Goal: Task Accomplishment & Management: Complete application form

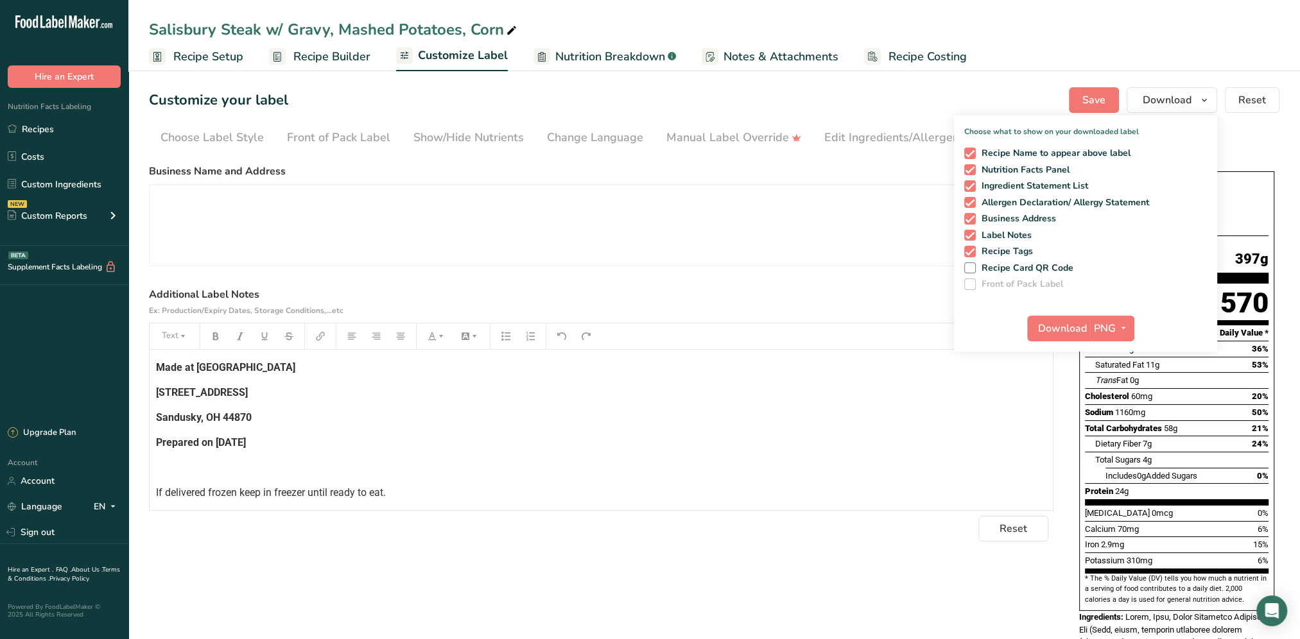
scroll to position [125, 0]
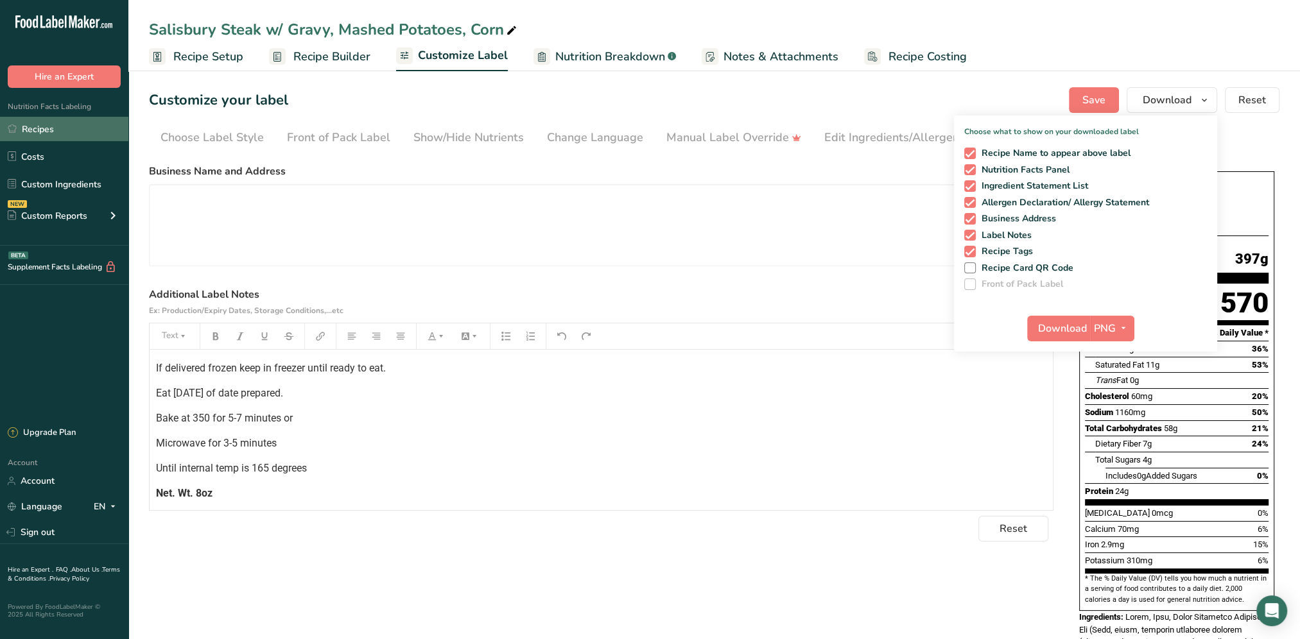
click at [39, 132] on link "Recipes" at bounding box center [64, 129] width 128 height 24
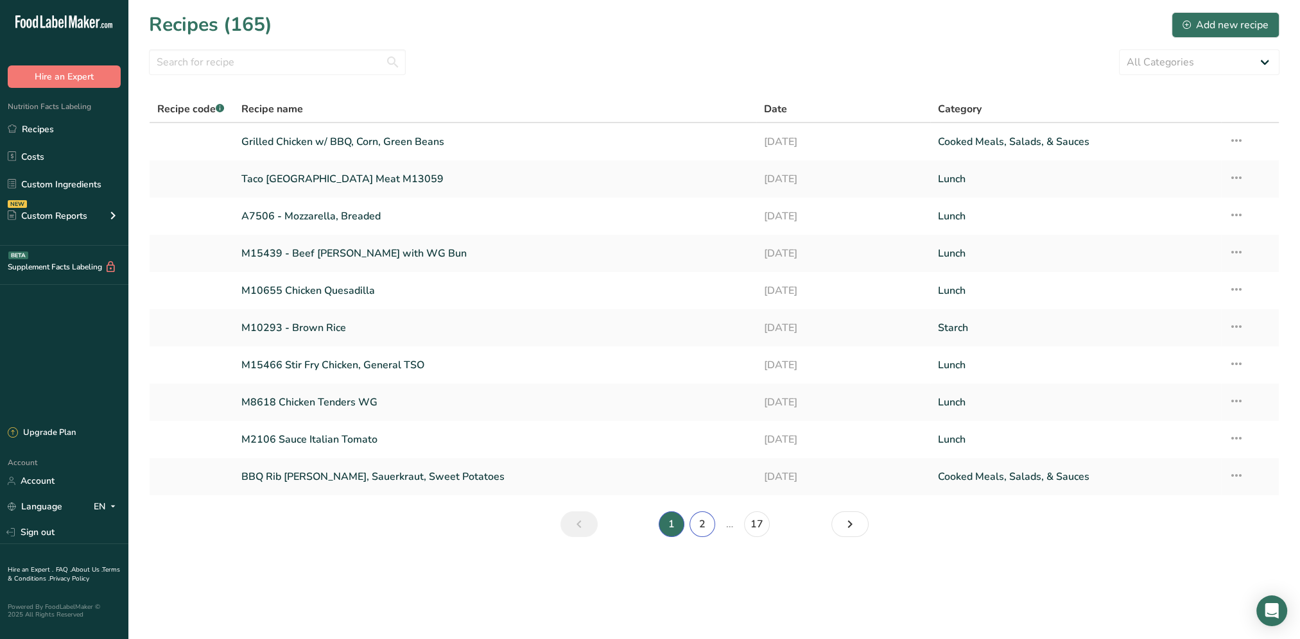
click at [702, 529] on link "2" at bounding box center [702, 525] width 26 height 26
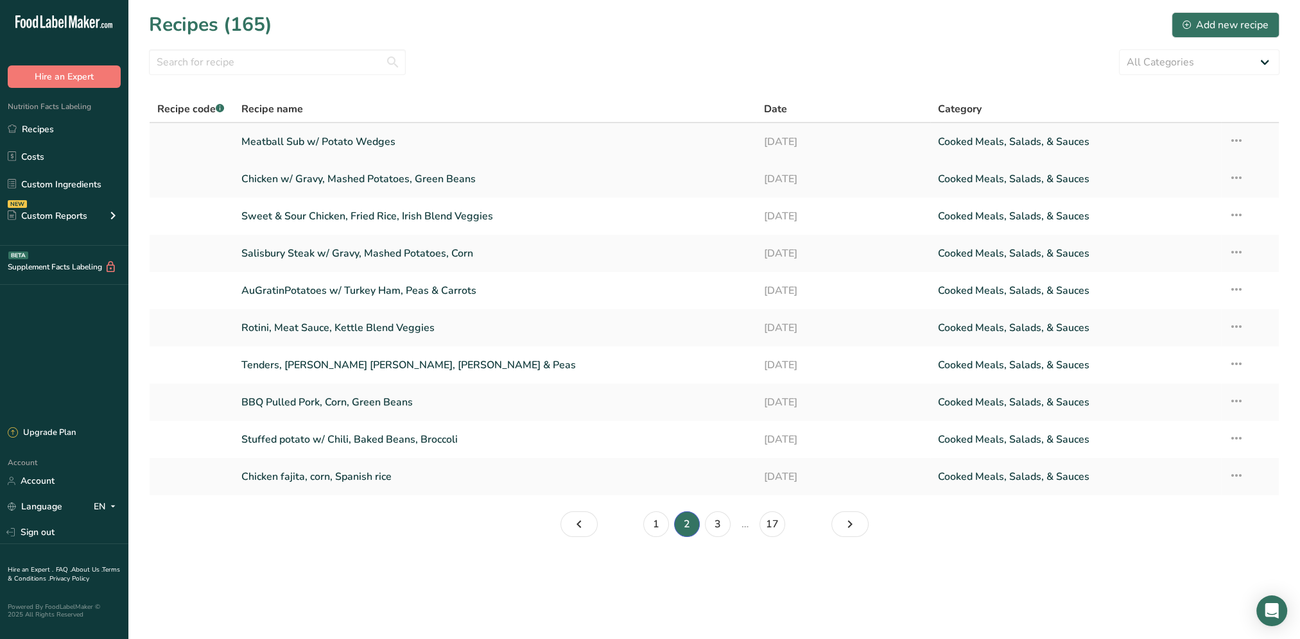
click at [348, 139] on link "Meatball Sub w/ Potato Wedges" at bounding box center [494, 141] width 507 height 27
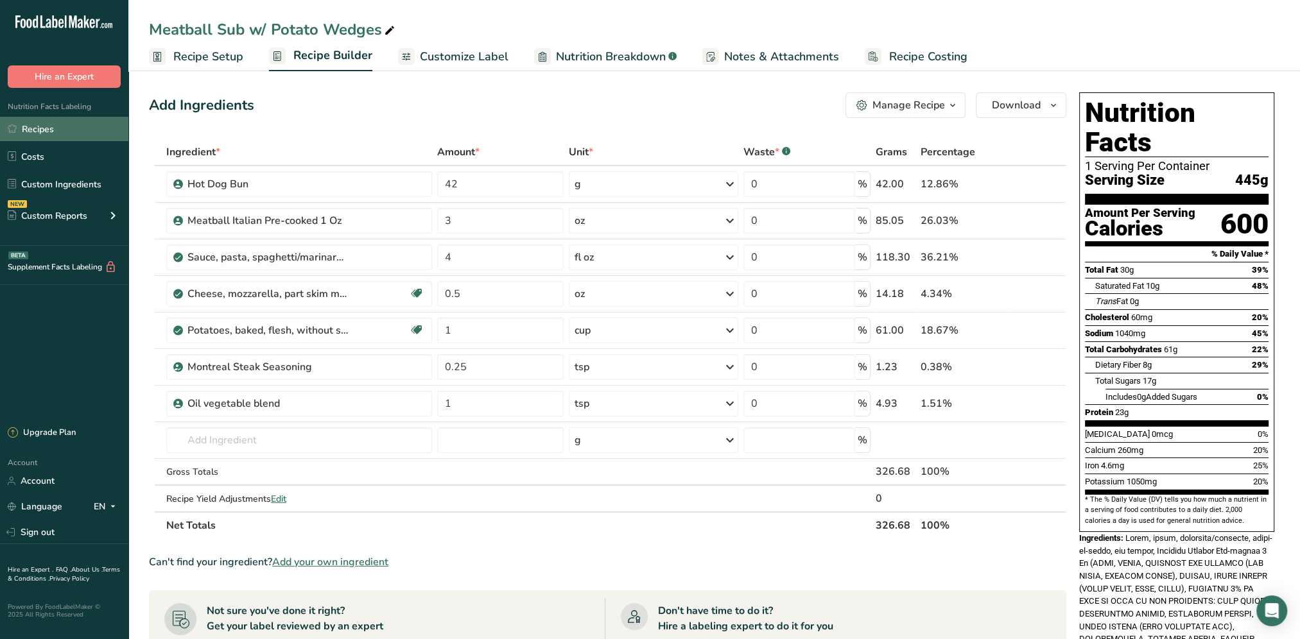
click at [44, 136] on link "Recipes" at bounding box center [64, 129] width 128 height 24
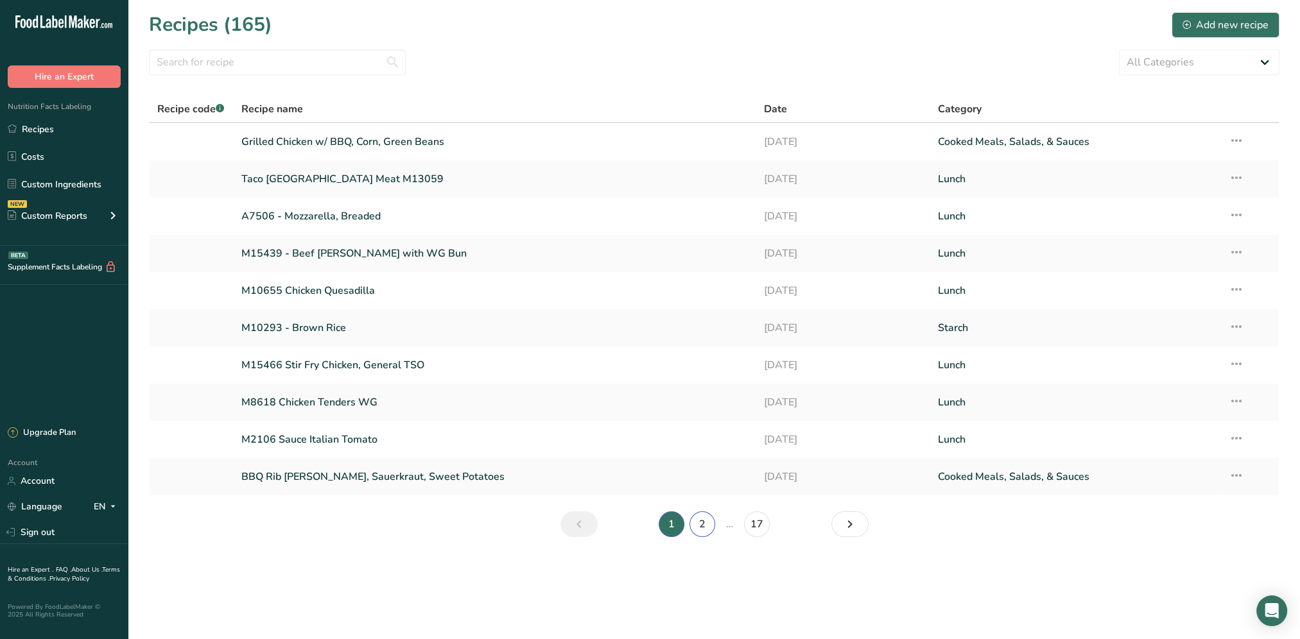
click at [695, 522] on link "2" at bounding box center [702, 525] width 26 height 26
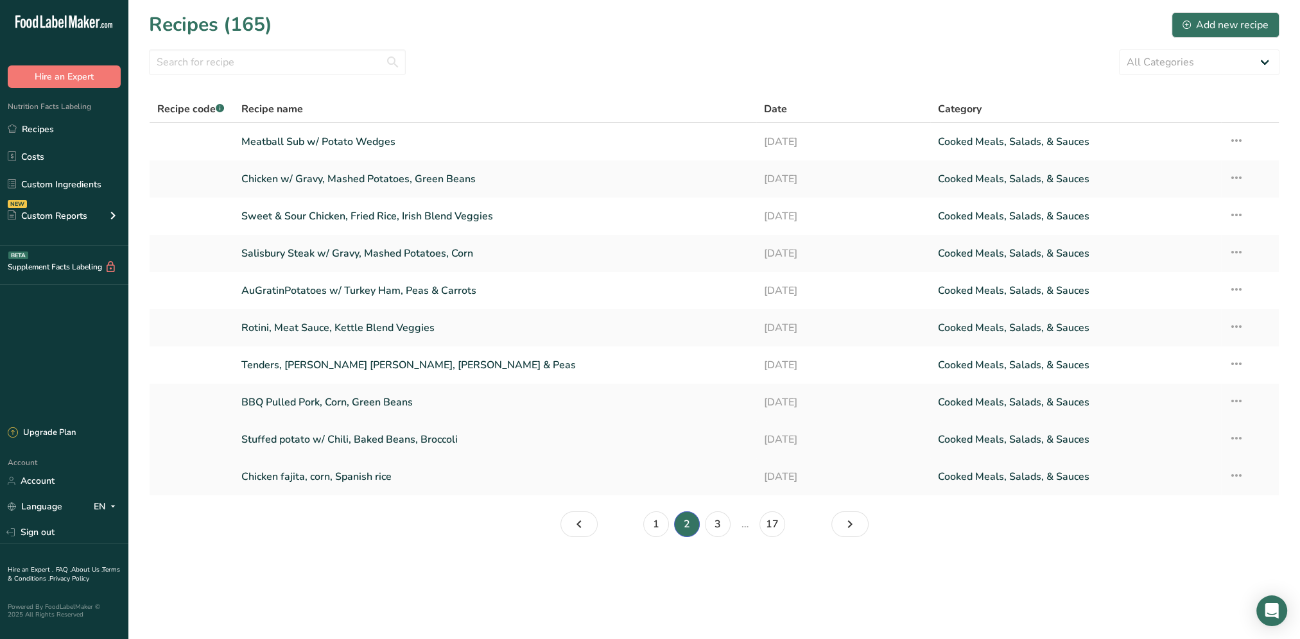
click at [370, 440] on link "Stuffed potato w/ Chili, Baked Beans, Broccoli" at bounding box center [494, 439] width 507 height 27
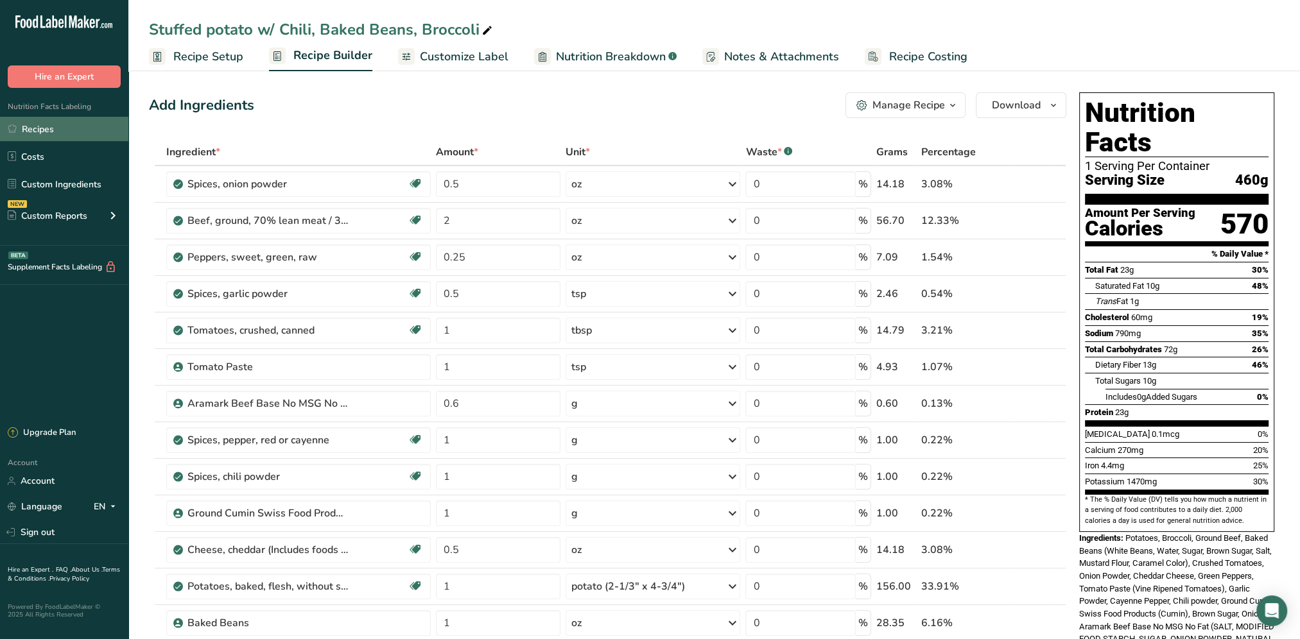
click at [18, 124] on link "Recipes" at bounding box center [64, 129] width 128 height 24
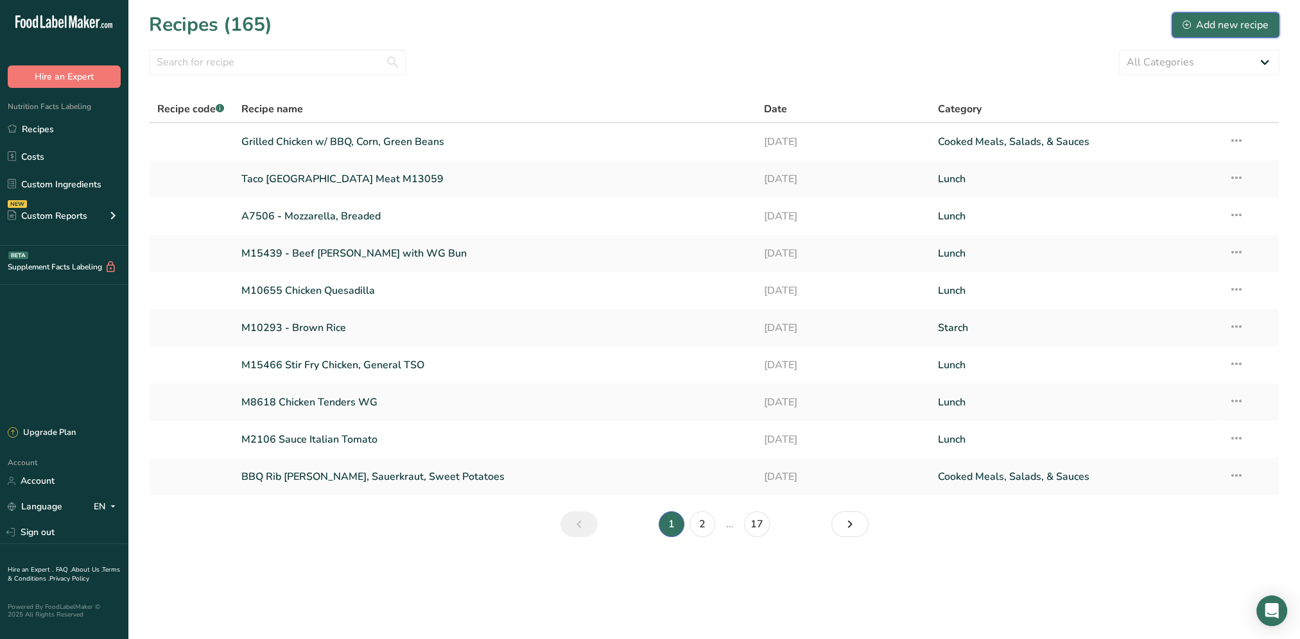
click at [1237, 28] on div "Add new recipe" at bounding box center [1225, 24] width 86 height 15
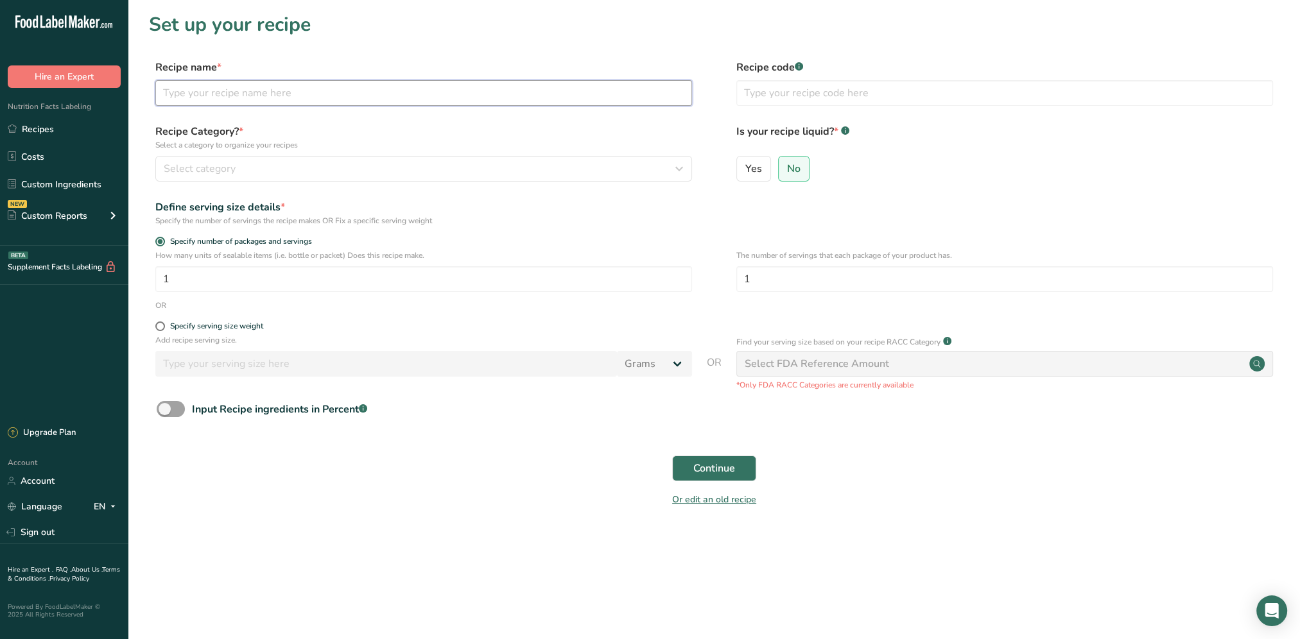
click at [277, 96] on input "text" at bounding box center [423, 93] width 537 height 26
type input "Chili mac w/ Mixed Veggies"
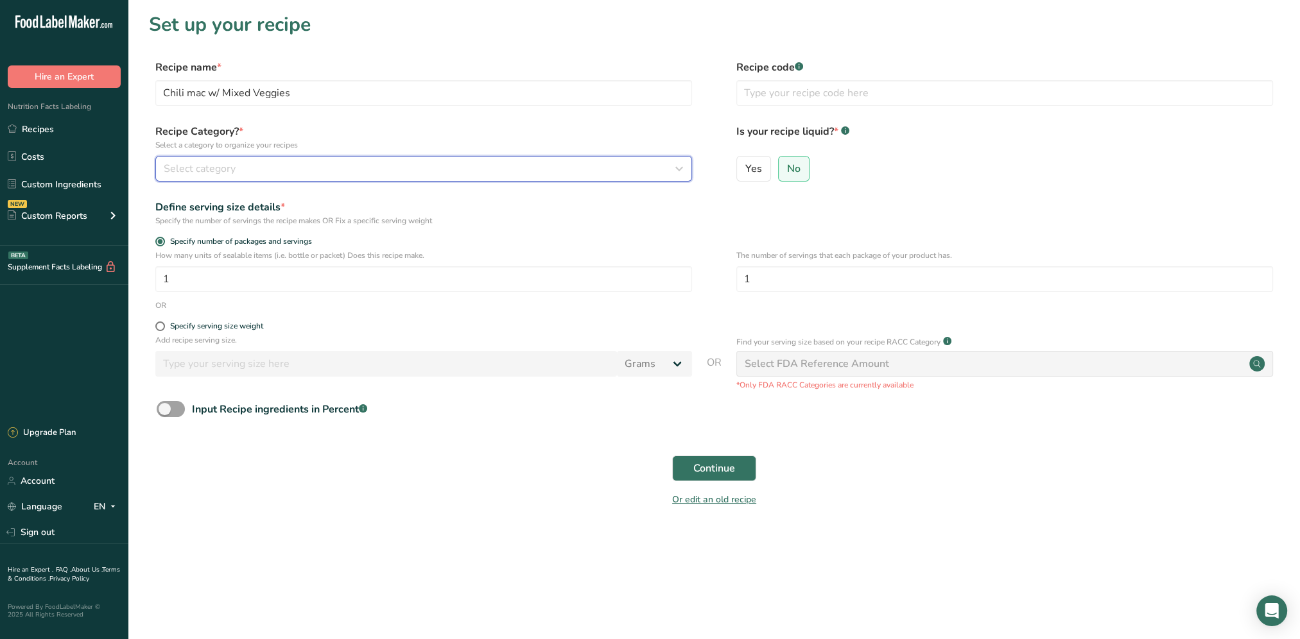
click at [504, 170] on div "Select category" at bounding box center [420, 168] width 512 height 15
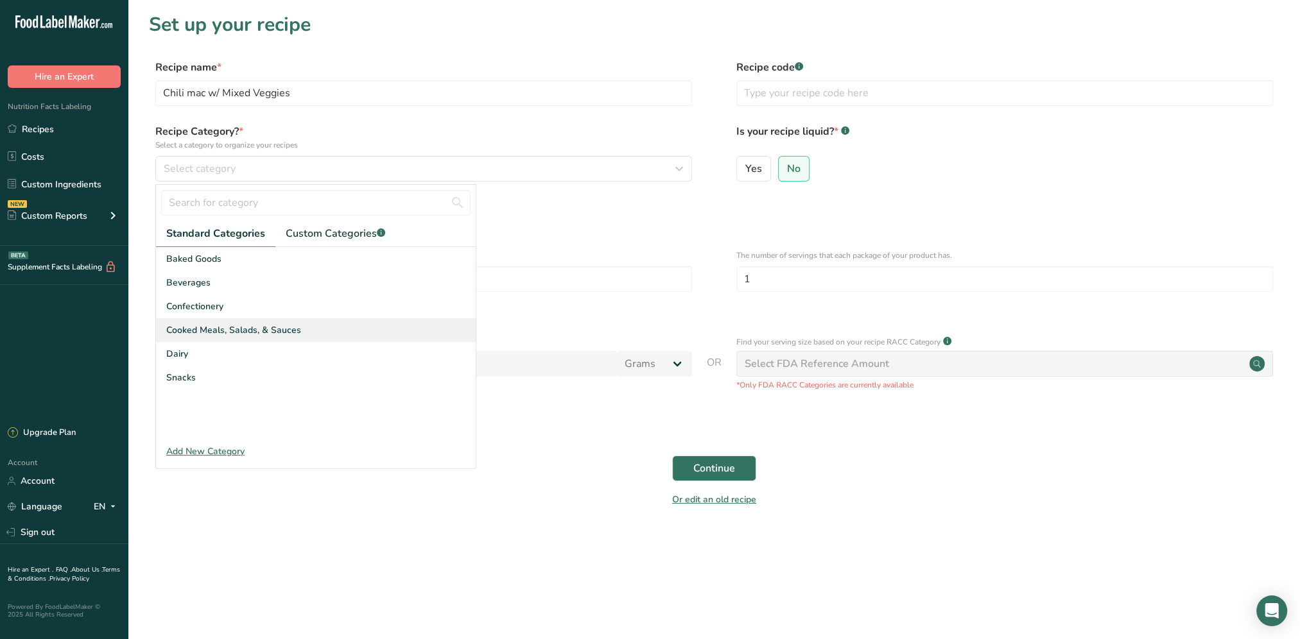
click at [214, 336] on span "Cooked Meals, Salads, & Sauces" at bounding box center [233, 329] width 135 height 13
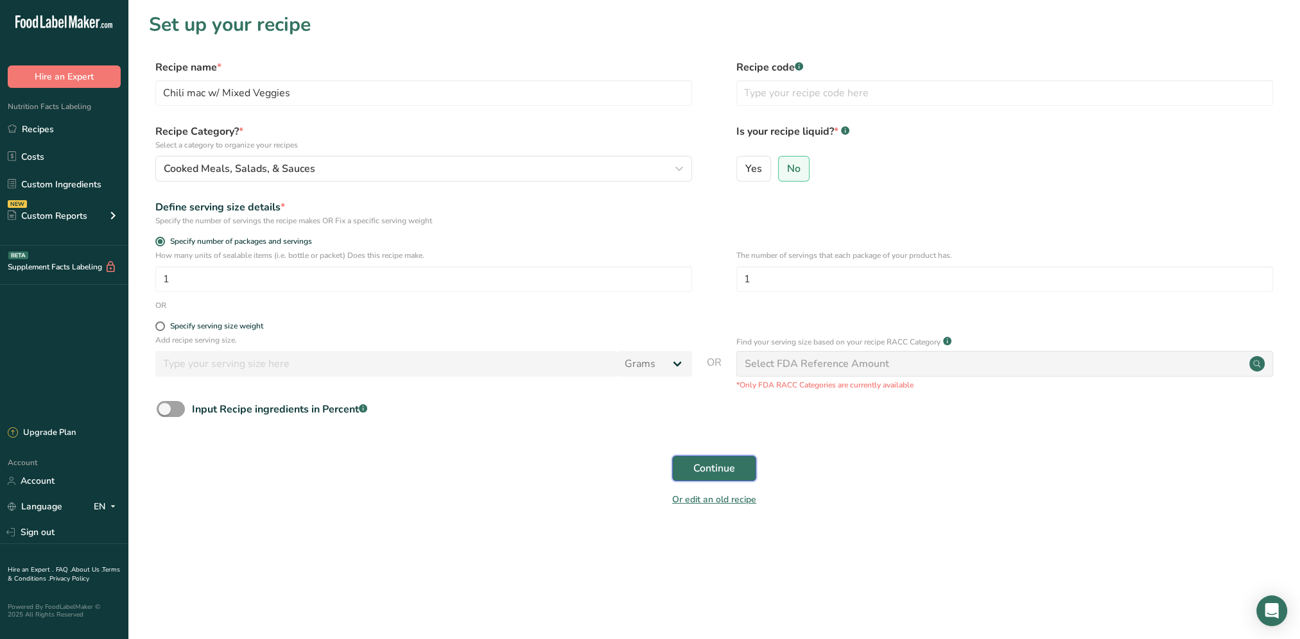
click at [692, 471] on button "Continue" at bounding box center [714, 469] width 84 height 26
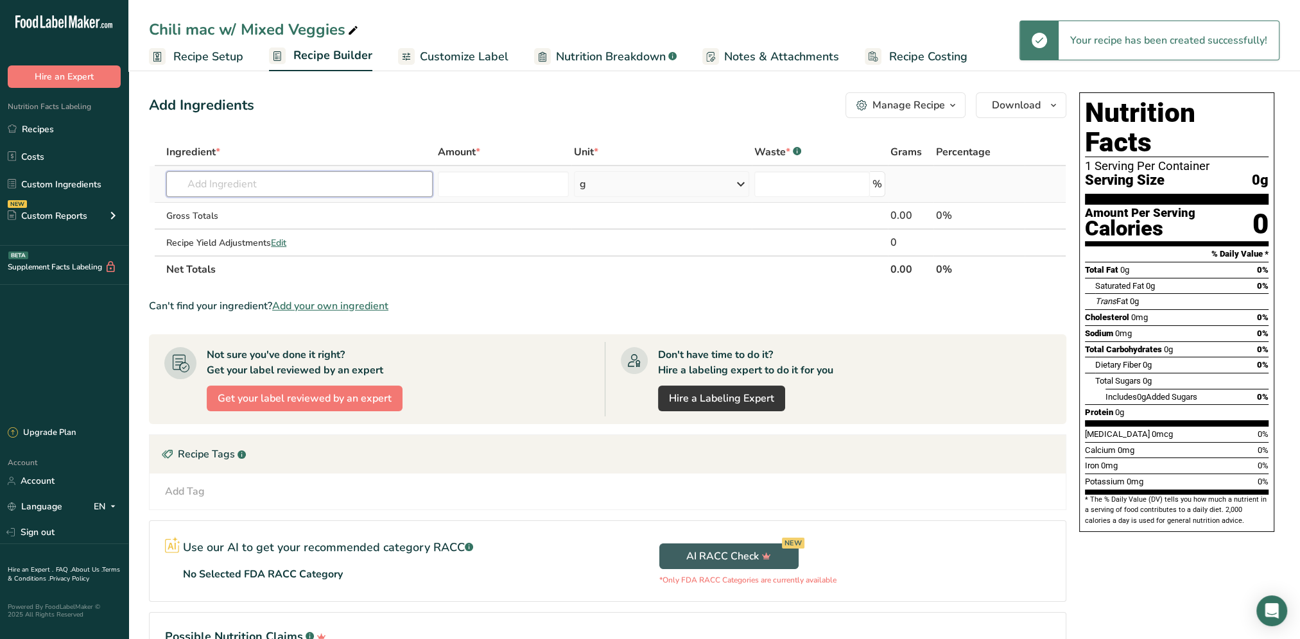
click at [207, 179] on input "text" at bounding box center [299, 184] width 266 height 26
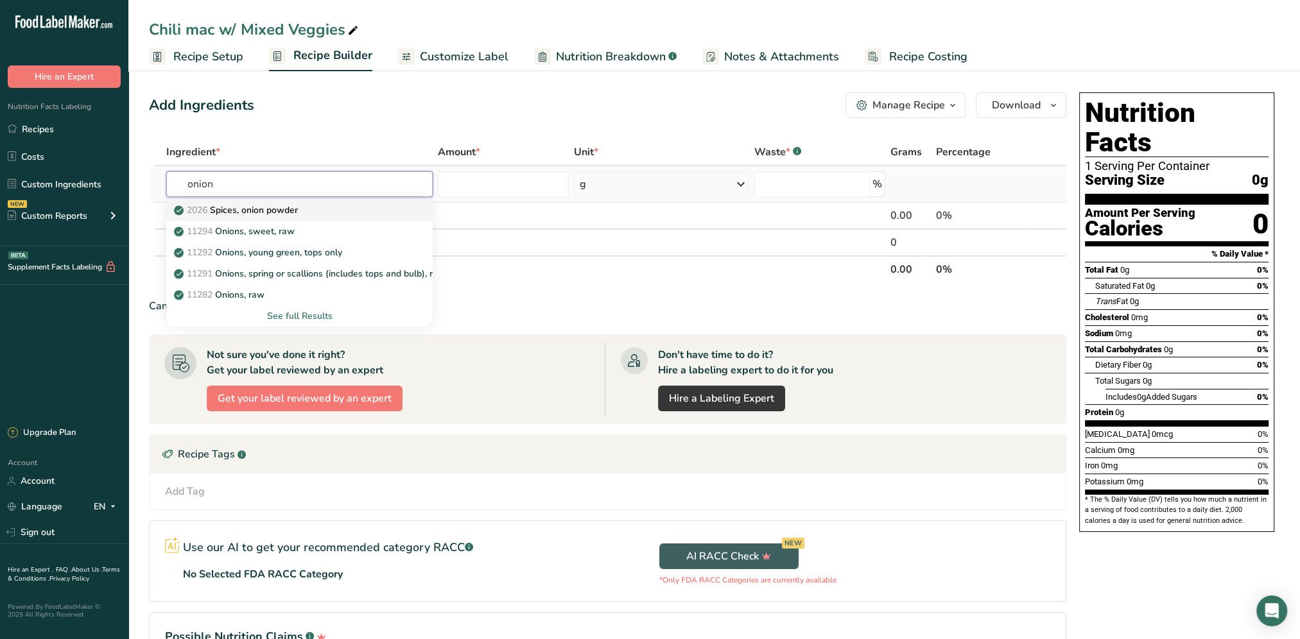
type input "onion"
click at [298, 211] on p "2026 Spices, onion powder" at bounding box center [236, 209] width 121 height 13
type input "Spices, onion powder"
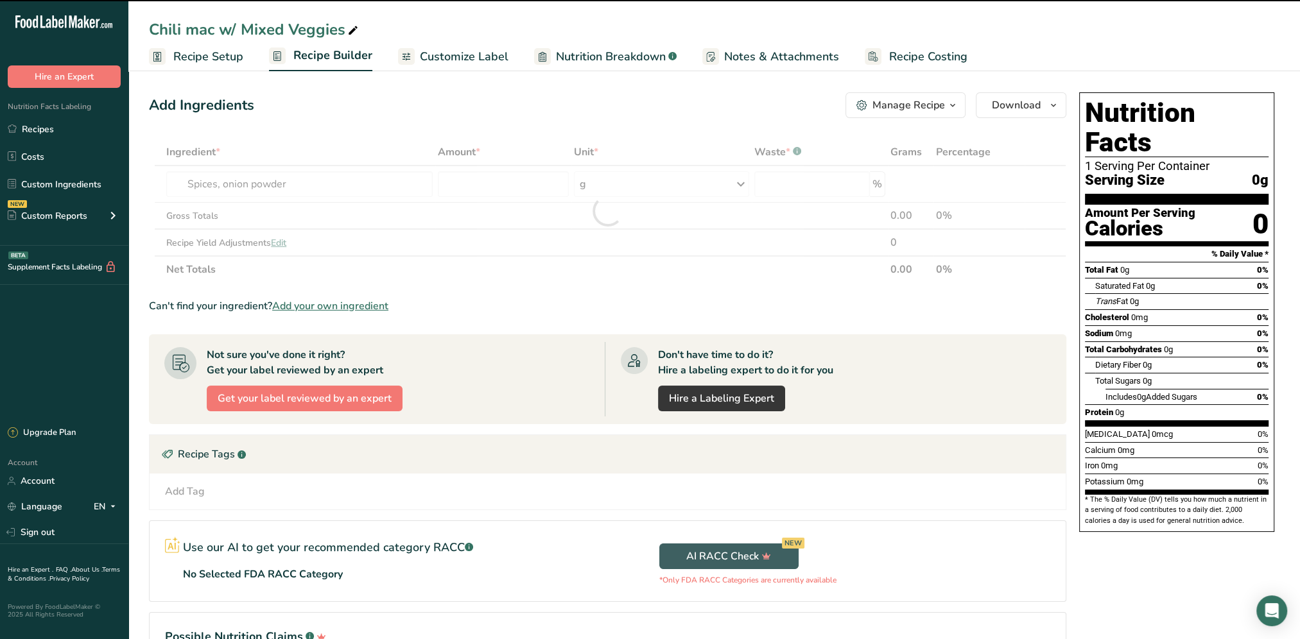
type input "0"
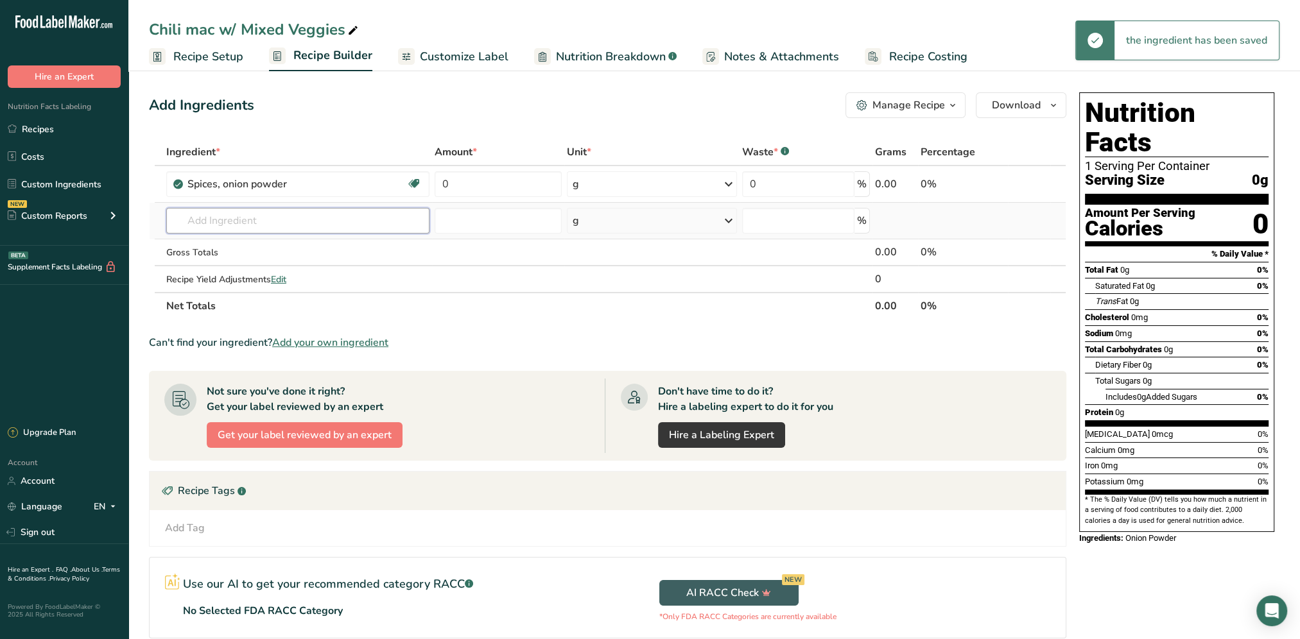
click at [242, 214] on input "text" at bounding box center [297, 221] width 263 height 26
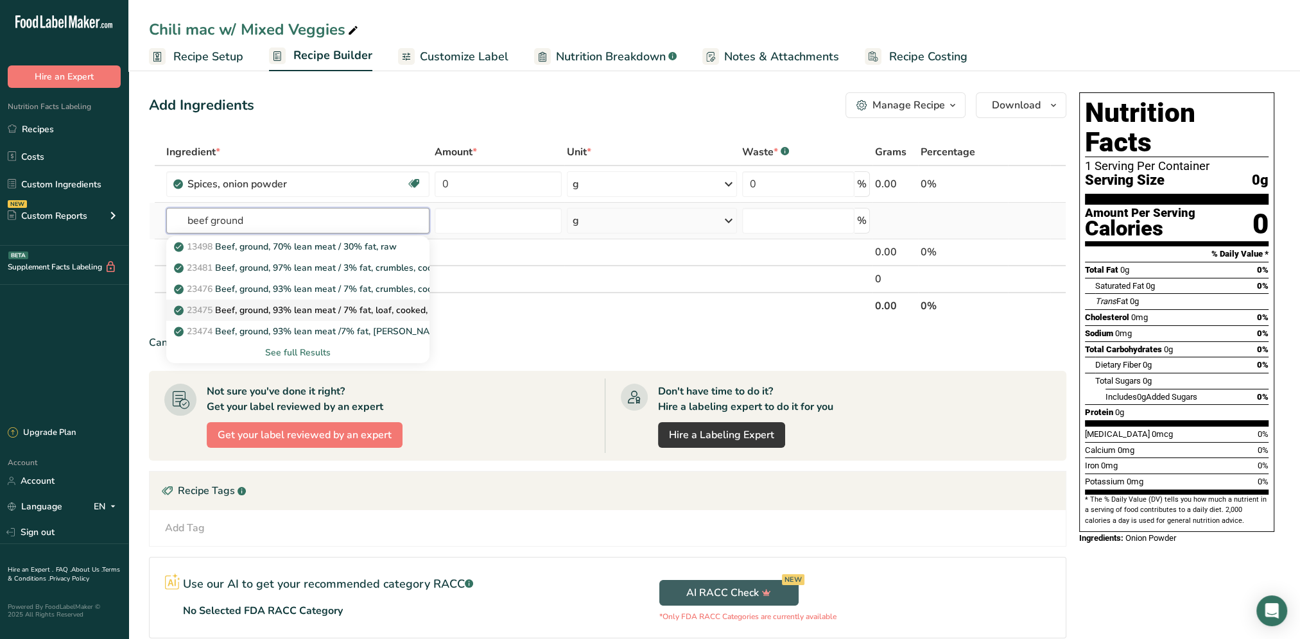
type input "beef ground"
click at [316, 310] on p "23475 Beef, ground, 93% lean meat / 7% fat, loaf, cooked, baked" at bounding box center [315, 310] width 279 height 13
type input "Beef, ground, 93% lean meat / 7% fat, loaf, cooked, baked"
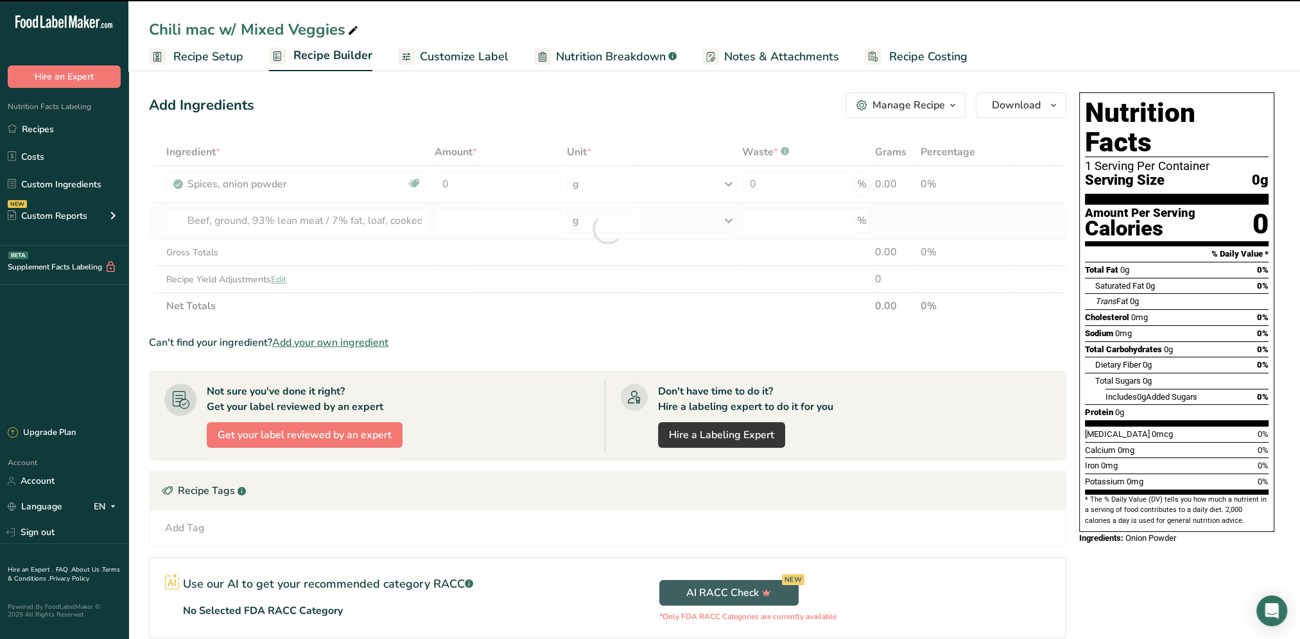
type input "0"
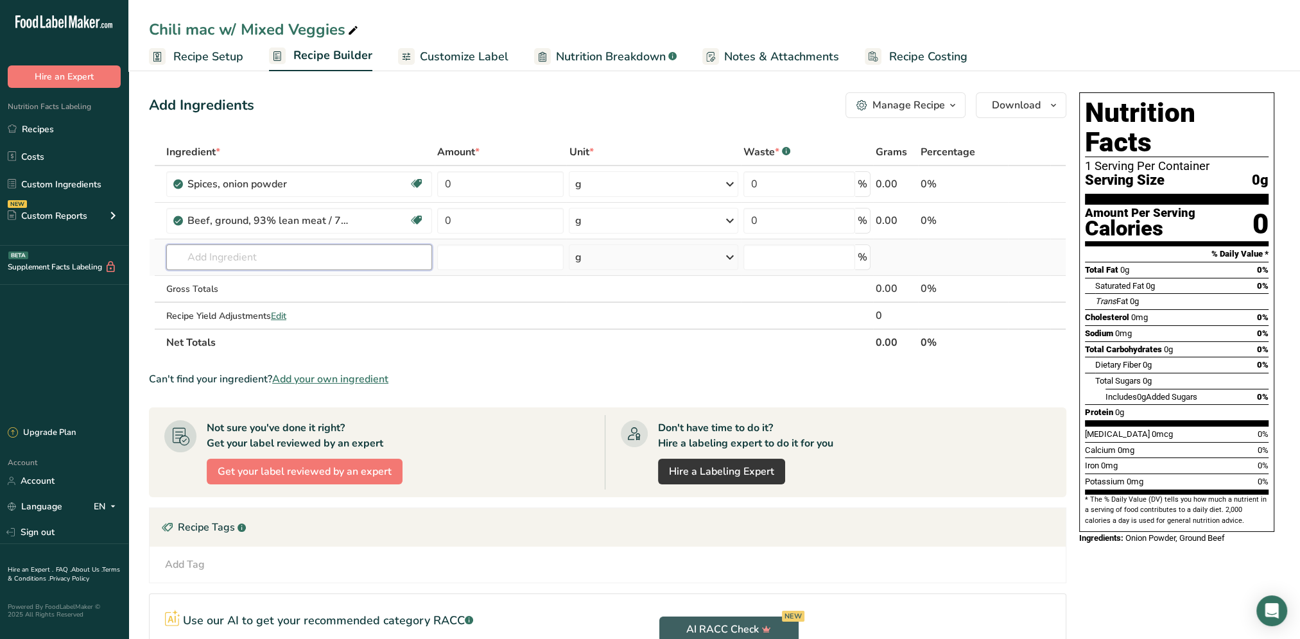
click at [315, 249] on input "text" at bounding box center [299, 258] width 266 height 26
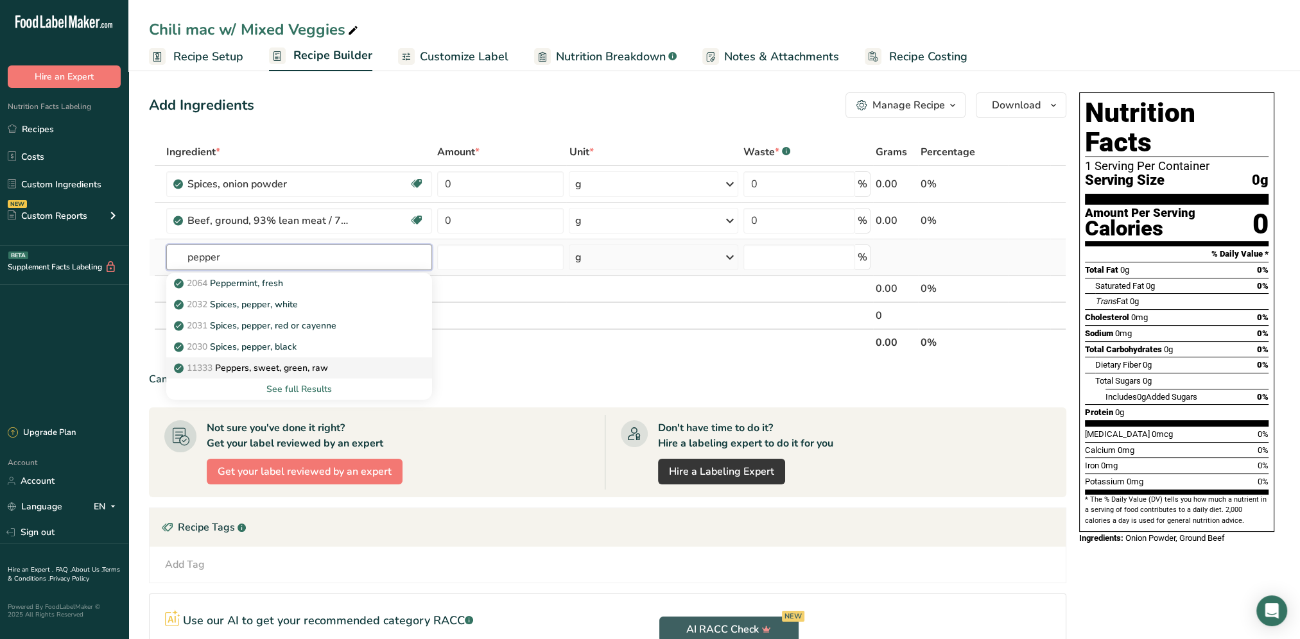
type input "pepper"
click at [309, 364] on p "11333 Peppers, sweet, green, raw" at bounding box center [251, 367] width 151 height 13
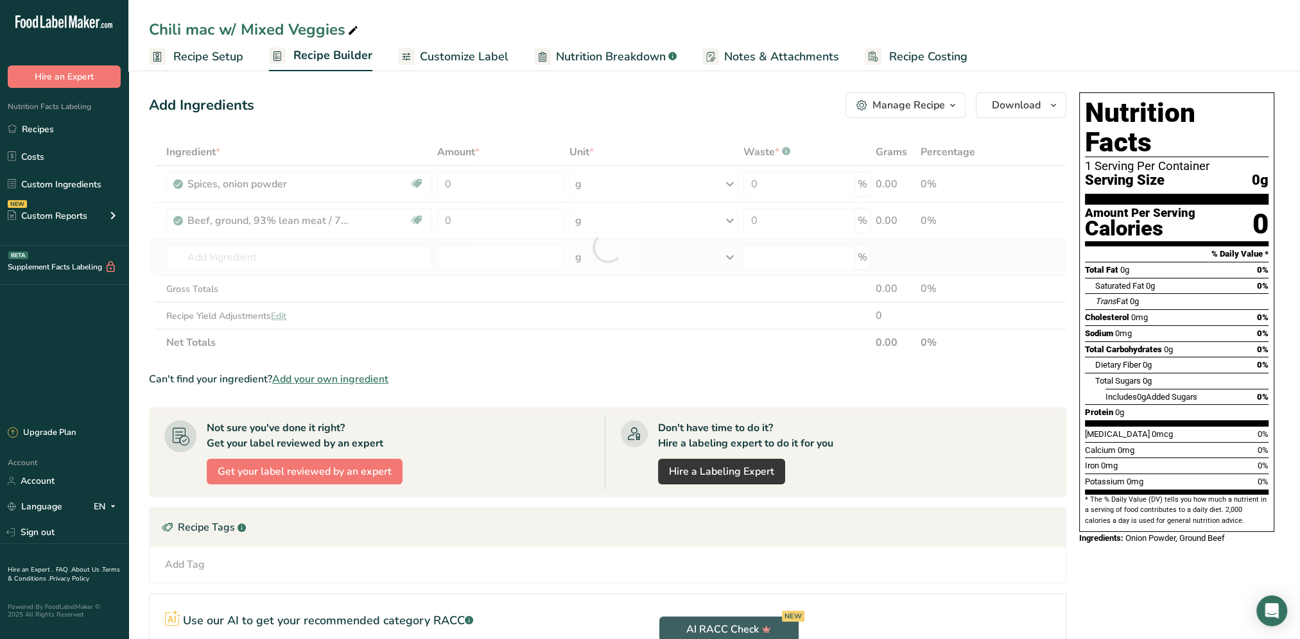
type input "Peppers, sweet, green, raw"
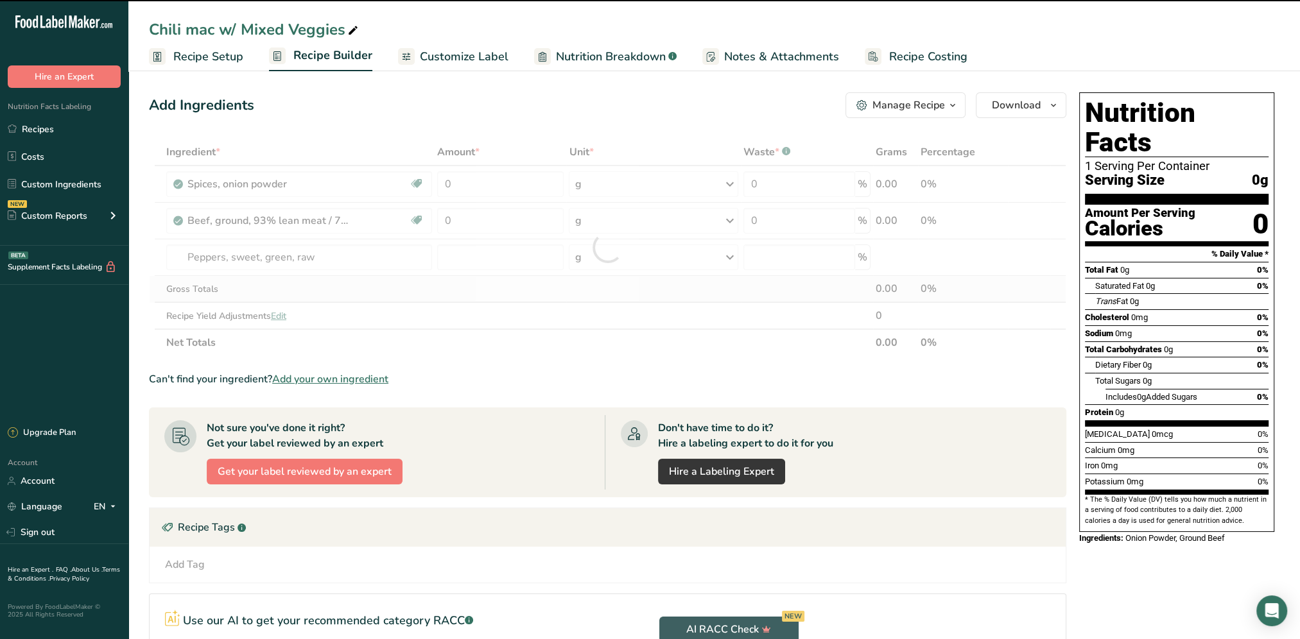
type input "0"
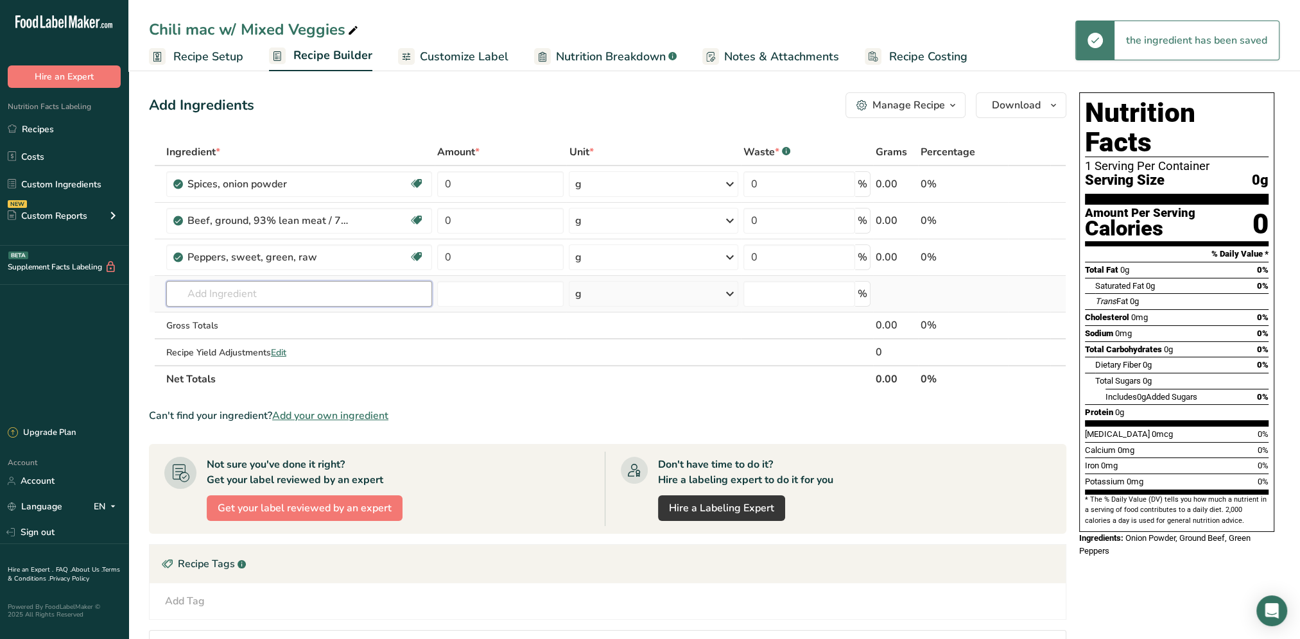
click at [254, 289] on input "text" at bounding box center [299, 294] width 266 height 26
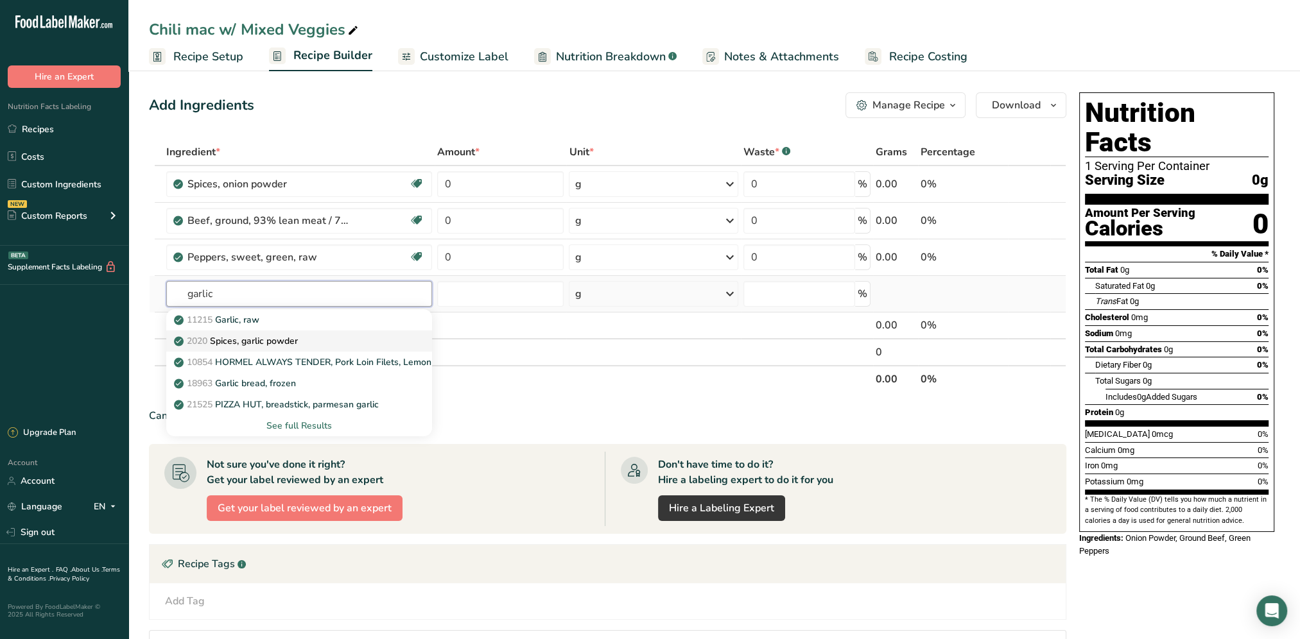
type input "garlic"
click at [290, 336] on p "2020 Spices, garlic powder" at bounding box center [236, 340] width 121 height 13
type input "Spices, garlic powder"
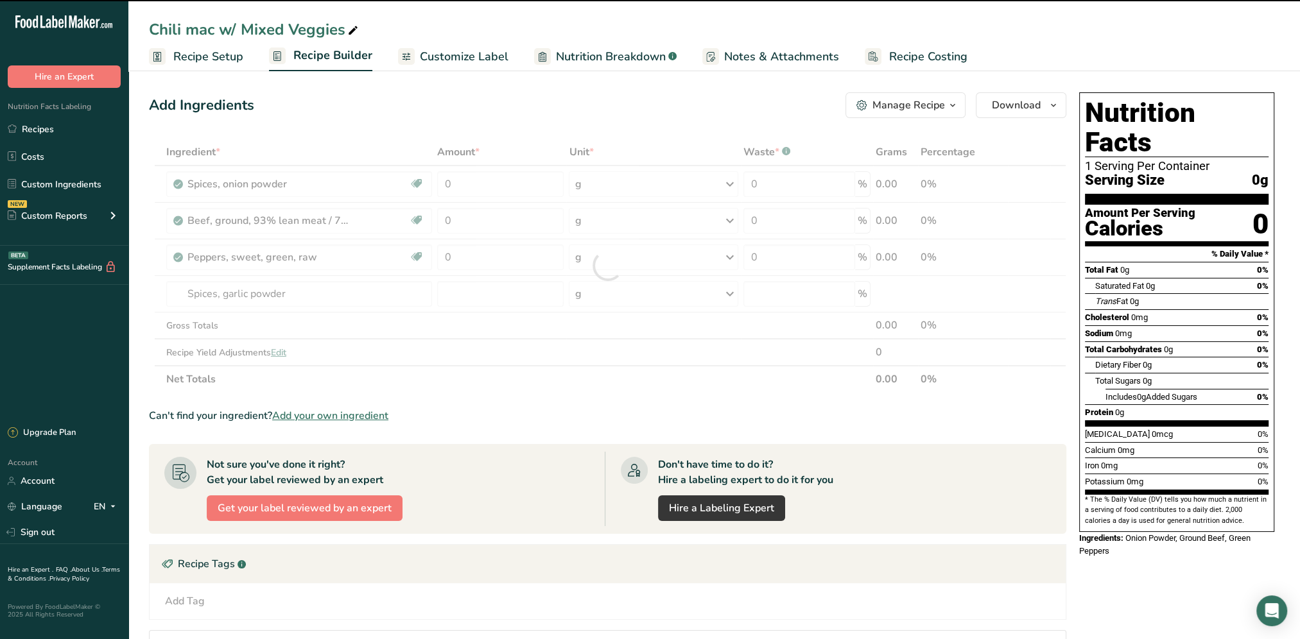
type input "0"
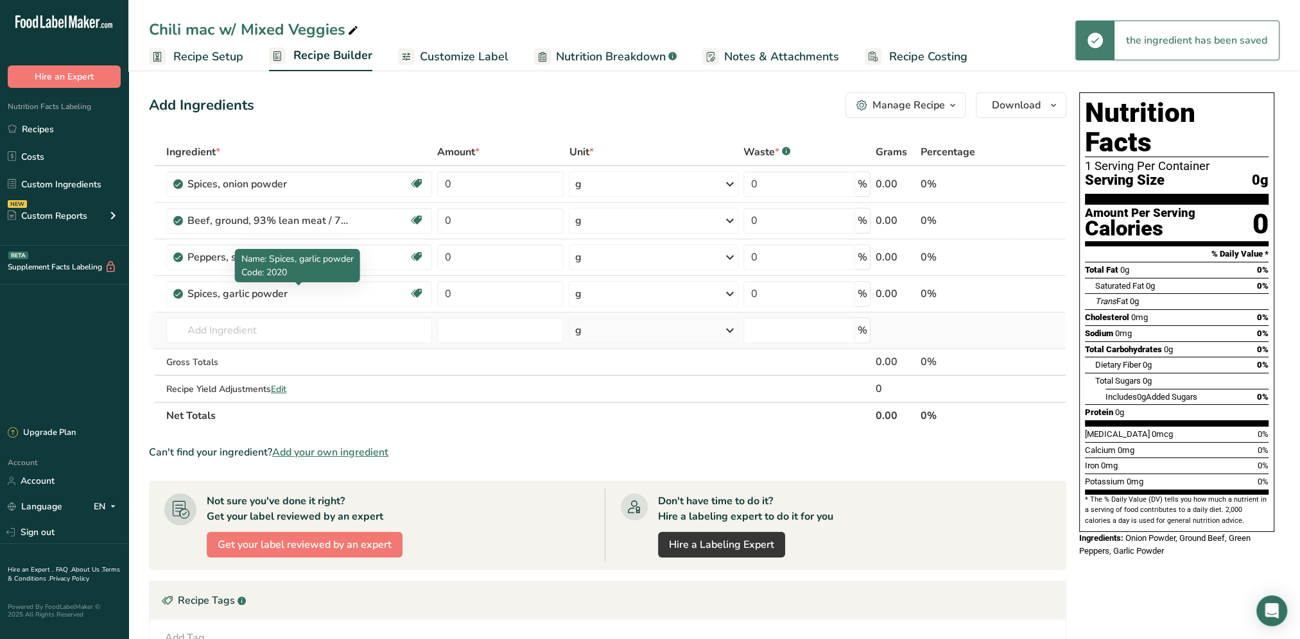
click at [248, 314] on tbody "Spices, onion powder Source of Antioxidants [MEDICAL_DATA] Effect Dairy free Gl…" at bounding box center [608, 284] width 916 height 236
drag, startPoint x: 248, startPoint y: 314, endPoint x: 244, endPoint y: 321, distance: 8.0
click at [244, 321] on input "text" at bounding box center [299, 331] width 266 height 26
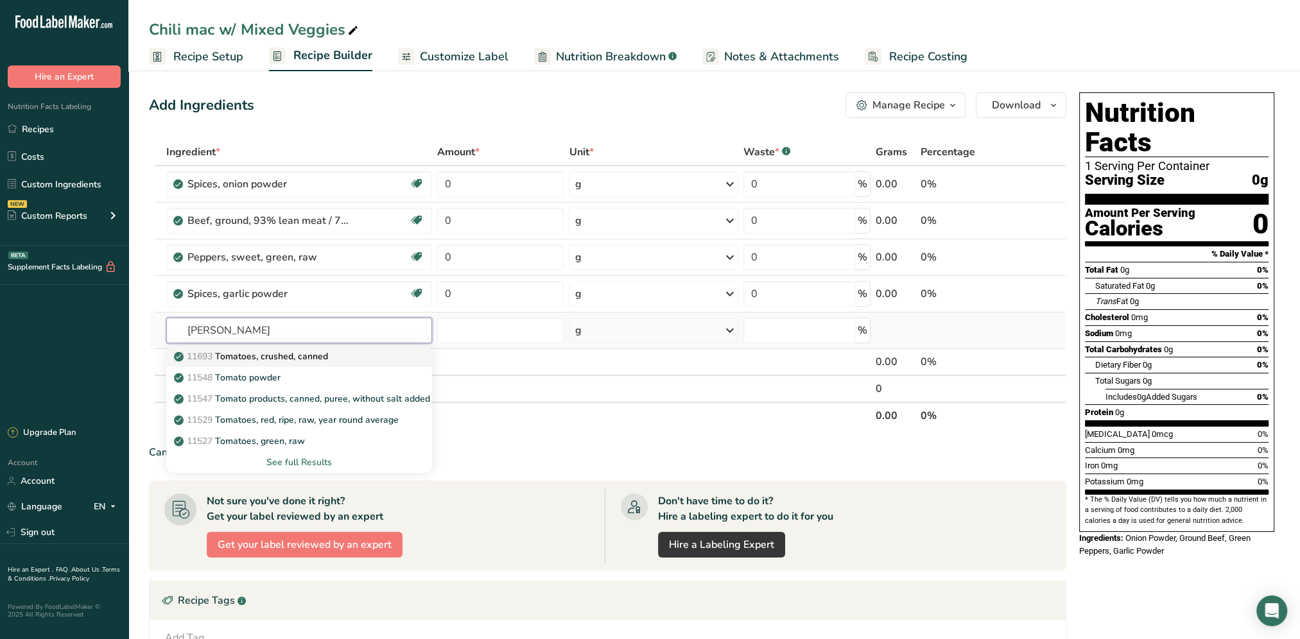
type input "[PERSON_NAME]"
click at [319, 357] on p "11693 Tomatoes, crushed, canned" at bounding box center [251, 356] width 151 height 13
type input "Tomatoes, crushed, canned"
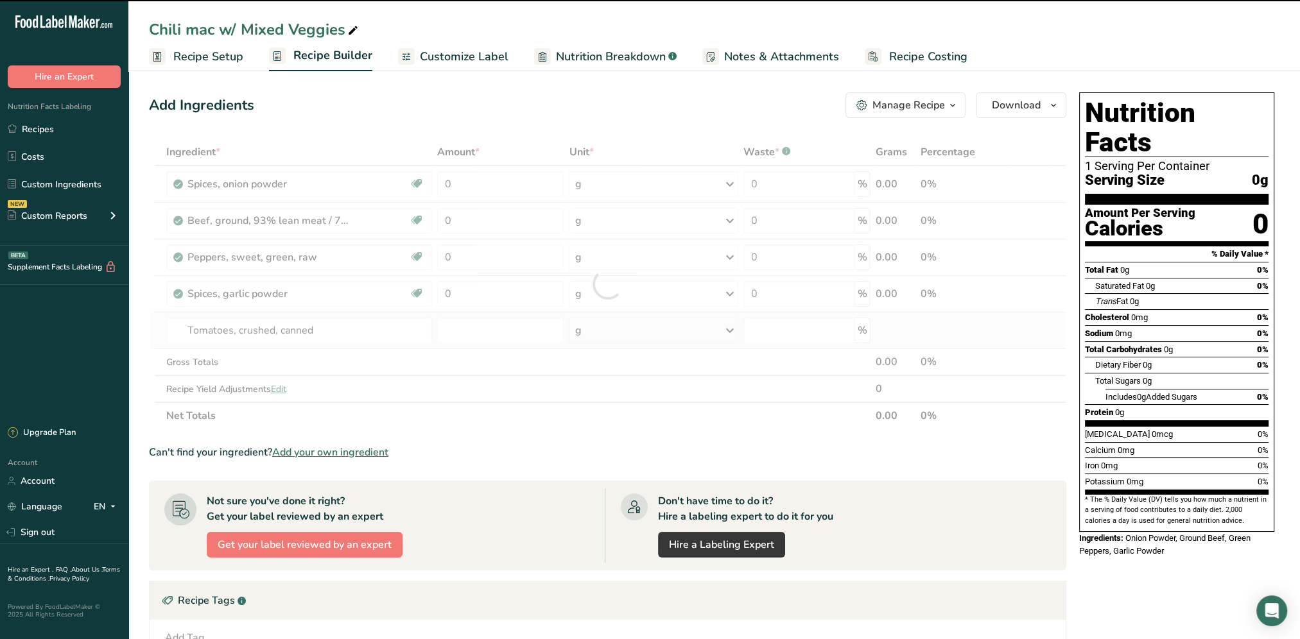
type input "0"
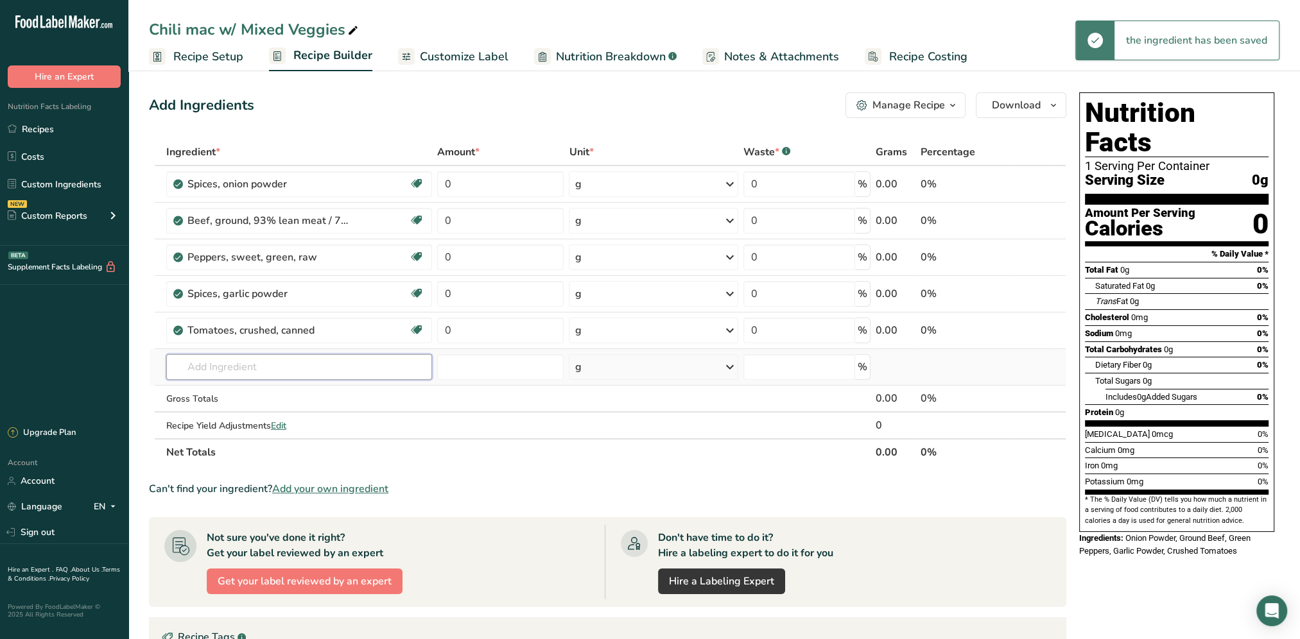
click at [249, 354] on input "text" at bounding box center [299, 367] width 266 height 26
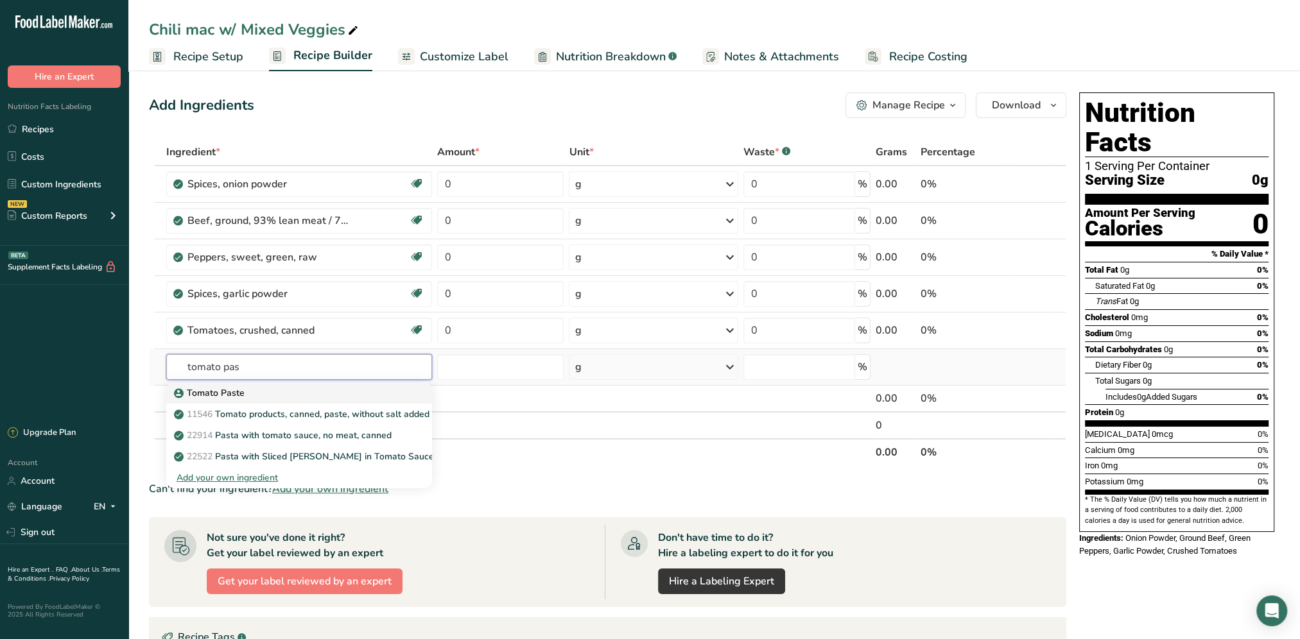
type input "tomato pas"
click at [262, 390] on div "Tomato Paste" at bounding box center [288, 392] width 225 height 13
type input "Tomato Paste"
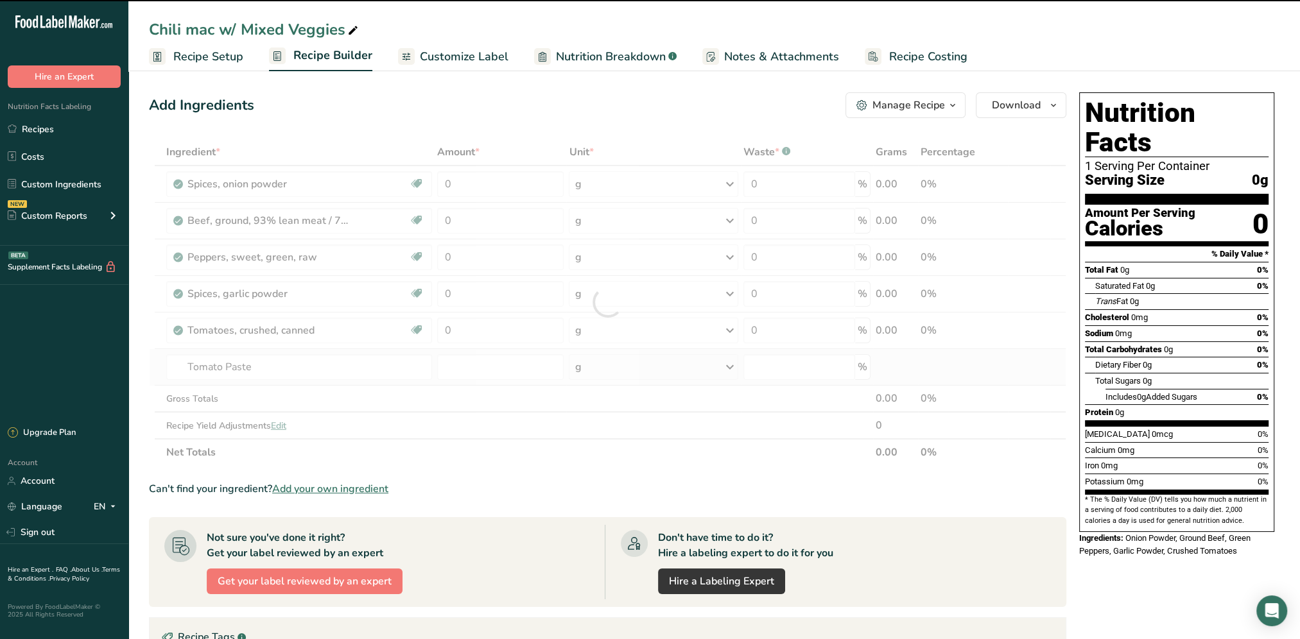
type input "0"
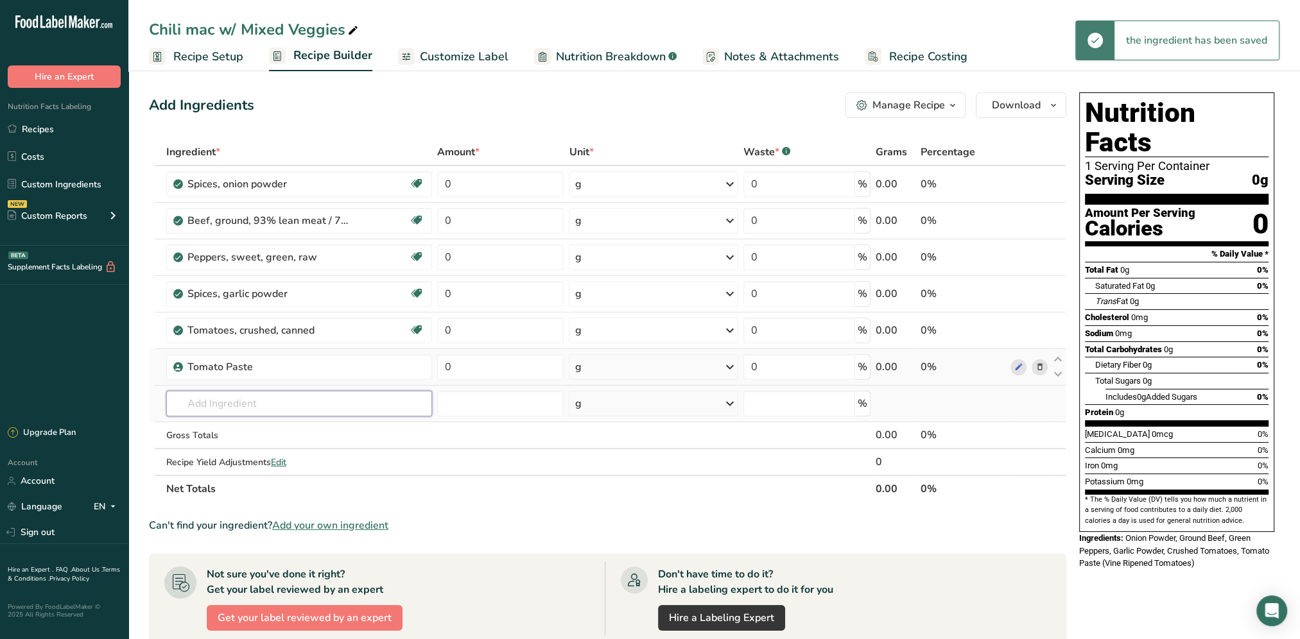
click at [244, 400] on input "text" at bounding box center [299, 404] width 266 height 26
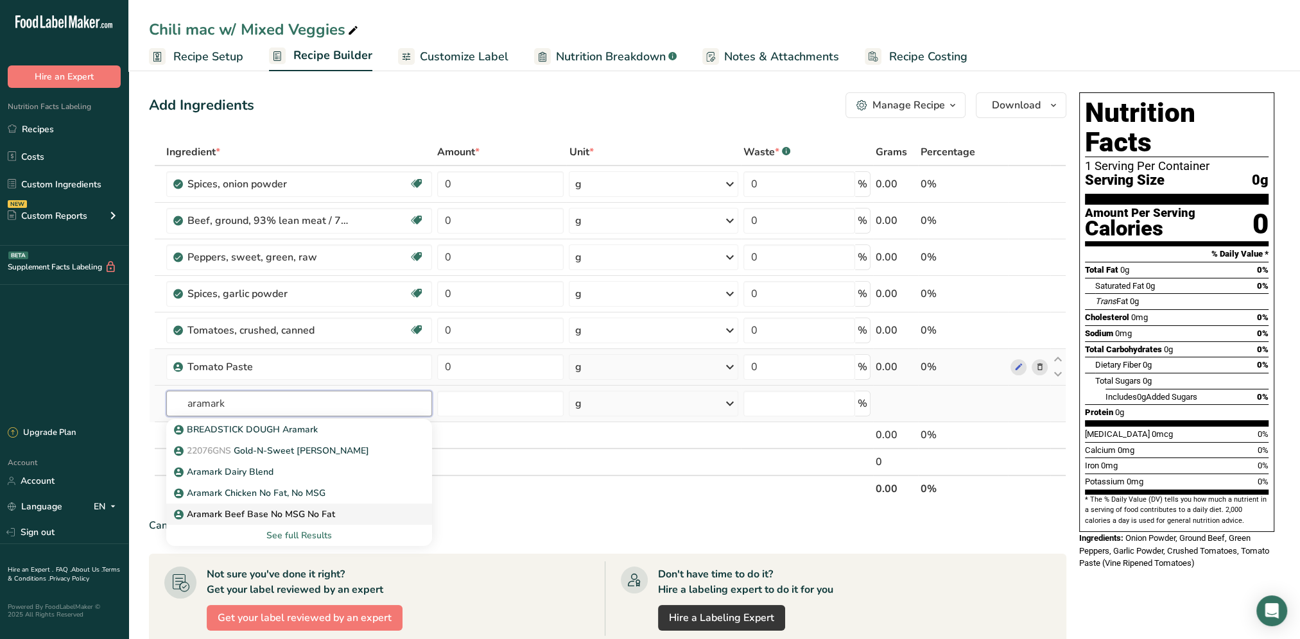
type input "aramark"
click at [256, 510] on p "Aramark Beef Base No MSG No Fat" at bounding box center [255, 514] width 159 height 13
type input "Aramark Beef Base No MSG No Fat"
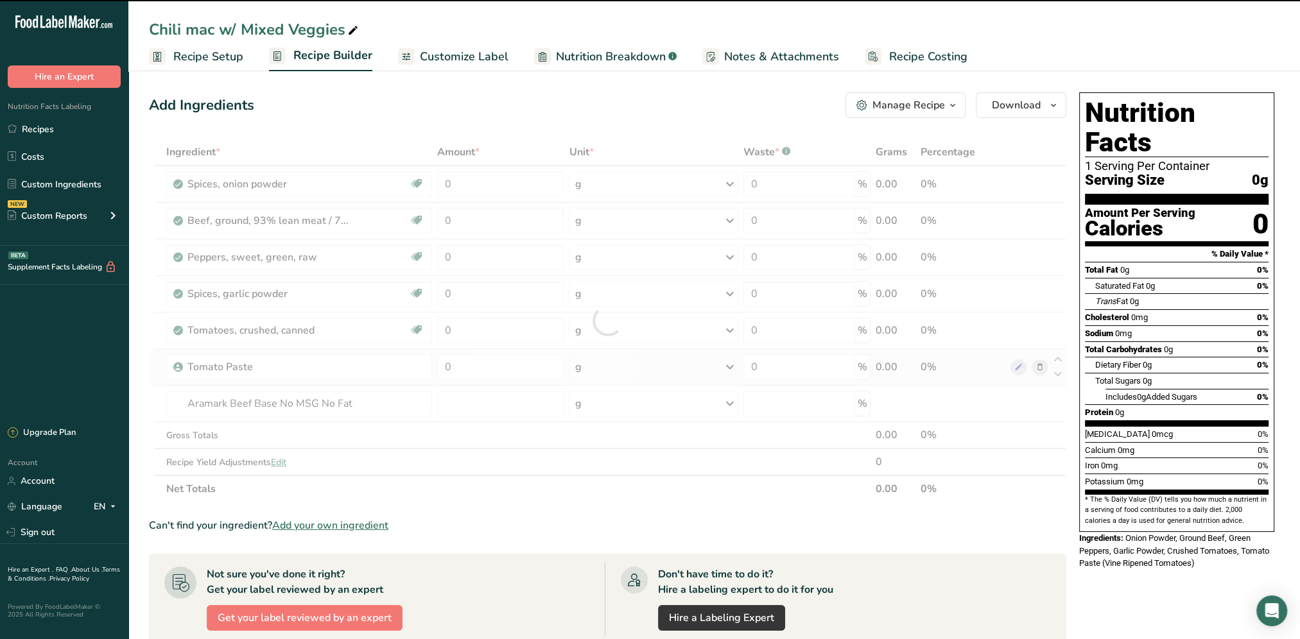
type input "0"
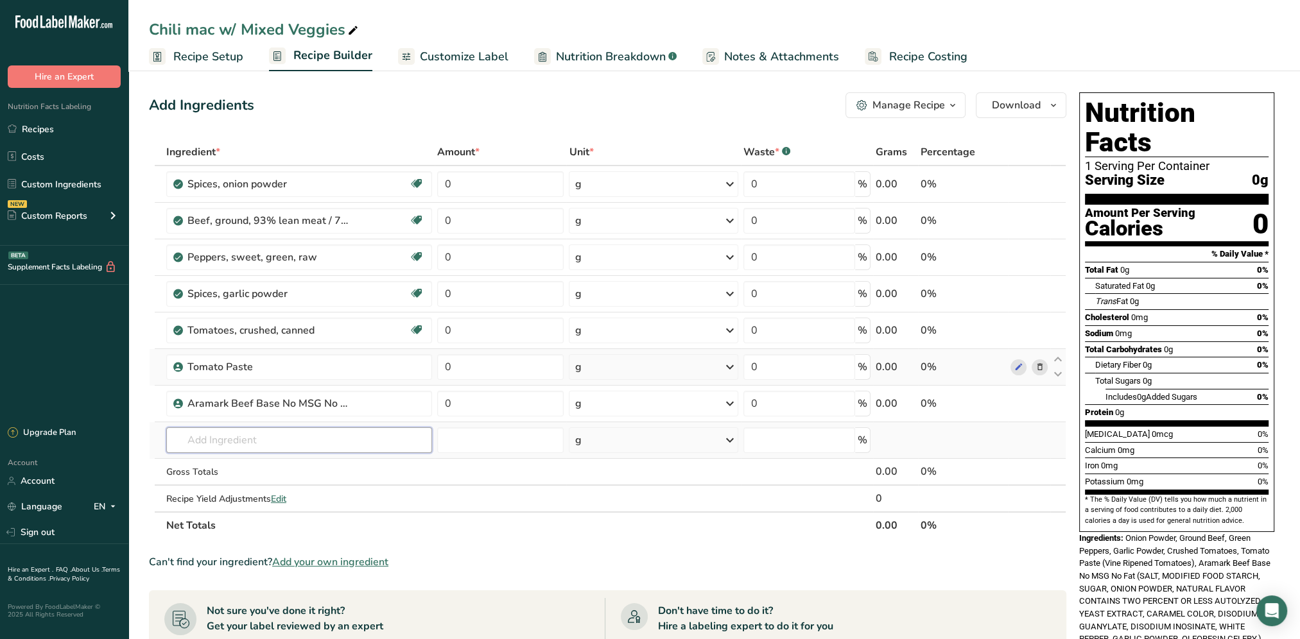
click at [262, 434] on input "text" at bounding box center [299, 440] width 266 height 26
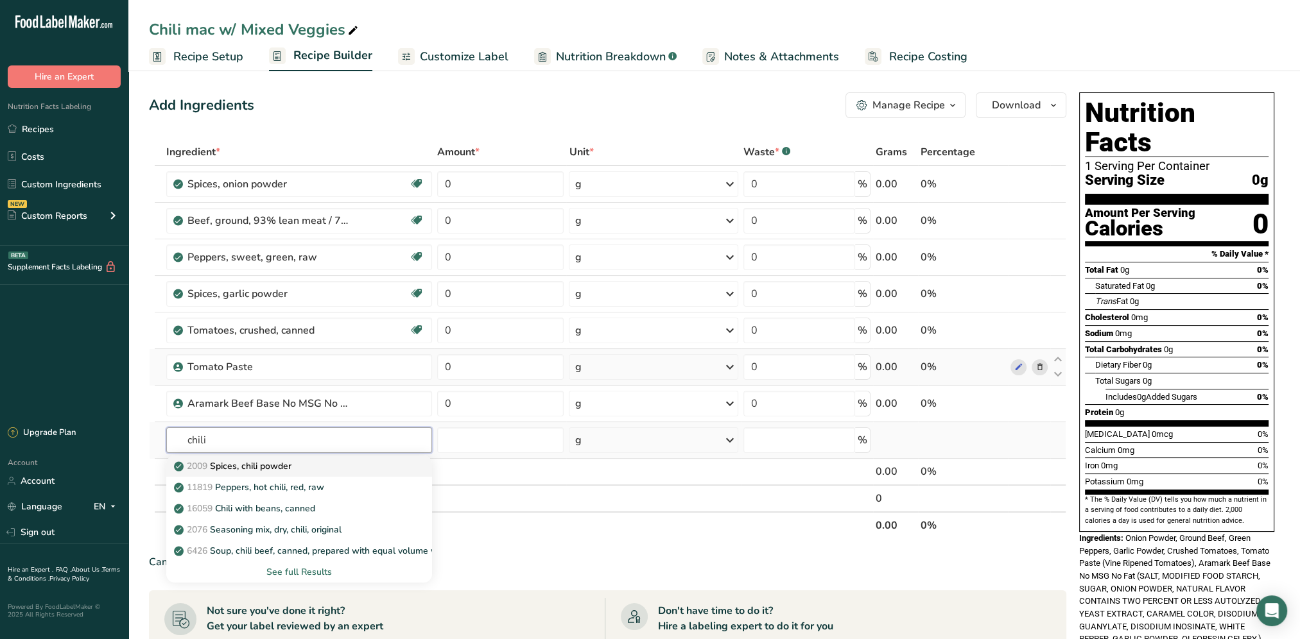
type input "chili"
click at [287, 465] on p "2009 Spices, chili powder" at bounding box center [233, 466] width 115 height 13
type input "Spices, chili powder"
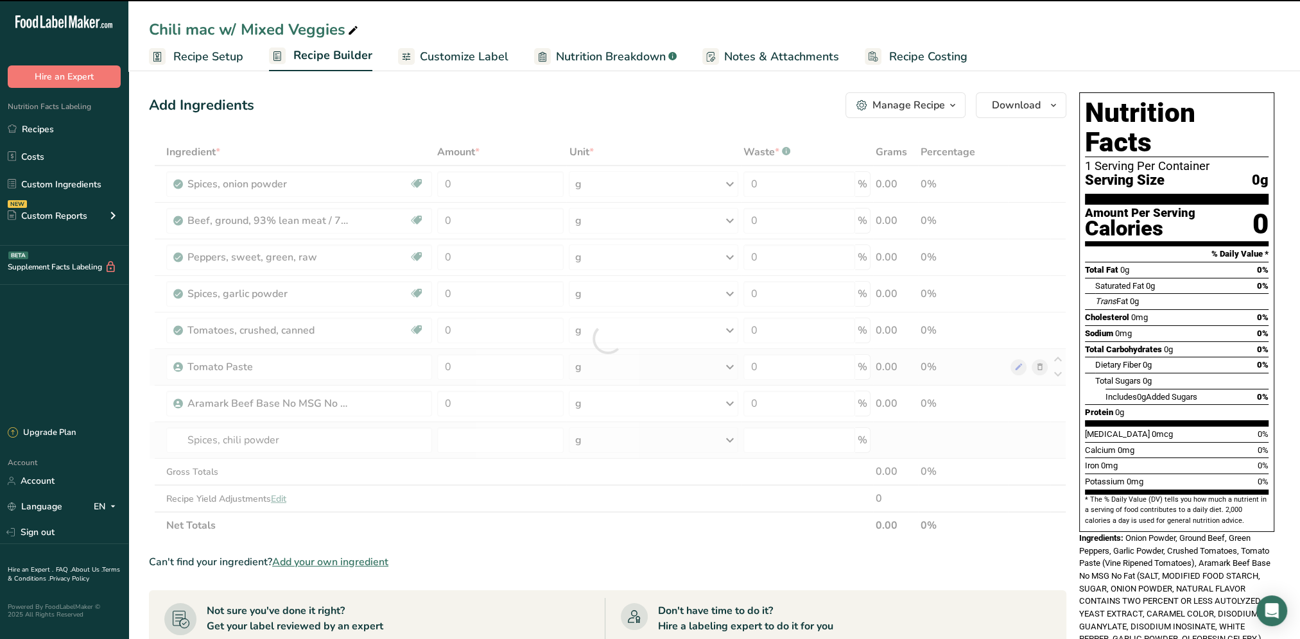
type input "0"
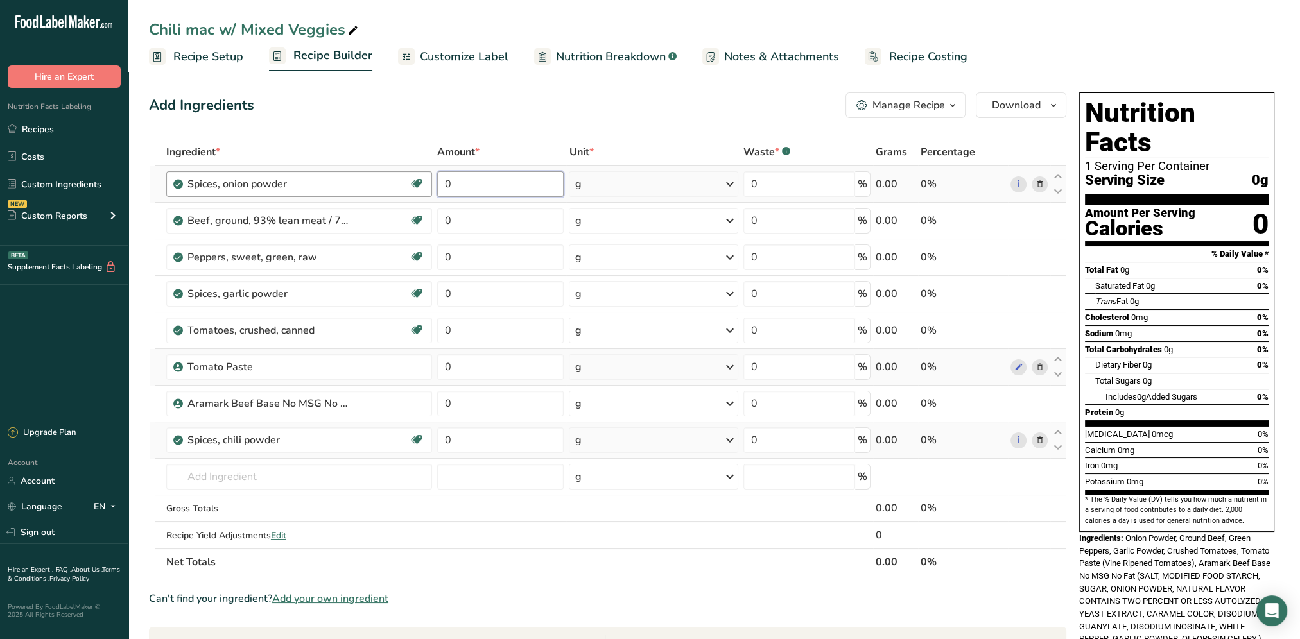
drag, startPoint x: 508, startPoint y: 193, endPoint x: 426, endPoint y: 186, distance: 82.4
click at [424, 185] on tr "Spices, onion powder Source of Antioxidants [MEDICAL_DATA] Effect Dairy free Gl…" at bounding box center [608, 184] width 916 height 37
type input "0.5"
click at [458, 220] on div "Ingredient * Amount * Unit * Waste * .a-a{fill:#347362;}.b-a{fill:#fff;} Grams …" at bounding box center [607, 357] width 917 height 437
type input "2"
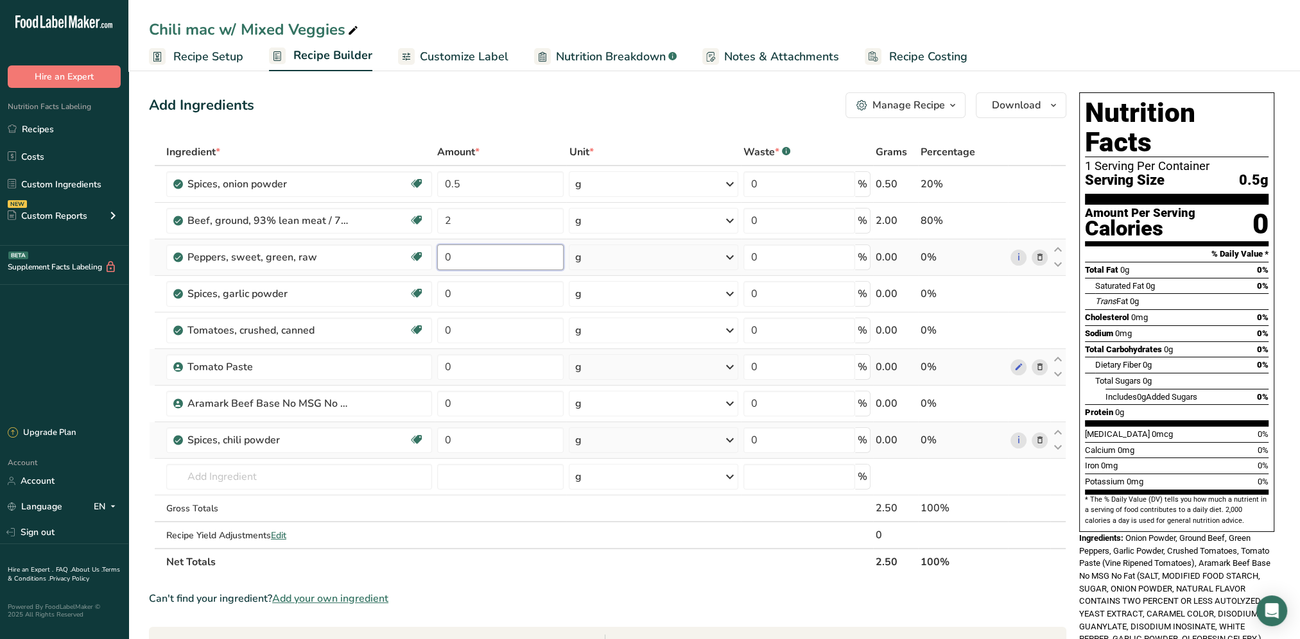
click at [470, 265] on div "Ingredient * Amount * Unit * Waste * .a-a{fill:#347362;}.b-a{fill:#fff;} Grams …" at bounding box center [607, 357] width 917 height 437
drag, startPoint x: 460, startPoint y: 257, endPoint x: 440, endPoint y: 257, distance: 19.9
click at [440, 257] on input "0" at bounding box center [500, 258] width 127 height 26
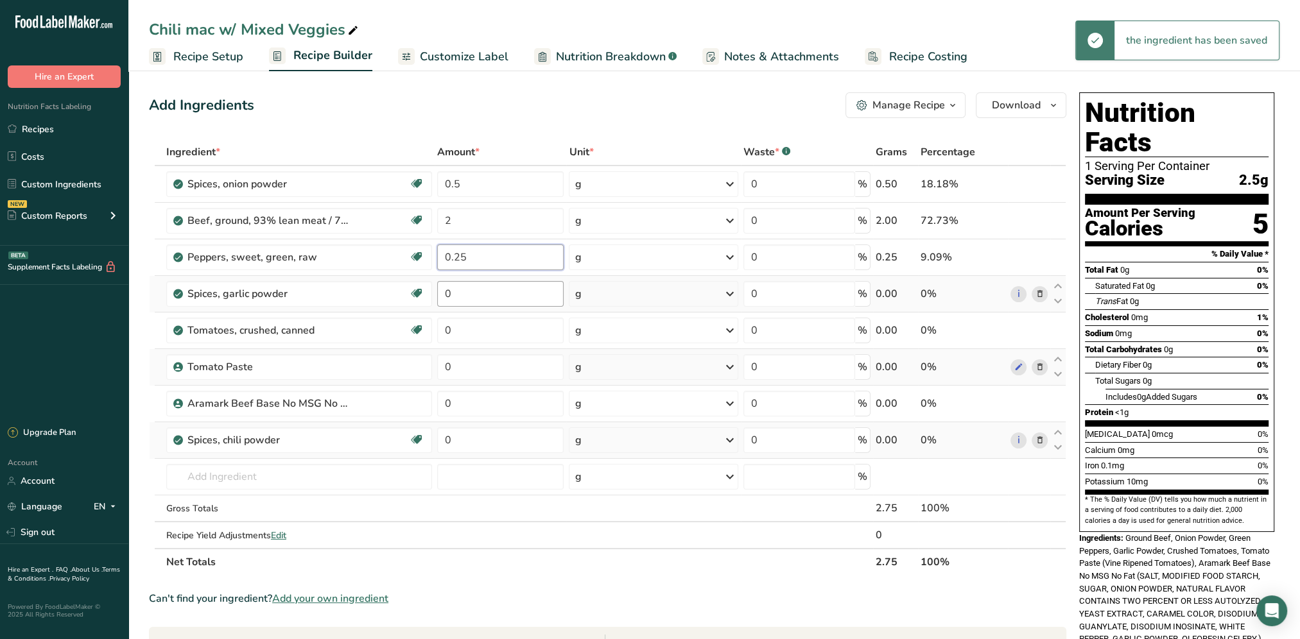
type input "0.25"
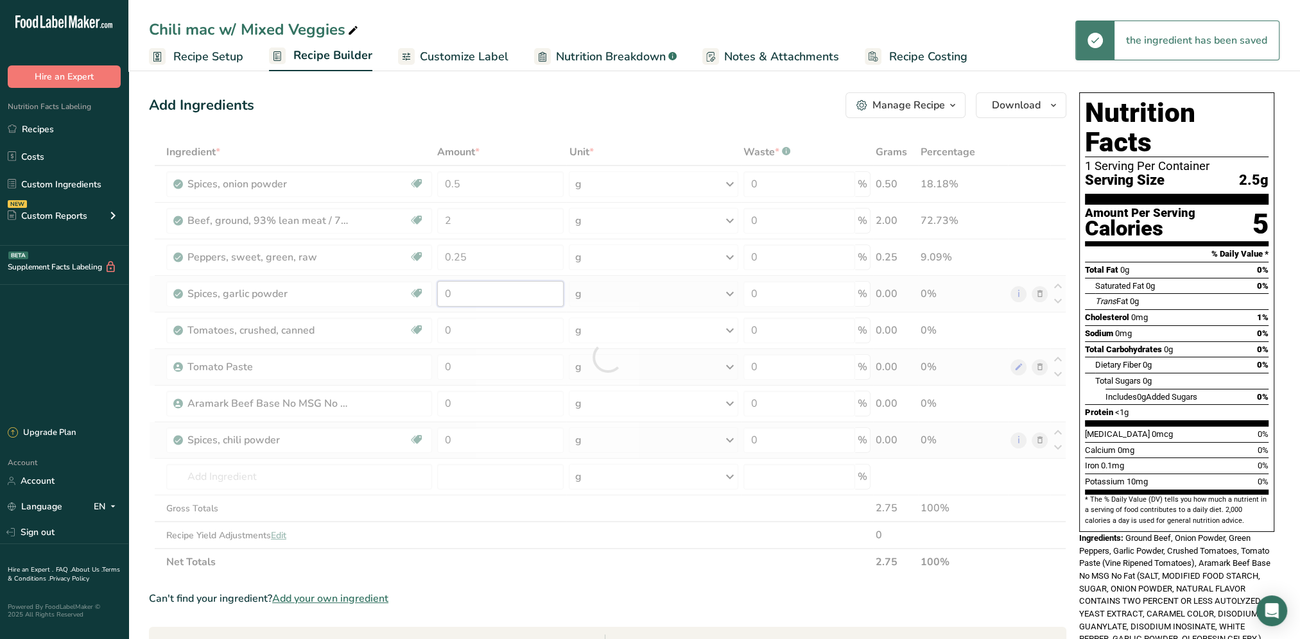
click at [450, 289] on div "Ingredient * Amount * Unit * Waste * .a-a{fill:#347362;}.b-a{fill:#fff;} Grams …" at bounding box center [607, 357] width 917 height 437
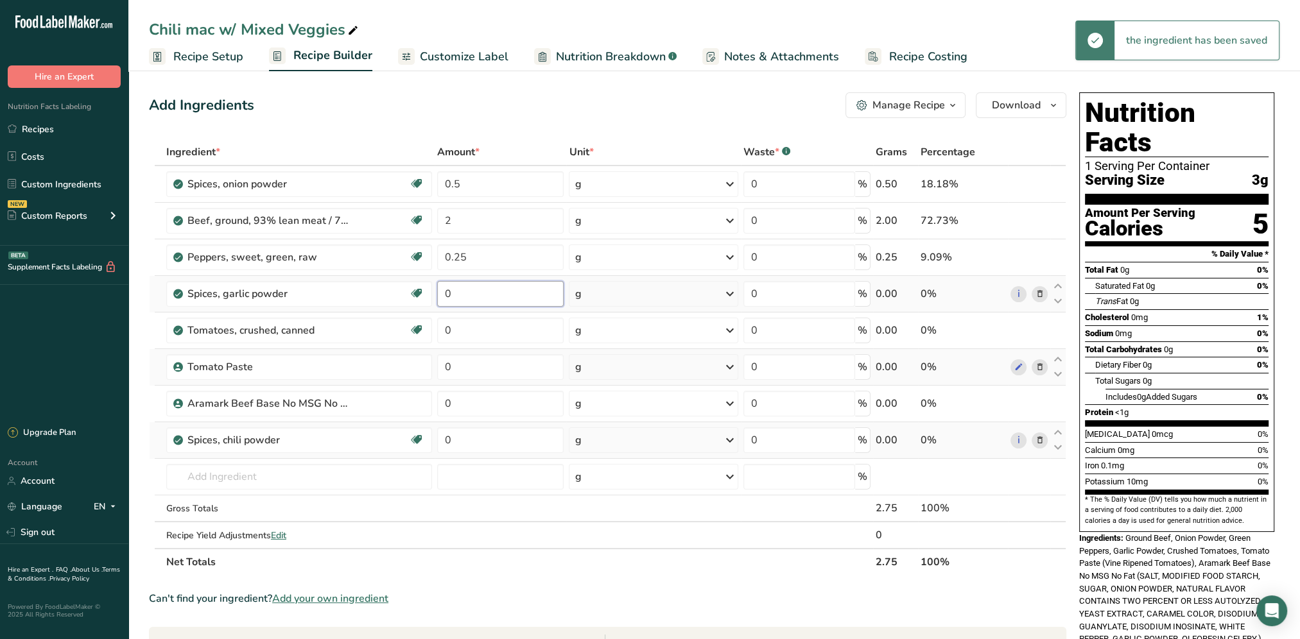
drag, startPoint x: 462, startPoint y: 294, endPoint x: 442, endPoint y: 293, distance: 20.5
click at [442, 293] on input "0" at bounding box center [500, 294] width 127 height 26
type input "0.5"
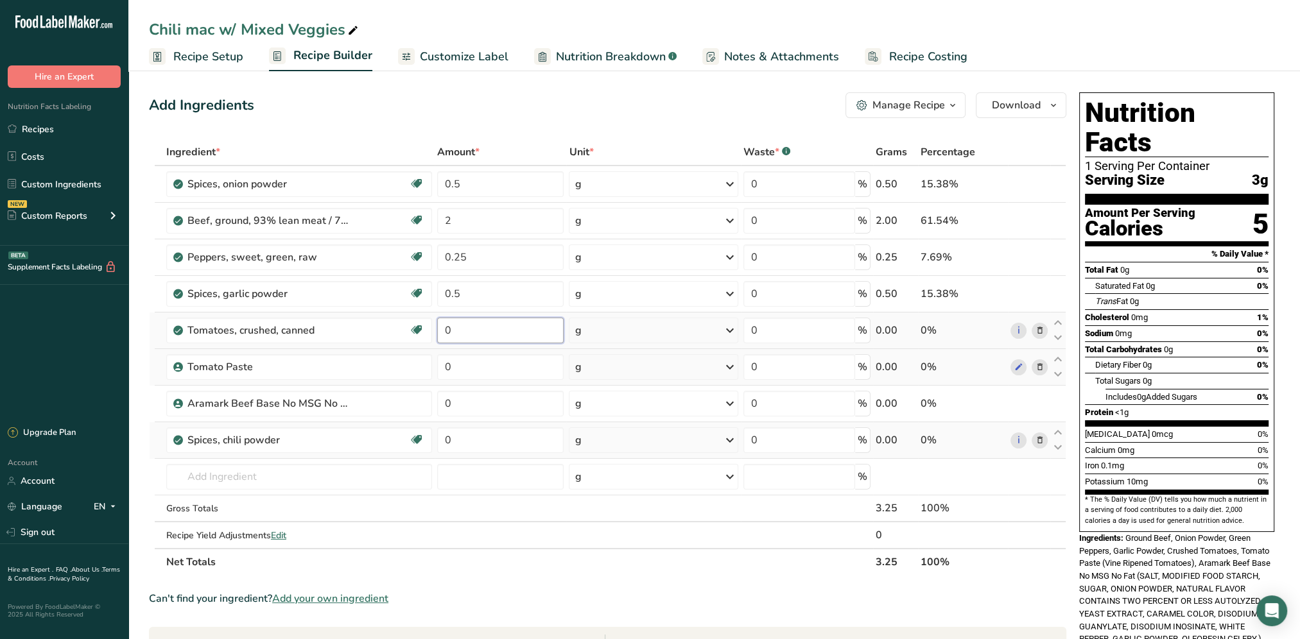
click at [472, 341] on div "Ingredient * Amount * Unit * Waste * .a-a{fill:#347362;}.b-a{fill:#fff;} Grams …" at bounding box center [607, 357] width 917 height 437
click at [470, 336] on input "0" at bounding box center [500, 331] width 127 height 26
type input "1"
click at [454, 369] on div "Ingredient * Amount * Unit * Waste * .a-a{fill:#347362;}.b-a{fill:#fff;} Grams …" at bounding box center [607, 357] width 917 height 437
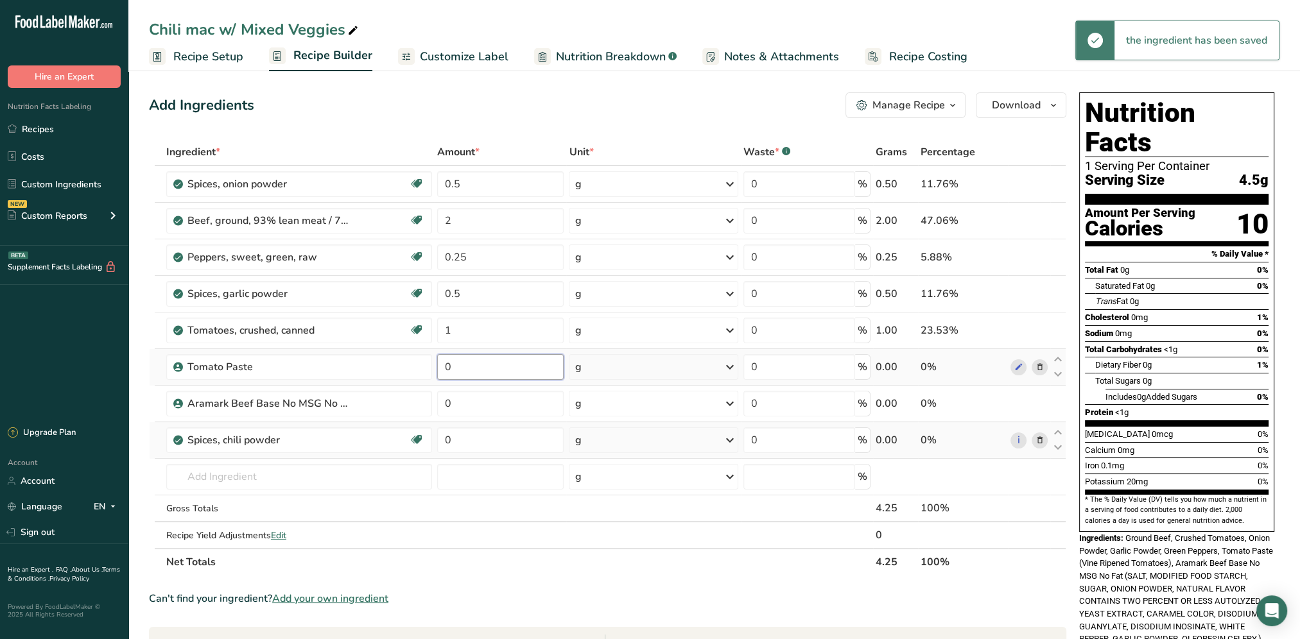
drag, startPoint x: 462, startPoint y: 367, endPoint x: 439, endPoint y: 370, distance: 23.2
click at [439, 370] on input "0" at bounding box center [500, 367] width 127 height 26
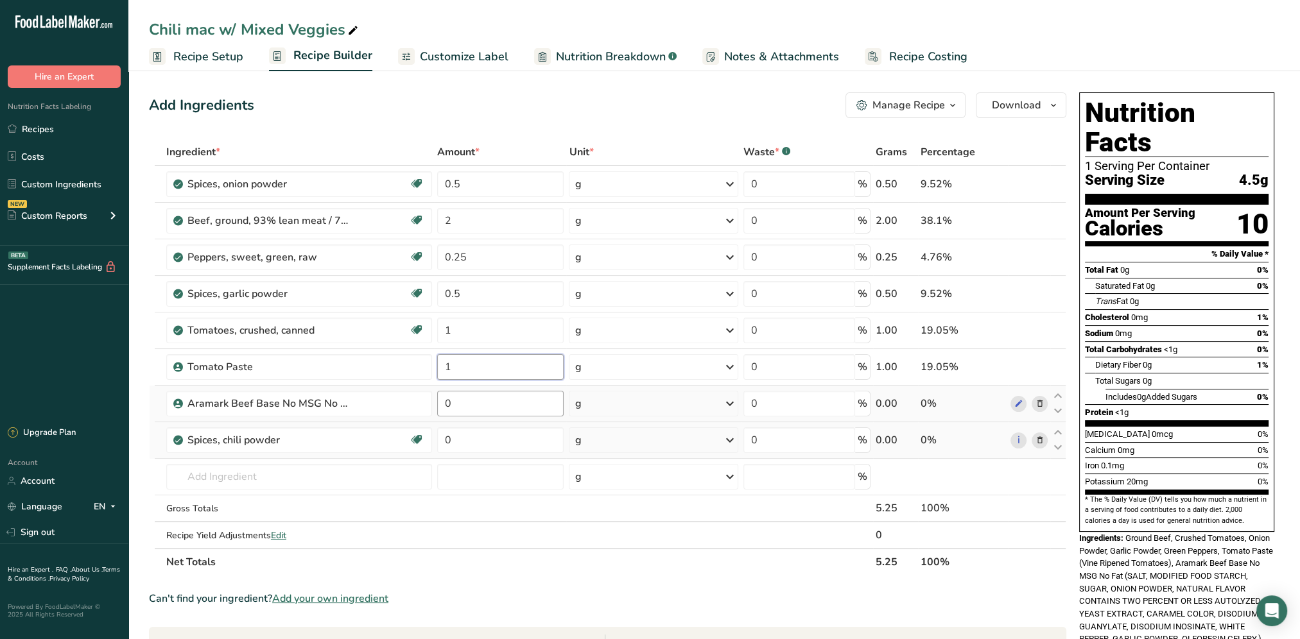
type input "1"
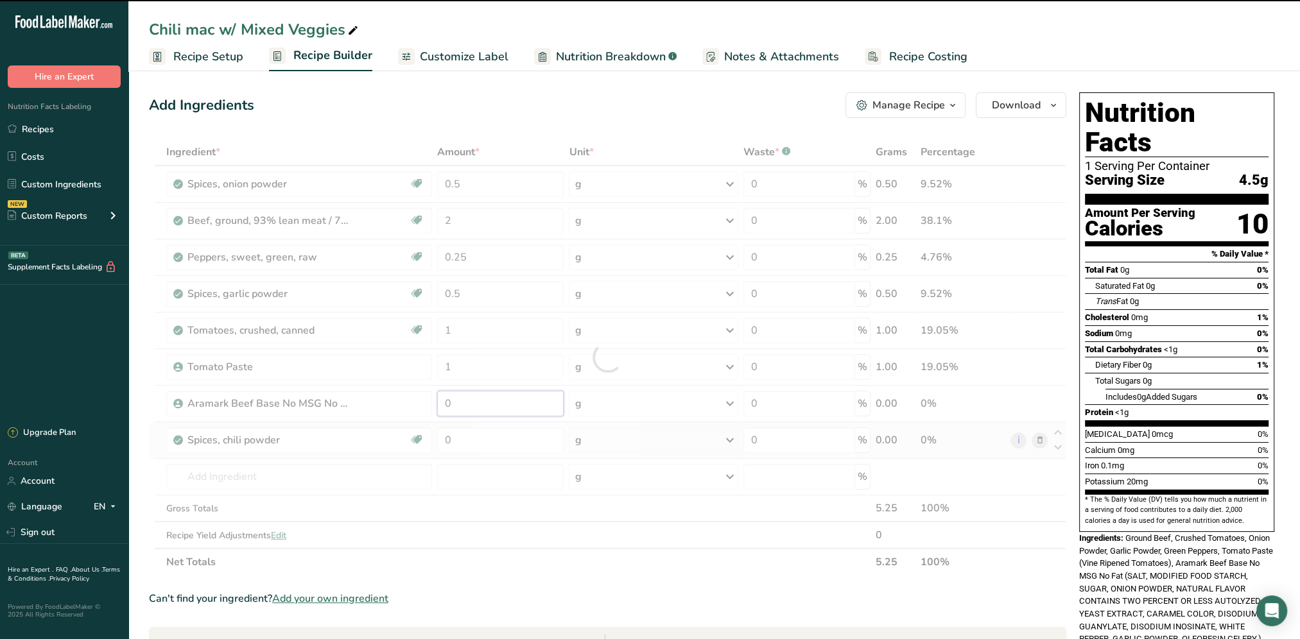
drag, startPoint x: 456, startPoint y: 409, endPoint x: 437, endPoint y: 408, distance: 19.3
click at [431, 408] on div "Ingredient * Amount * Unit * Waste * .a-a{fill:#347362;}.b-a{fill:#fff;} Grams …" at bounding box center [607, 357] width 917 height 437
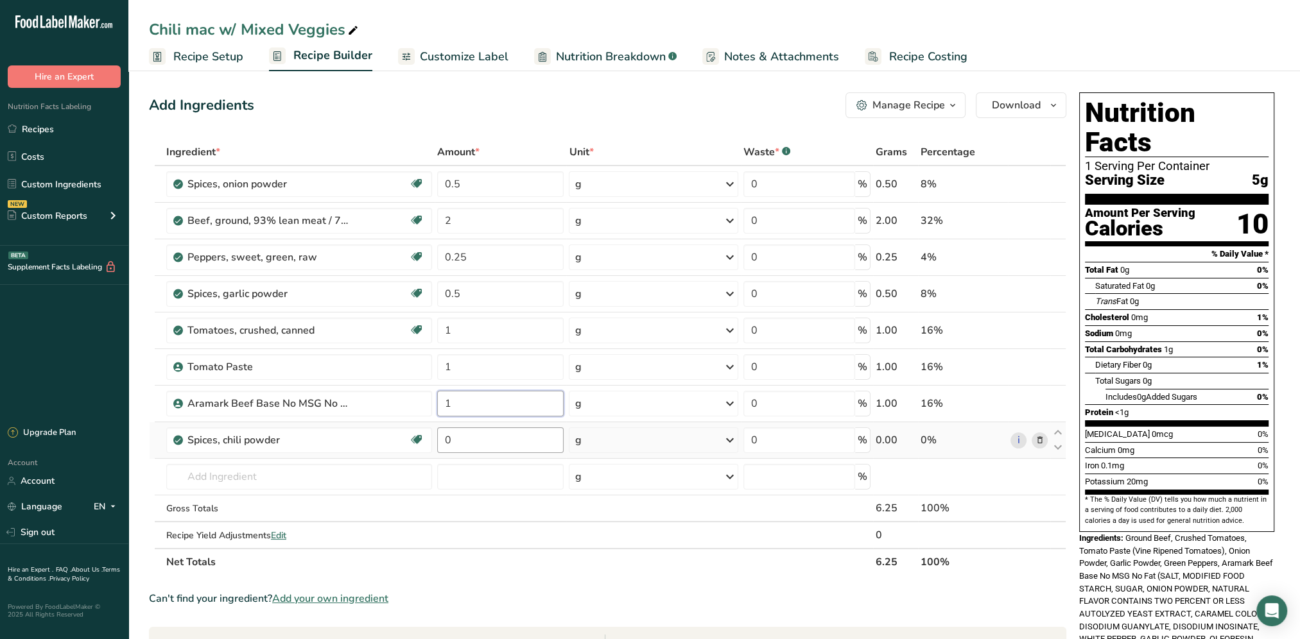
type input "1"
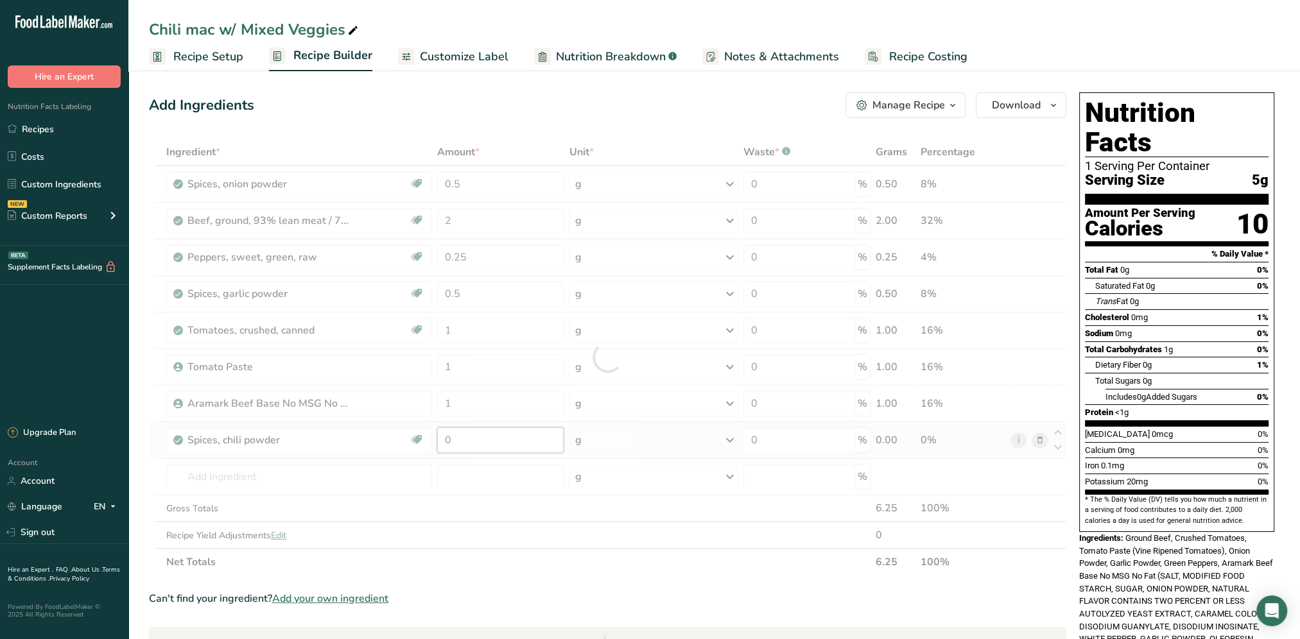
click at [424, 436] on div "Ingredient * Amount * Unit * Waste * .a-a{fill:#347362;}.b-a{fill:#fff;} Grams …" at bounding box center [607, 357] width 917 height 437
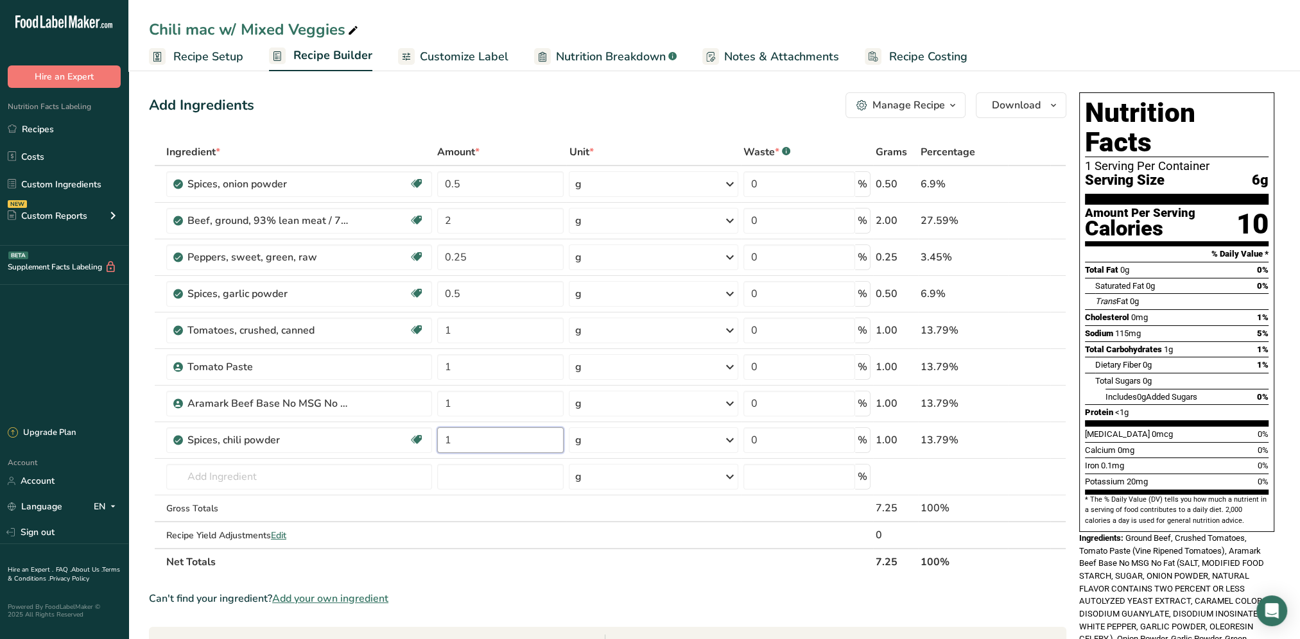
type input "1"
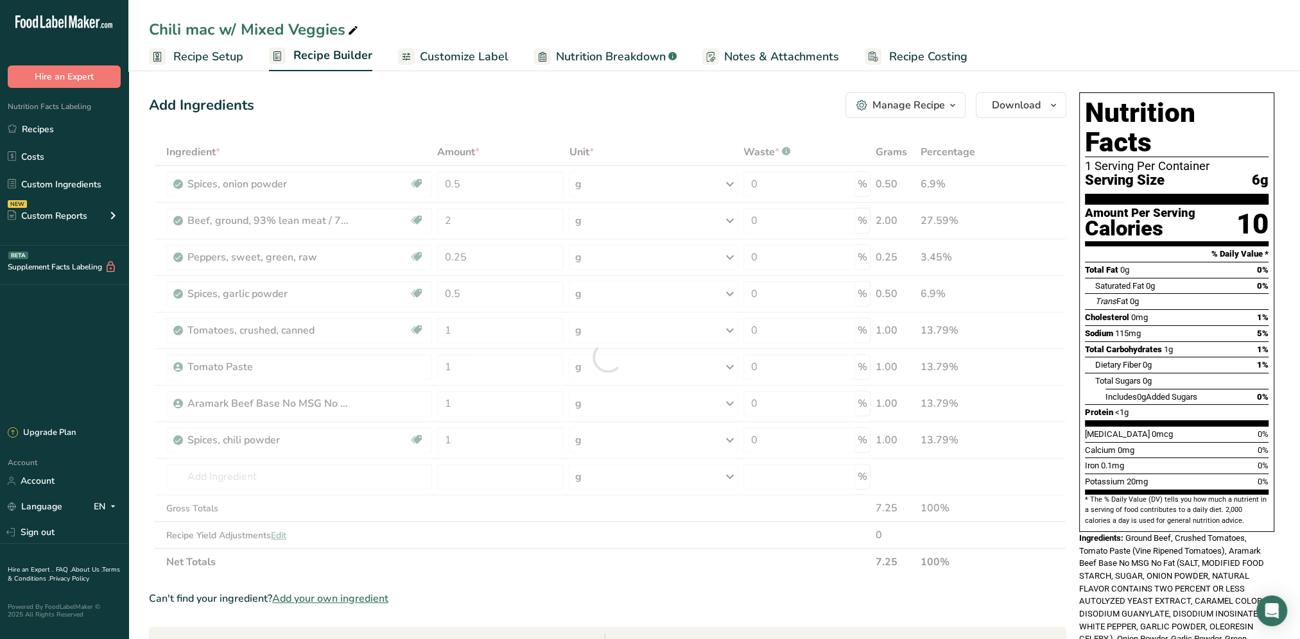
click at [589, 138] on div "Add Ingredients Manage Recipe Delete Recipe Duplicate Recipe Scale Recipe Save …" at bounding box center [611, 541] width 925 height 908
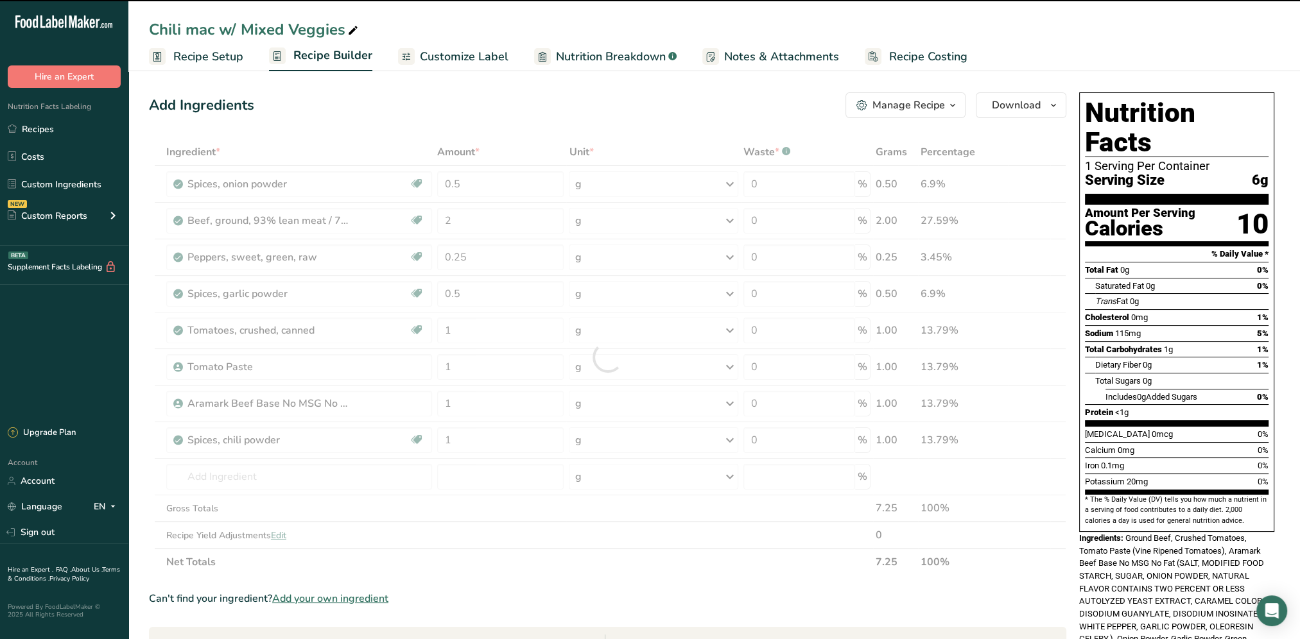
click at [628, 188] on div "g" at bounding box center [653, 184] width 169 height 26
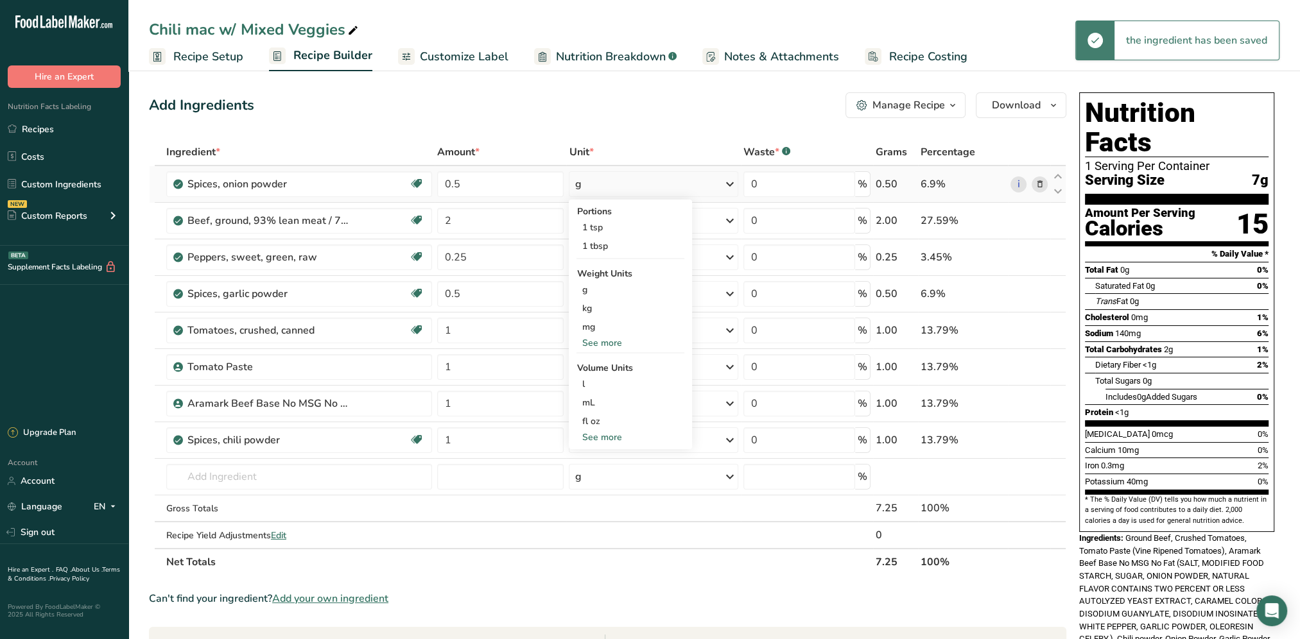
click at [706, 180] on div "g" at bounding box center [653, 184] width 169 height 26
click at [699, 181] on div "g" at bounding box center [653, 184] width 169 height 26
click at [601, 225] on div "1 tsp" at bounding box center [630, 227] width 108 height 19
click at [667, 219] on div "g" at bounding box center [653, 221] width 169 height 26
click at [631, 264] on div "3 oz" at bounding box center [630, 264] width 108 height 19
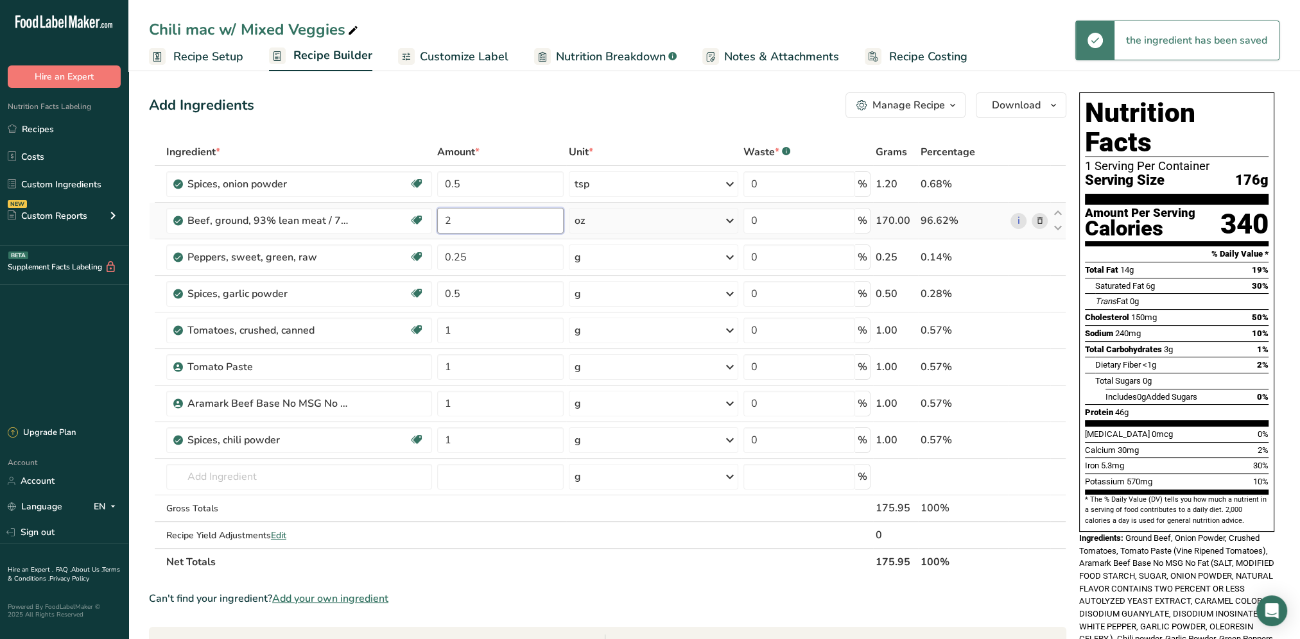
drag, startPoint x: 512, startPoint y: 230, endPoint x: 429, endPoint y: 236, distance: 83.0
click at [429, 236] on tr "Beef, ground, 93% lean meat / 7% fat, loaf, cooked, baked Dairy free Gluten fre…" at bounding box center [608, 221] width 916 height 37
type input "1"
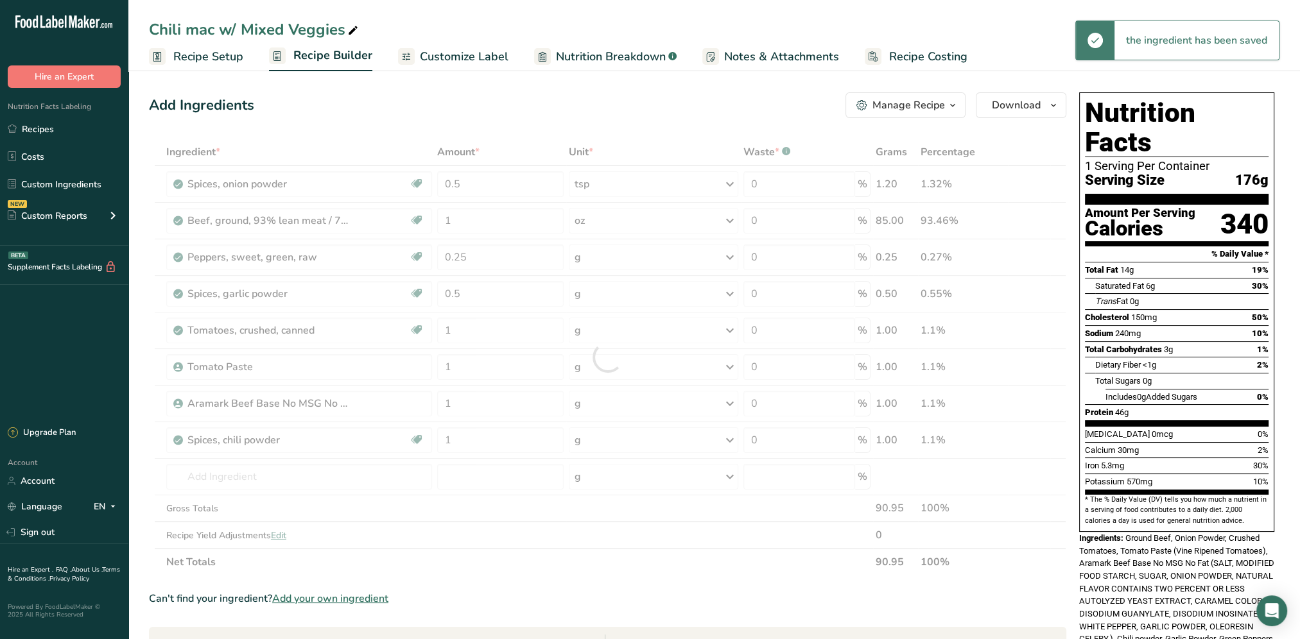
click at [526, 131] on div "Add Ingredients Manage Recipe Delete Recipe Duplicate Recipe Scale Recipe Save …" at bounding box center [611, 541] width 925 height 908
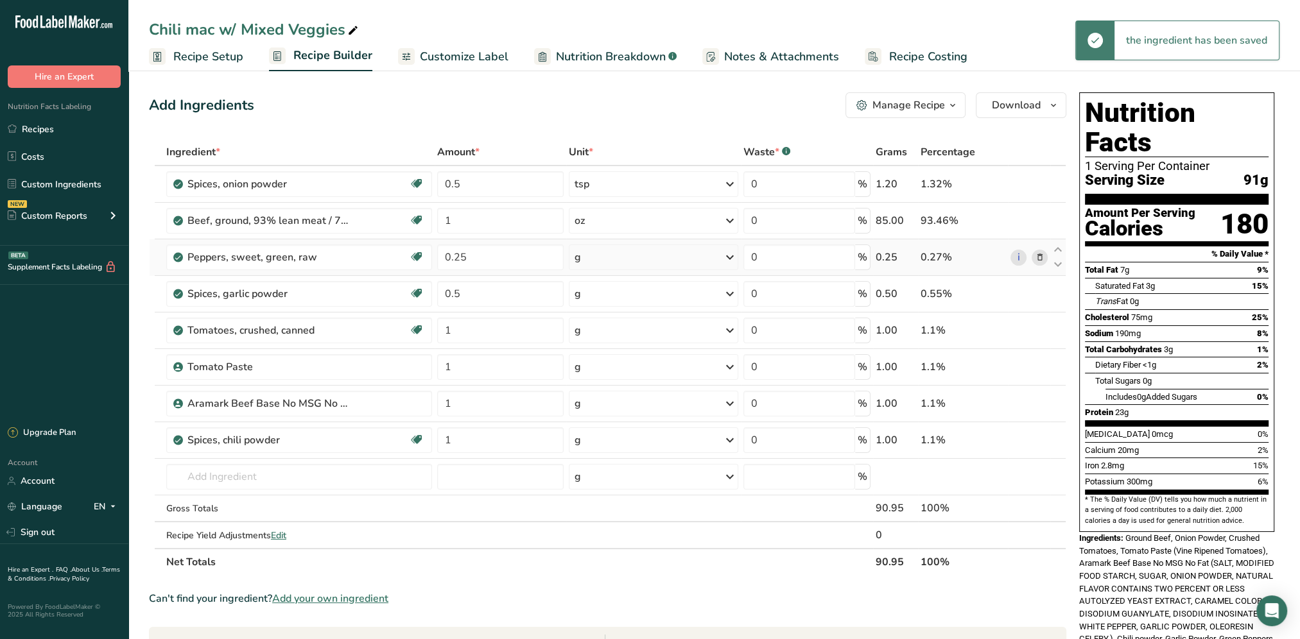
drag, startPoint x: 636, startPoint y: 254, endPoint x: 583, endPoint y: 256, distance: 52.7
click at [583, 256] on div "g" at bounding box center [653, 258] width 169 height 26
click at [596, 261] on div "g" at bounding box center [653, 258] width 169 height 26
click at [596, 255] on div "g" at bounding box center [653, 258] width 169 height 26
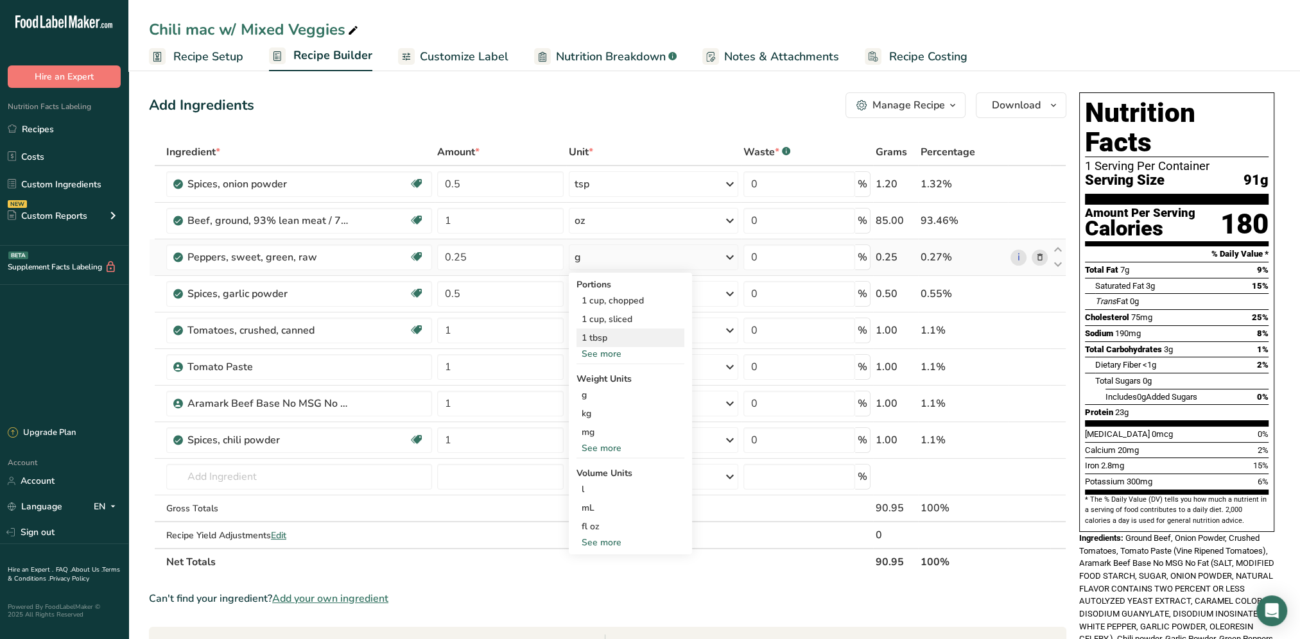
click at [614, 340] on div "1 tbsp" at bounding box center [630, 338] width 108 height 19
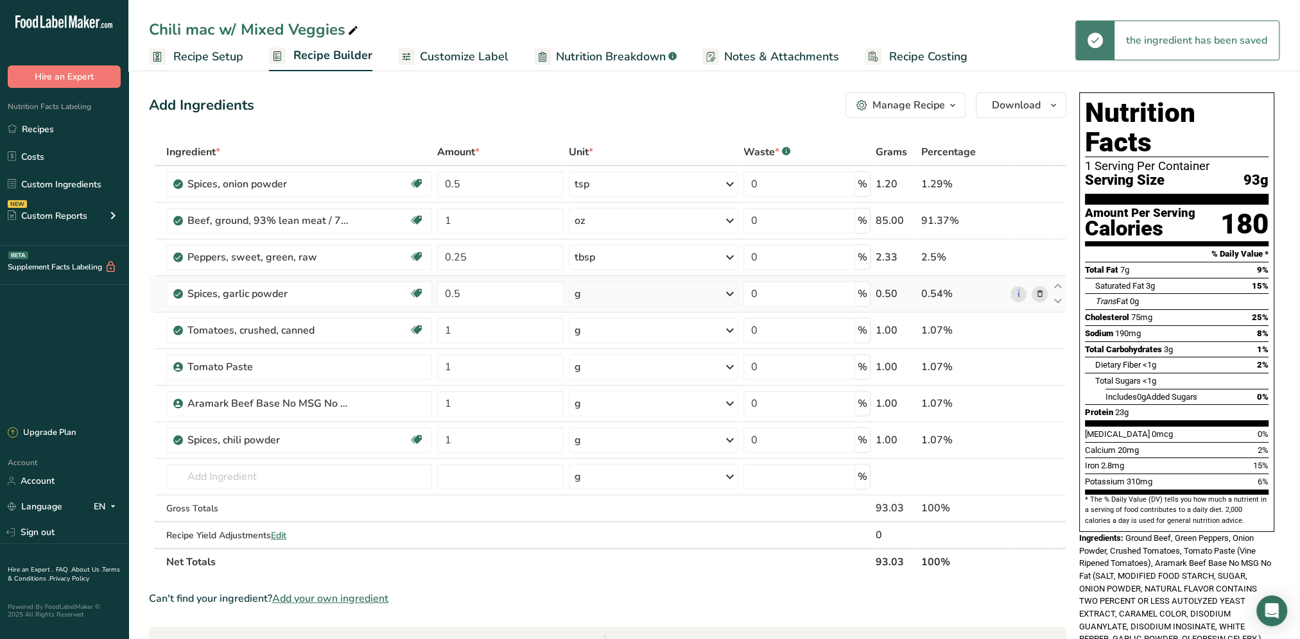
click at [629, 292] on div "g" at bounding box center [653, 294] width 169 height 26
click at [602, 354] on div "1 tbsp" at bounding box center [630, 356] width 108 height 19
click at [607, 334] on div "g" at bounding box center [653, 331] width 169 height 26
click at [614, 374] on div "0.5 cup" at bounding box center [630, 374] width 108 height 19
click at [600, 364] on div "g" at bounding box center [653, 367] width 169 height 26
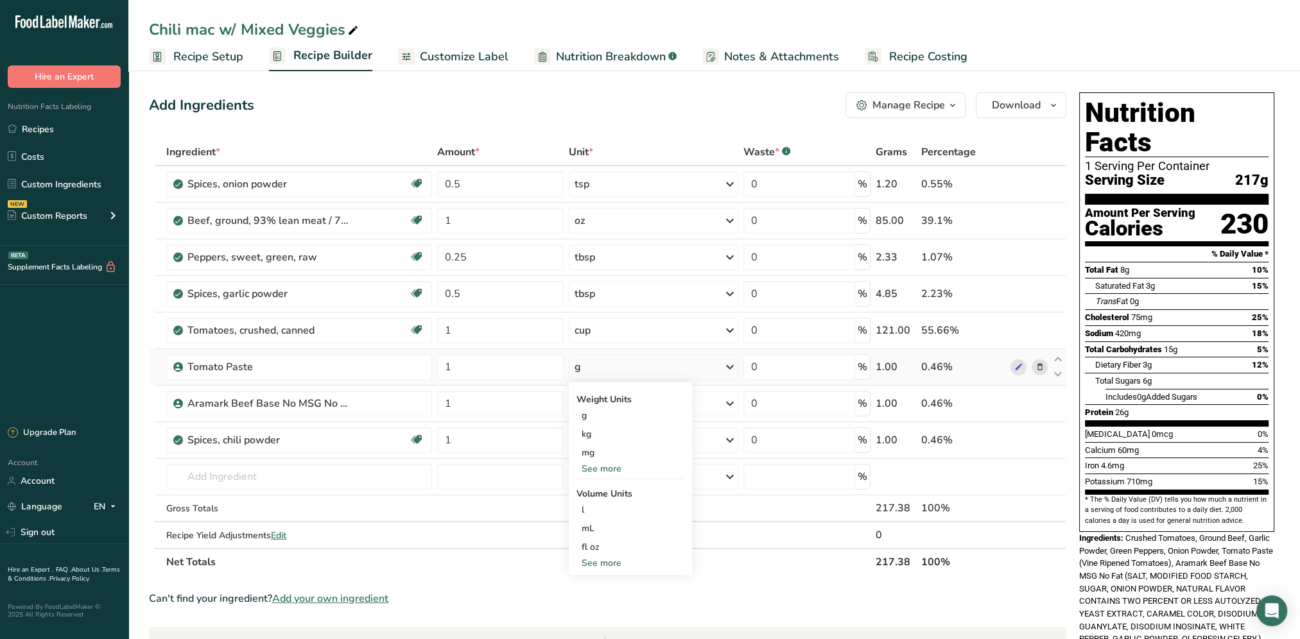
click at [607, 467] on div "See more" at bounding box center [630, 468] width 108 height 13
click at [585, 508] on div "oz" at bounding box center [630, 508] width 108 height 19
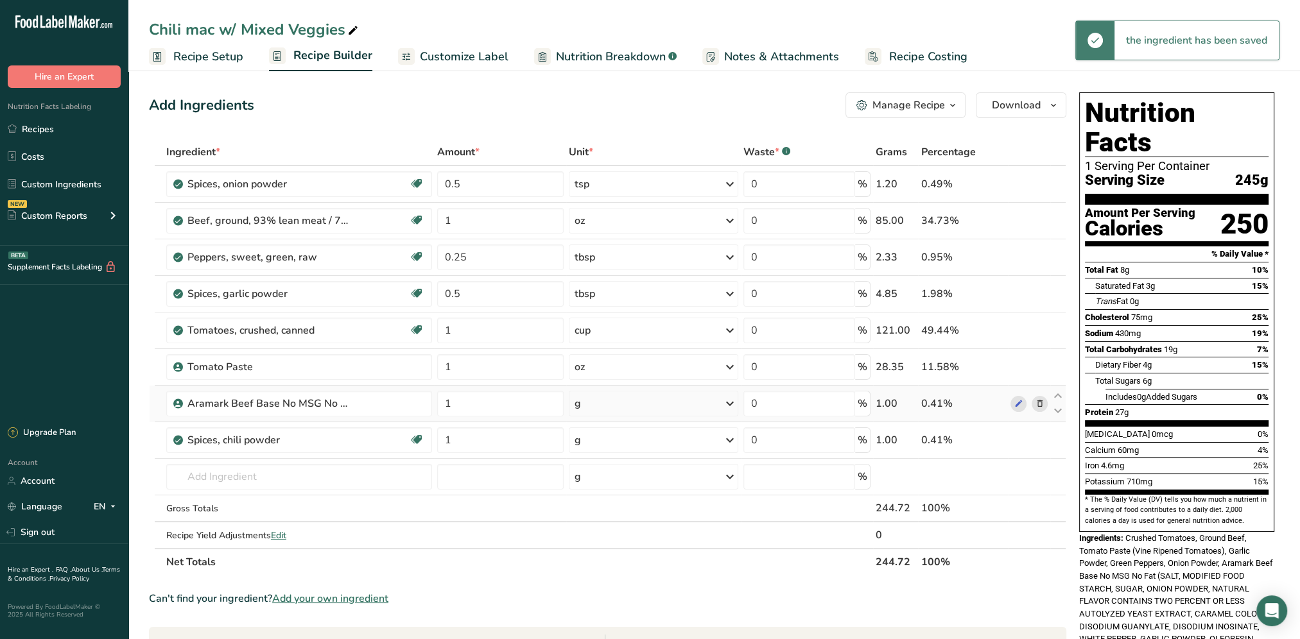
click at [594, 406] on div "g" at bounding box center [653, 404] width 169 height 26
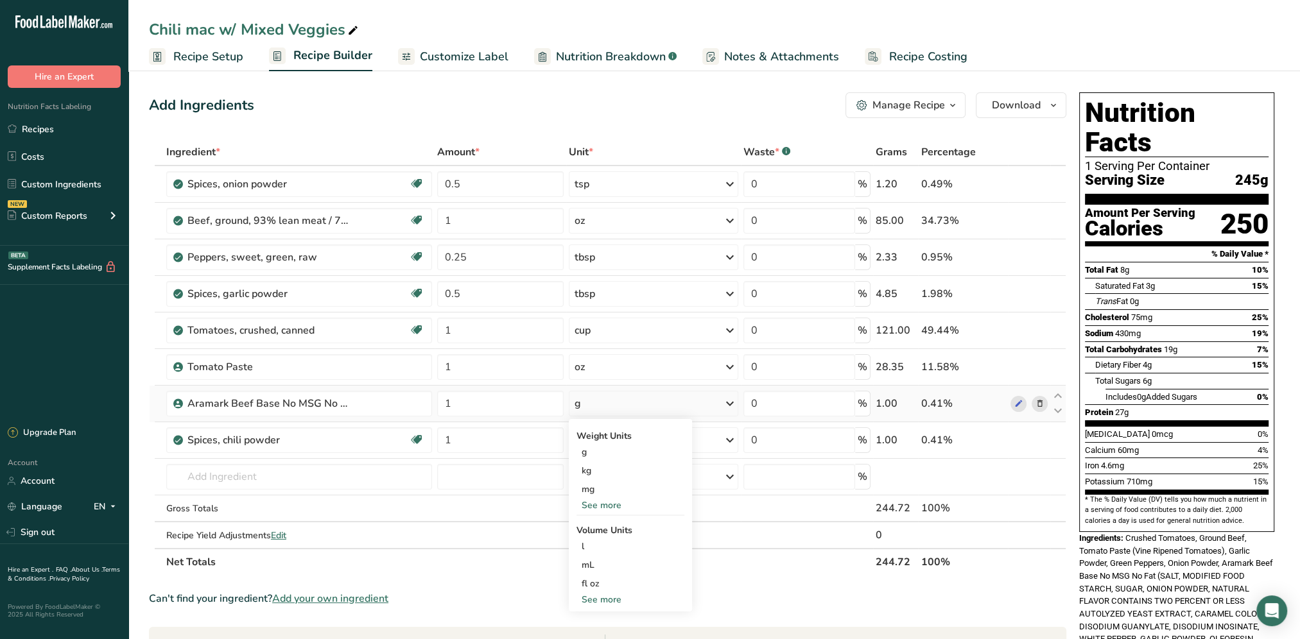
click at [598, 597] on div "See more" at bounding box center [630, 599] width 108 height 13
select select "22"
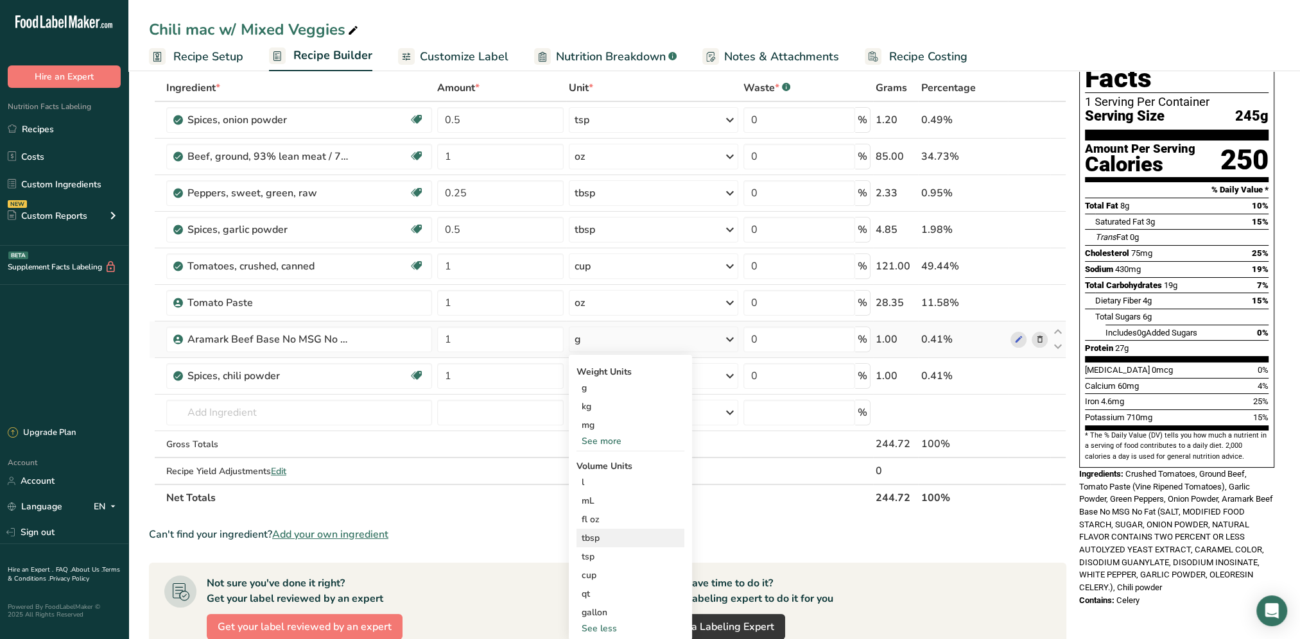
click at [594, 539] on div "tbsp" at bounding box center [630, 537] width 98 height 13
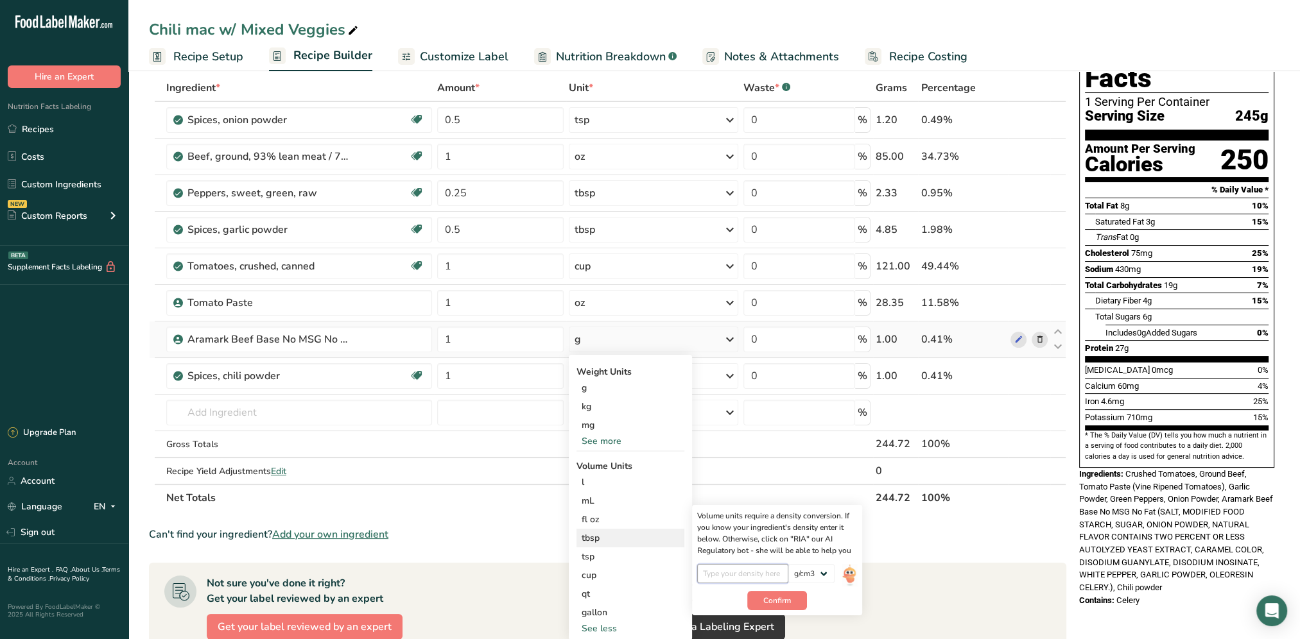
click at [737, 575] on input "number" at bounding box center [743, 573] width 92 height 19
type input "1"
click at [775, 603] on span "Confirm" at bounding box center [777, 601] width 28 height 12
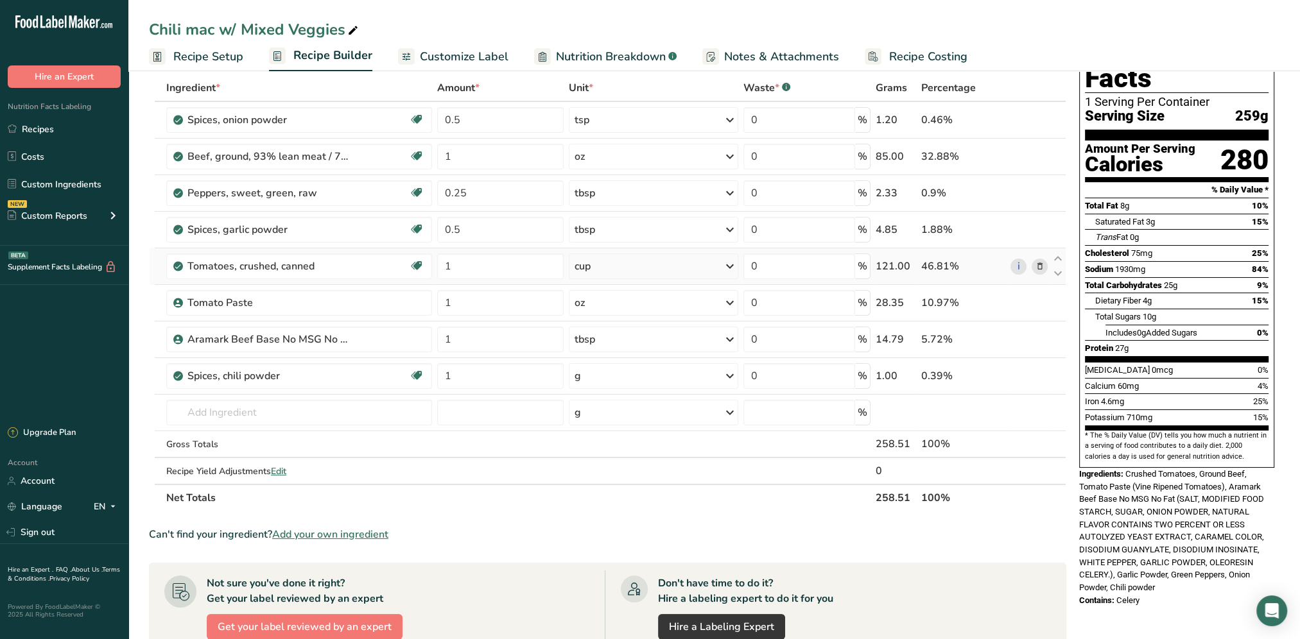
scroll to position [0, 0]
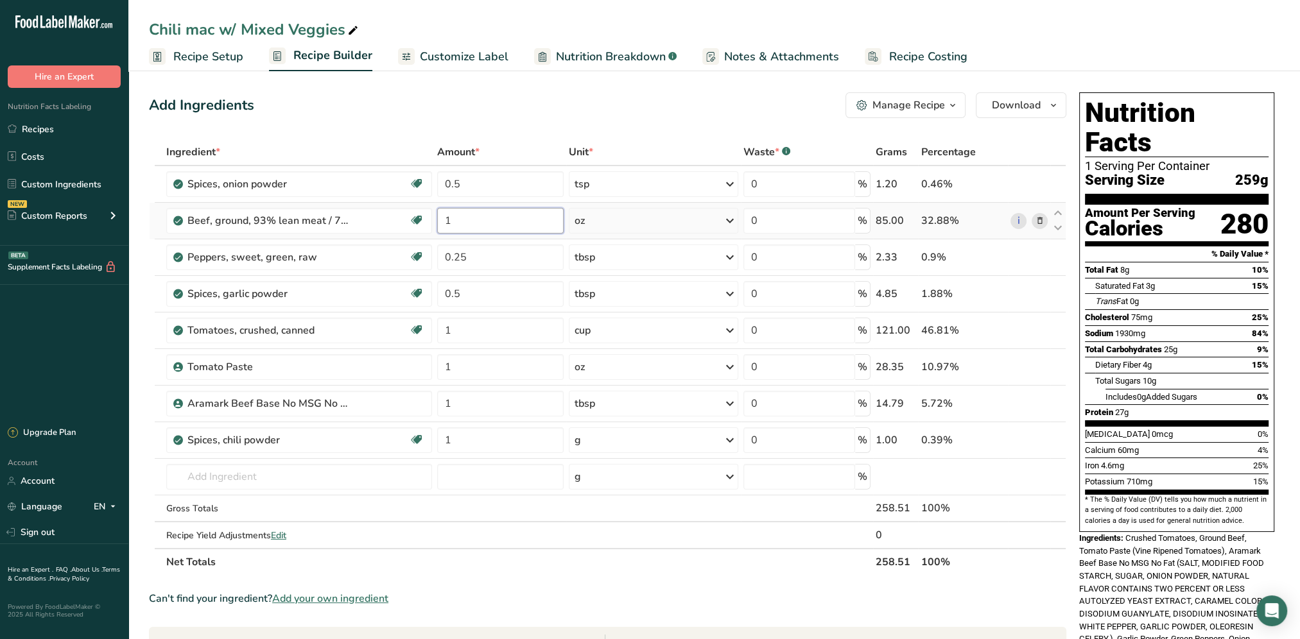
drag, startPoint x: 494, startPoint y: 218, endPoint x: 486, endPoint y: 218, distance: 8.4
click at [486, 218] on input "1" at bounding box center [500, 221] width 126 height 26
drag, startPoint x: 469, startPoint y: 223, endPoint x: 440, endPoint y: 225, distance: 28.9
click at [440, 225] on input "1" at bounding box center [500, 221] width 126 height 26
type input "3"
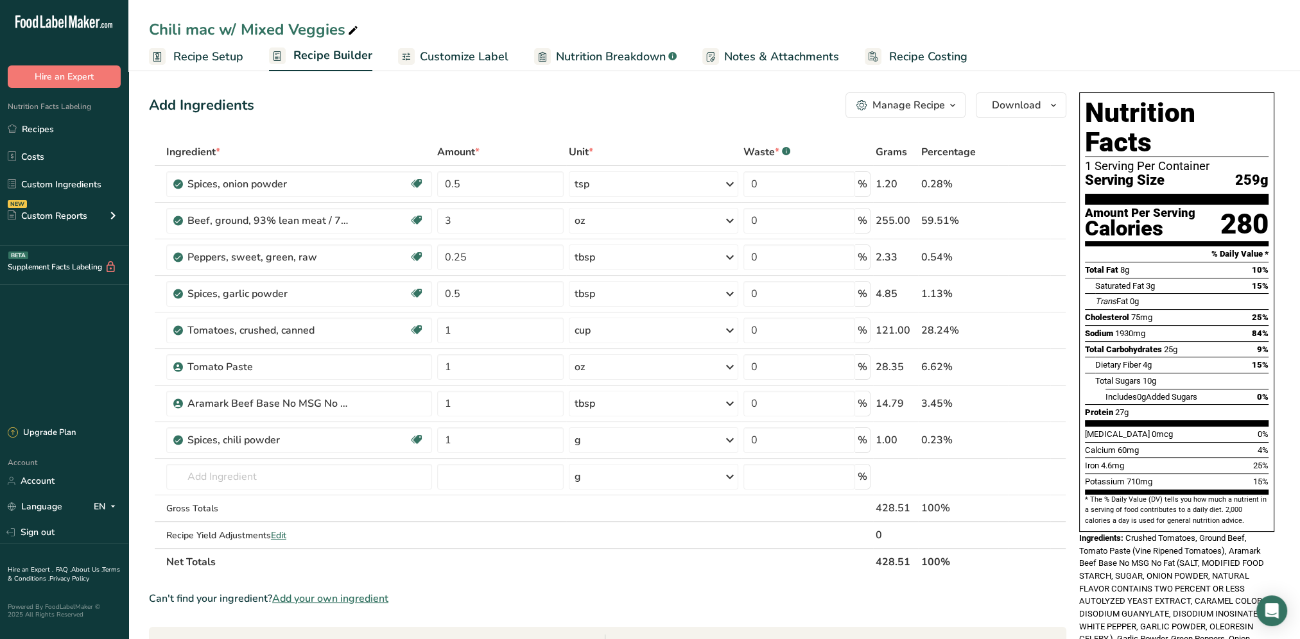
click at [531, 127] on div "Add Ingredients Manage Recipe Delete Recipe Duplicate Recipe Scale Recipe Save …" at bounding box center [611, 541] width 925 height 908
click at [610, 221] on div "oz" at bounding box center [653, 221] width 169 height 26
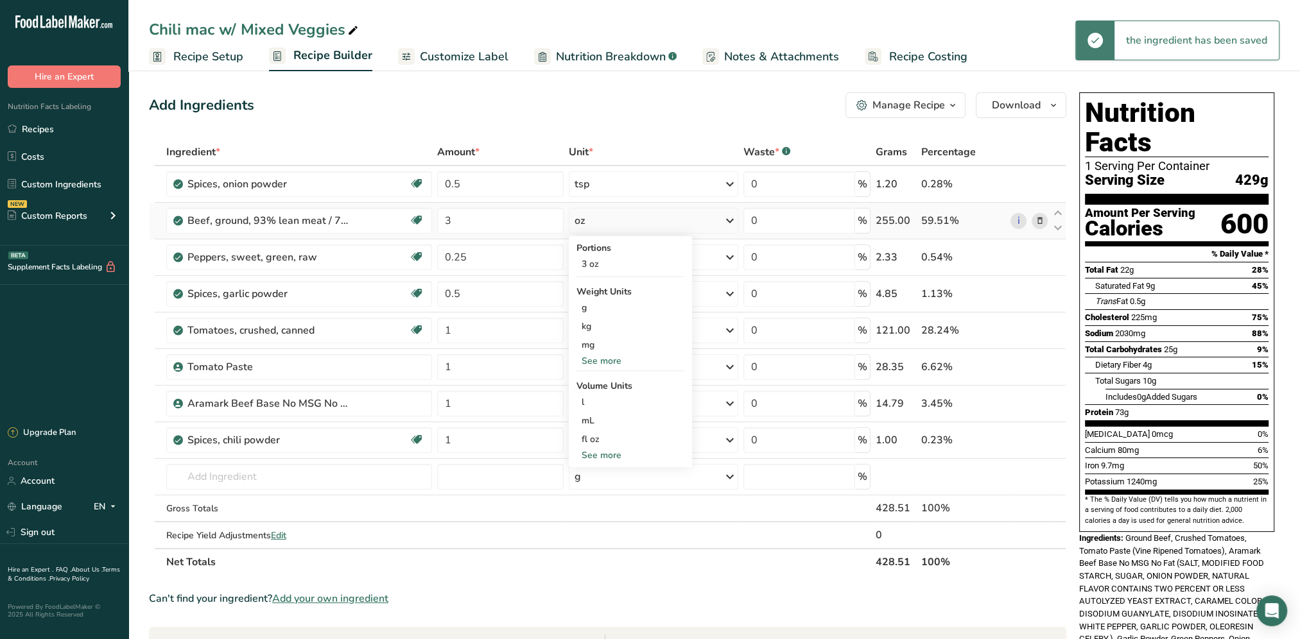
click at [601, 359] on div "See more" at bounding box center [630, 360] width 108 height 13
click at [598, 398] on div "oz" at bounding box center [630, 401] width 108 height 19
click at [634, 112] on div "Add Ingredients Manage Recipe Delete Recipe Duplicate Recipe Scale Recipe Save …" at bounding box center [607, 105] width 917 height 26
click at [244, 466] on input "text" at bounding box center [299, 477] width 266 height 26
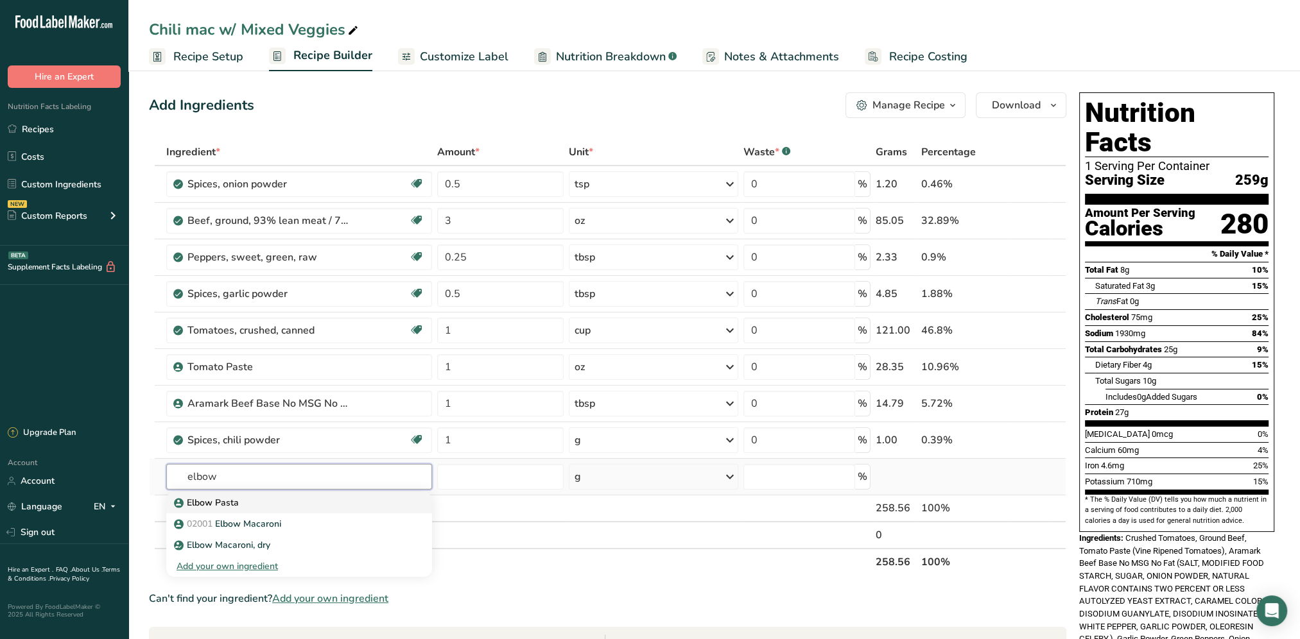
type input "elbow"
click at [242, 498] on div "Elbow Pasta" at bounding box center [288, 502] width 225 height 13
type input "Elbow Pasta"
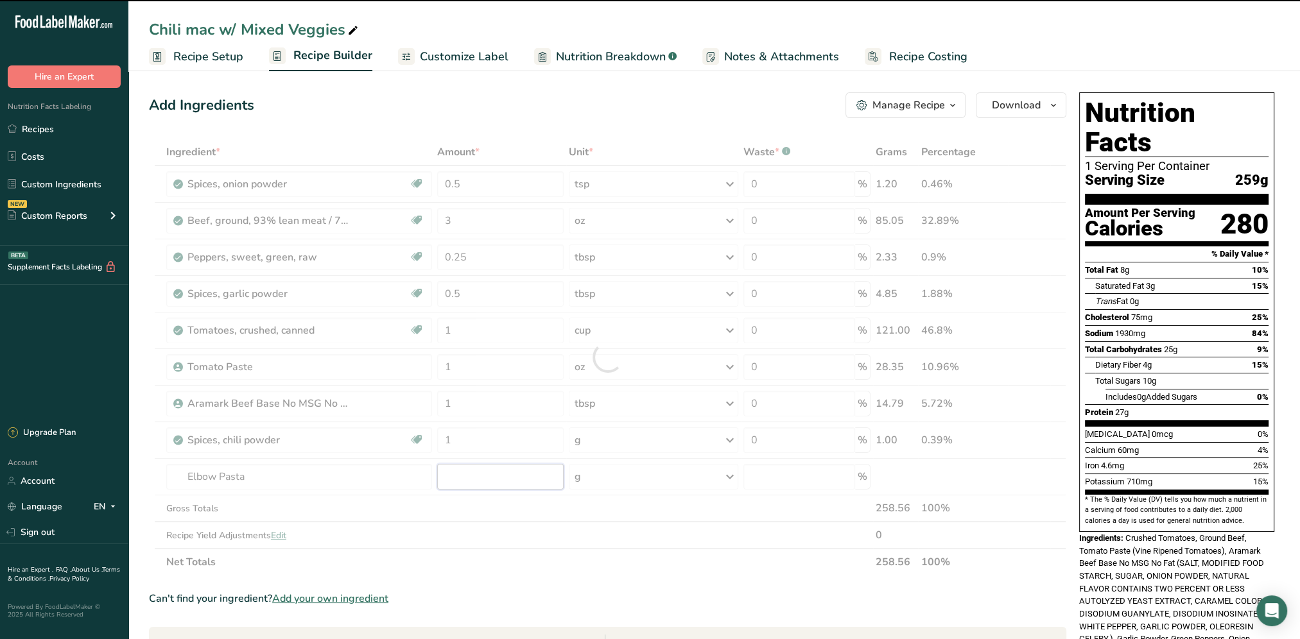
click at [475, 475] on input "number" at bounding box center [500, 477] width 126 height 26
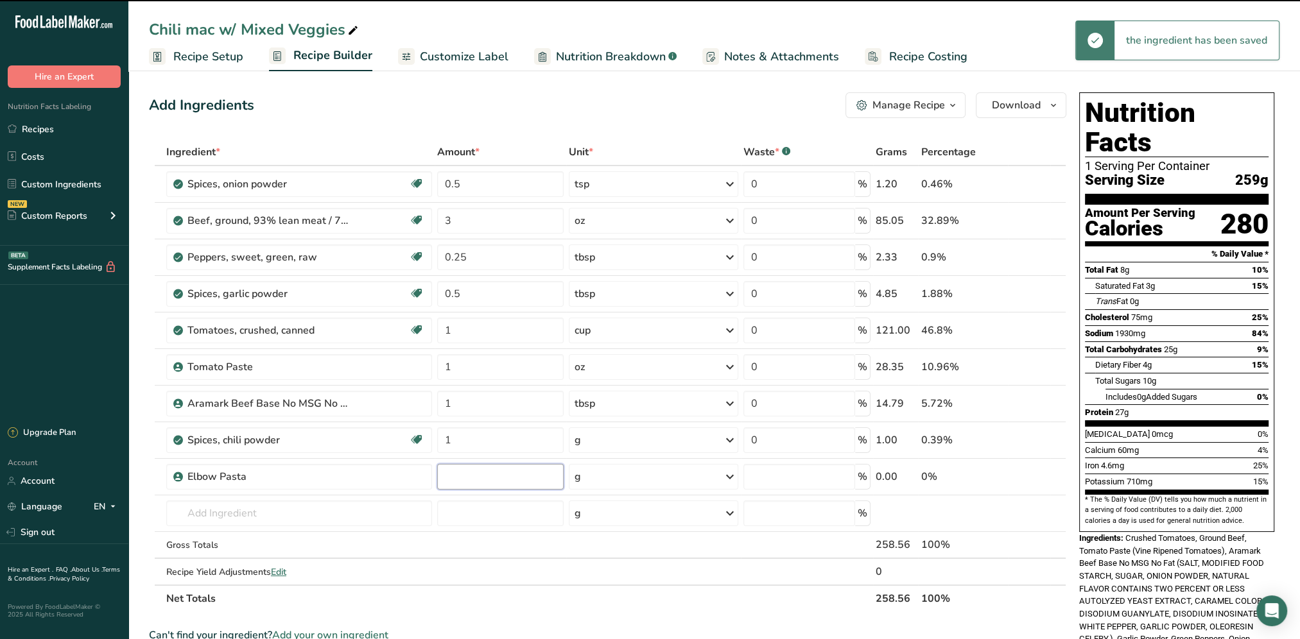
type input "0"
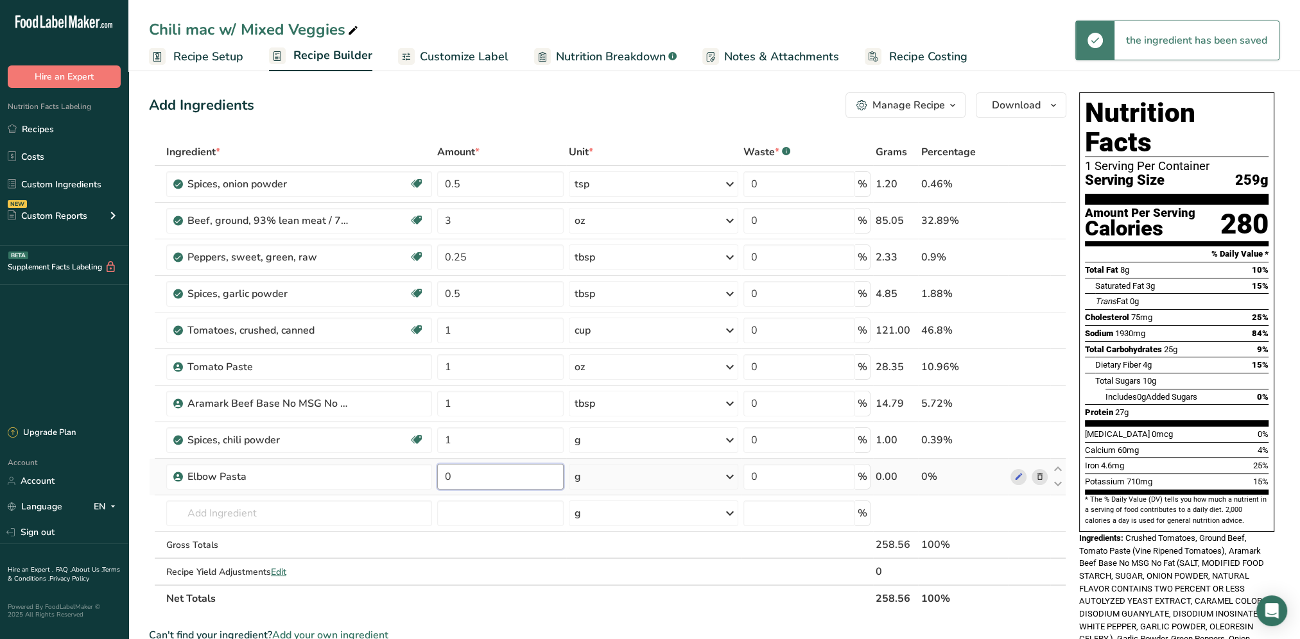
drag, startPoint x: 483, startPoint y: 483, endPoint x: 436, endPoint y: 484, distance: 47.5
click at [436, 484] on td "0" at bounding box center [501, 477] width 132 height 37
type input "1"
click at [610, 465] on div "Ingredient * Amount * Unit * Waste * .a-a{fill:#347362;}.b-a{fill:#fff;} Grams …" at bounding box center [607, 376] width 917 height 474
click at [617, 478] on div "g" at bounding box center [653, 477] width 169 height 26
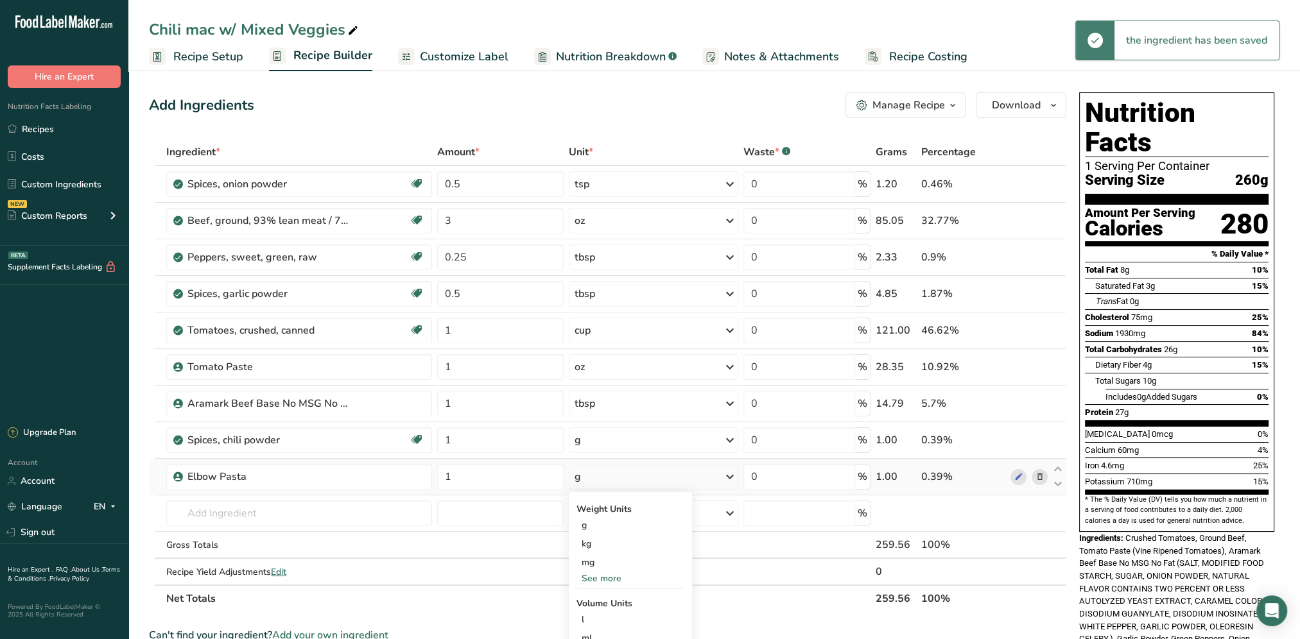
click at [606, 580] on div "See more" at bounding box center [630, 578] width 108 height 13
click at [593, 621] on div "oz" at bounding box center [630, 618] width 108 height 19
click at [257, 517] on input "text" at bounding box center [299, 514] width 266 height 26
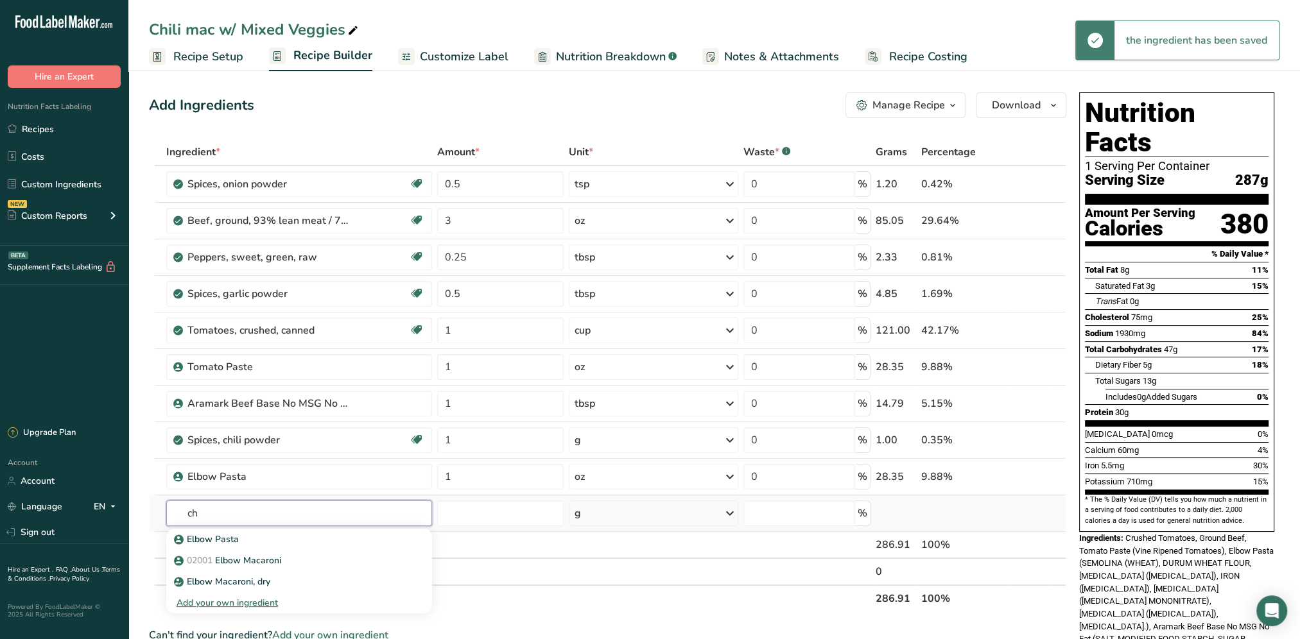
type input "c"
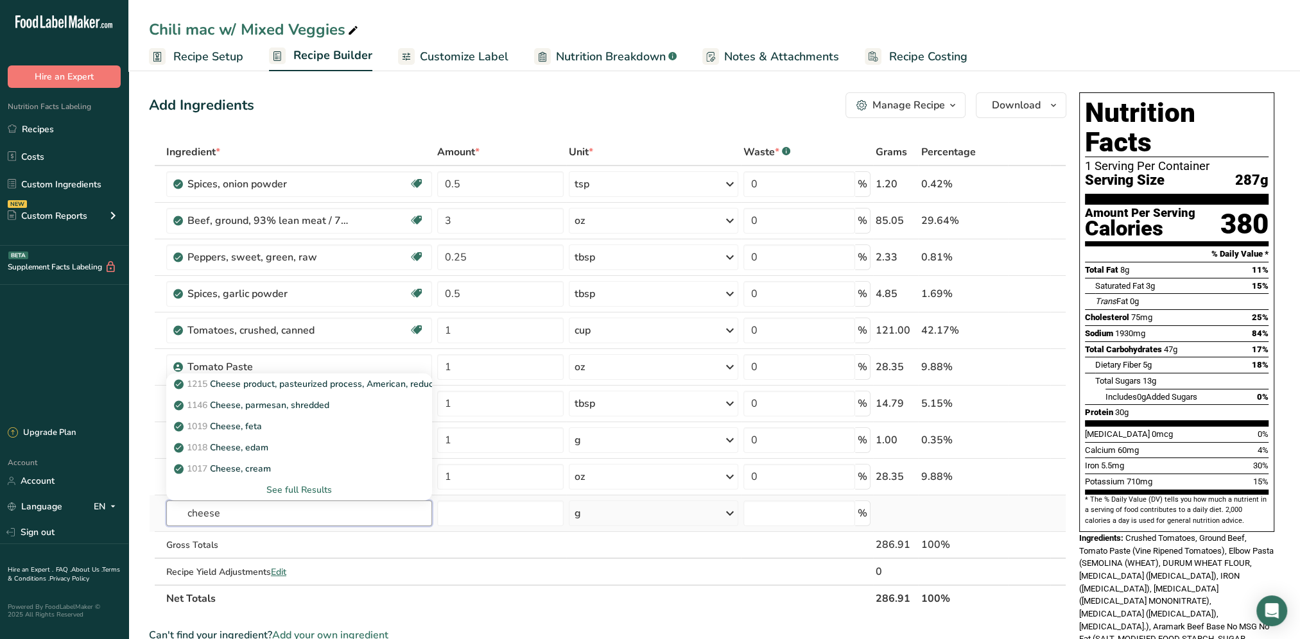
drag, startPoint x: 239, startPoint y: 511, endPoint x: 176, endPoint y: 525, distance: 64.5
click at [176, 525] on td "cheese 1215 Cheese product, pasteurized process, American, reduced fat, fortifi…" at bounding box center [299, 513] width 271 height 37
click at [241, 515] on input "cheese" at bounding box center [299, 514] width 266 height 26
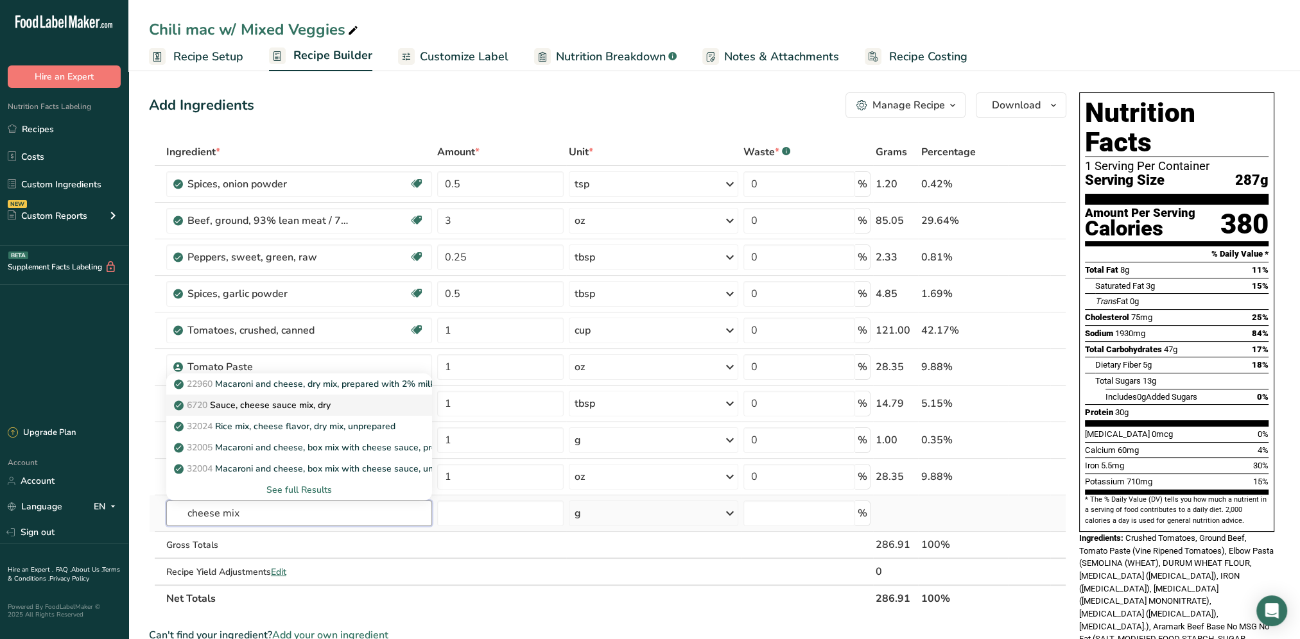
type input "cheese mix"
click at [304, 406] on p "6720 Sauce, cheese sauce mix, dry" at bounding box center [253, 405] width 154 height 13
type input "Sauce, cheese sauce mix, dry"
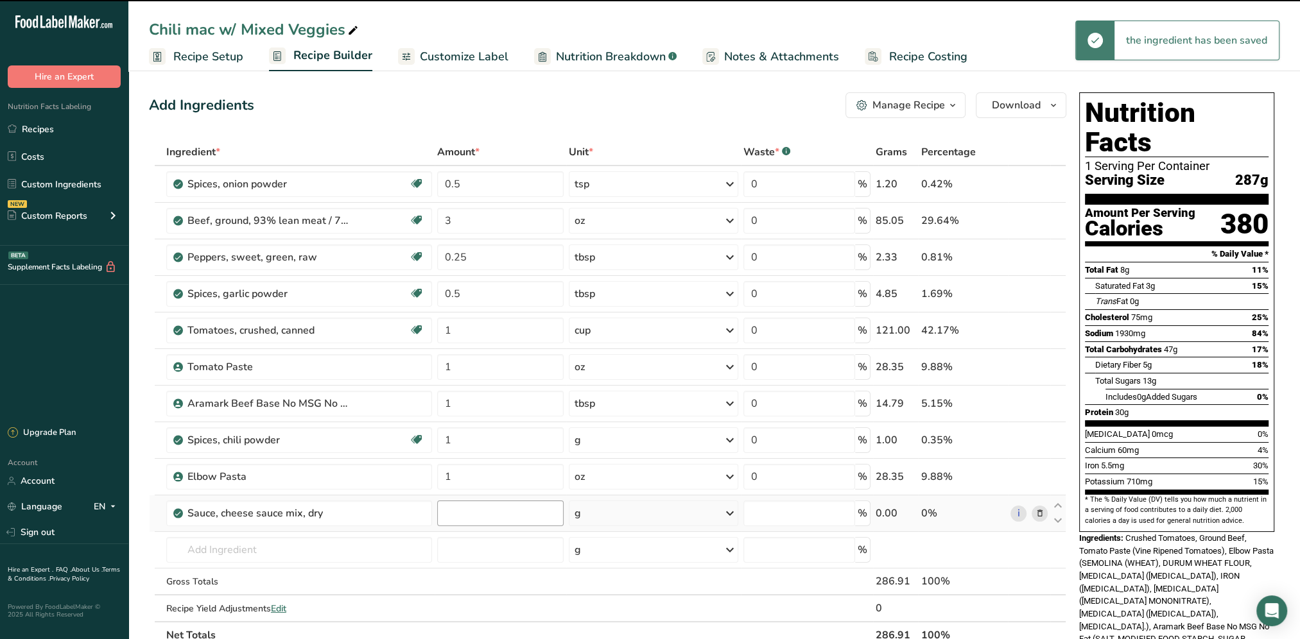
type input "0"
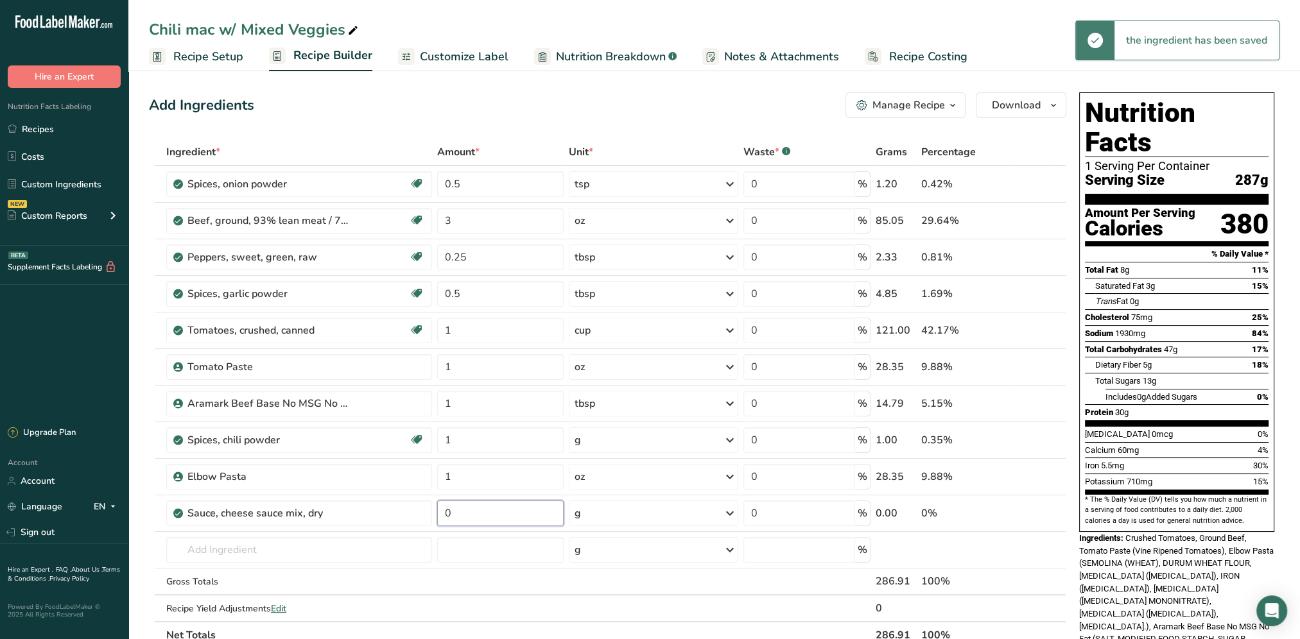
drag, startPoint x: 470, startPoint y: 522, endPoint x: 433, endPoint y: 526, distance: 37.4
click at [433, 526] on tr "Sauce, cheese sauce mix, dry 0 g Weight Units g kg mg See more Volume Units l V…" at bounding box center [608, 513] width 916 height 37
type input "3"
click at [513, 106] on div "Add Ingredients Manage Recipe Delete Recipe Duplicate Recipe Scale Recipe Save …" at bounding box center [607, 105] width 917 height 26
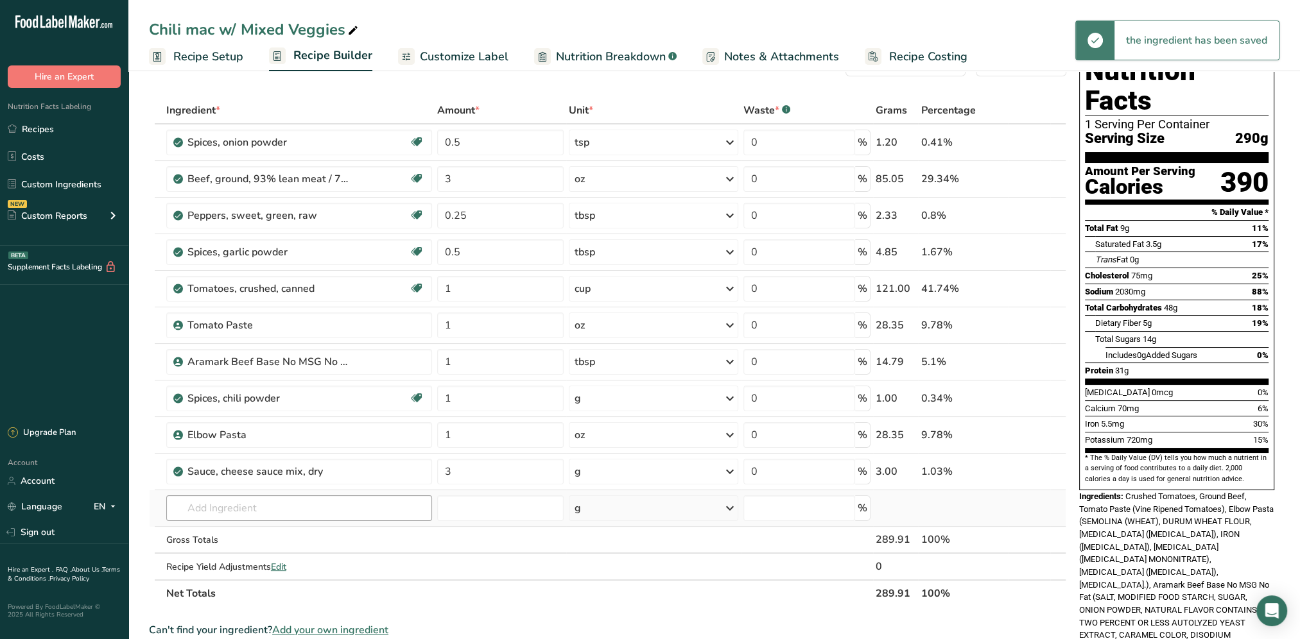
scroll to position [64, 0]
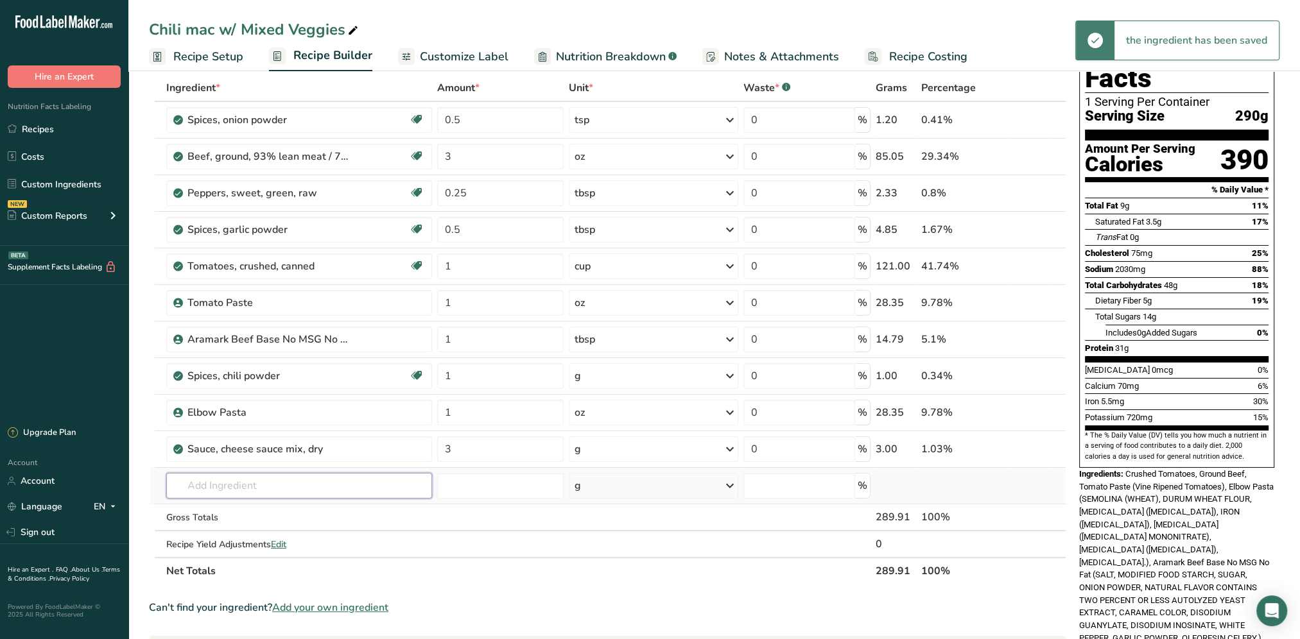
click at [252, 481] on input "text" at bounding box center [299, 486] width 266 height 26
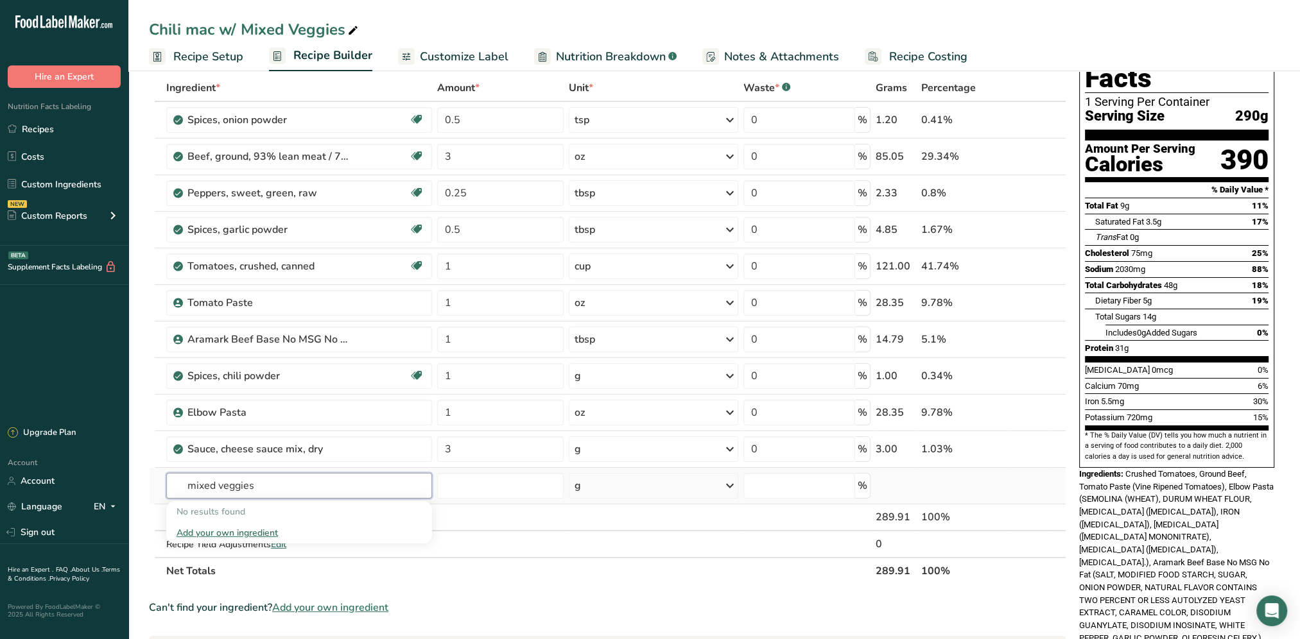
drag, startPoint x: 275, startPoint y: 490, endPoint x: 168, endPoint y: 490, distance: 106.5
click at [168, 490] on input "mixed veggies" at bounding box center [299, 486] width 266 height 26
type input "veggies"
click at [253, 533] on div "Add your own ingredient" at bounding box center [298, 532] width 245 height 13
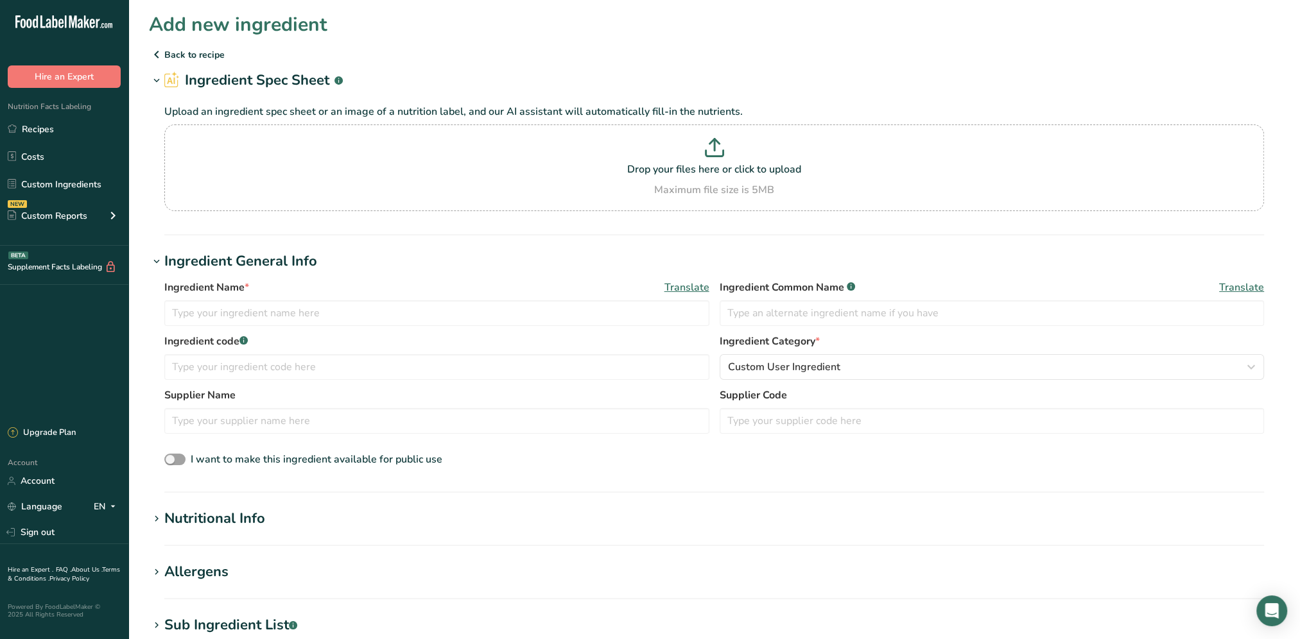
click at [160, 52] on icon at bounding box center [156, 54] width 15 height 23
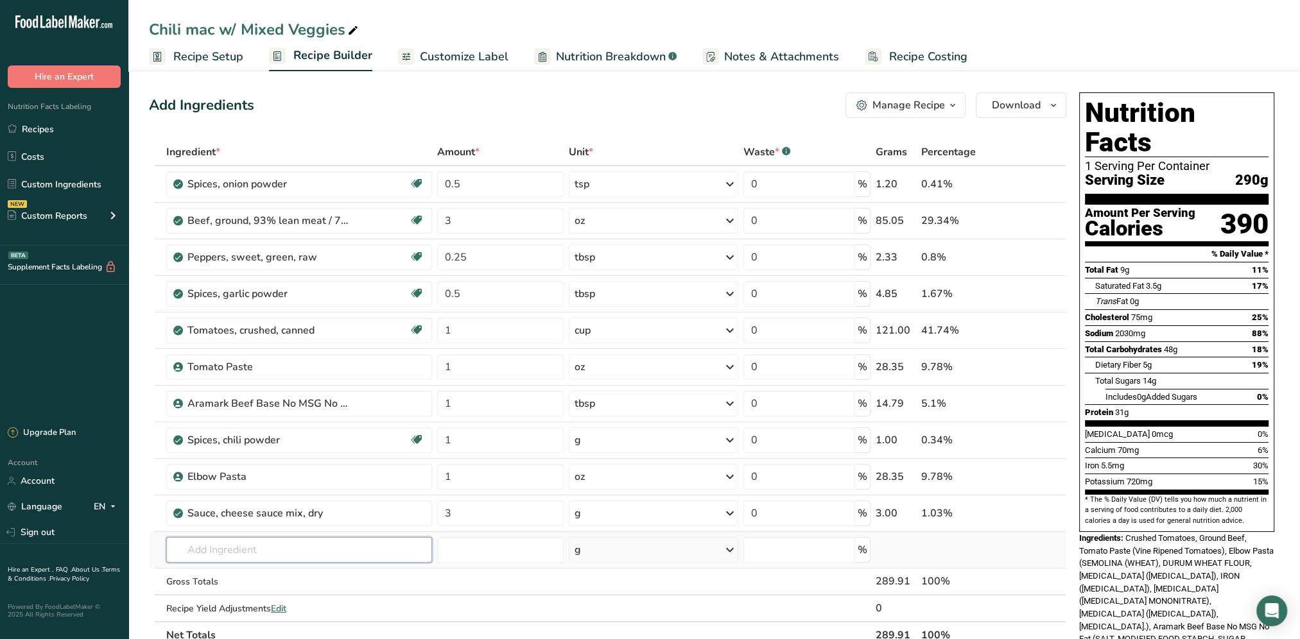
click at [245, 546] on input "text" at bounding box center [299, 550] width 266 height 26
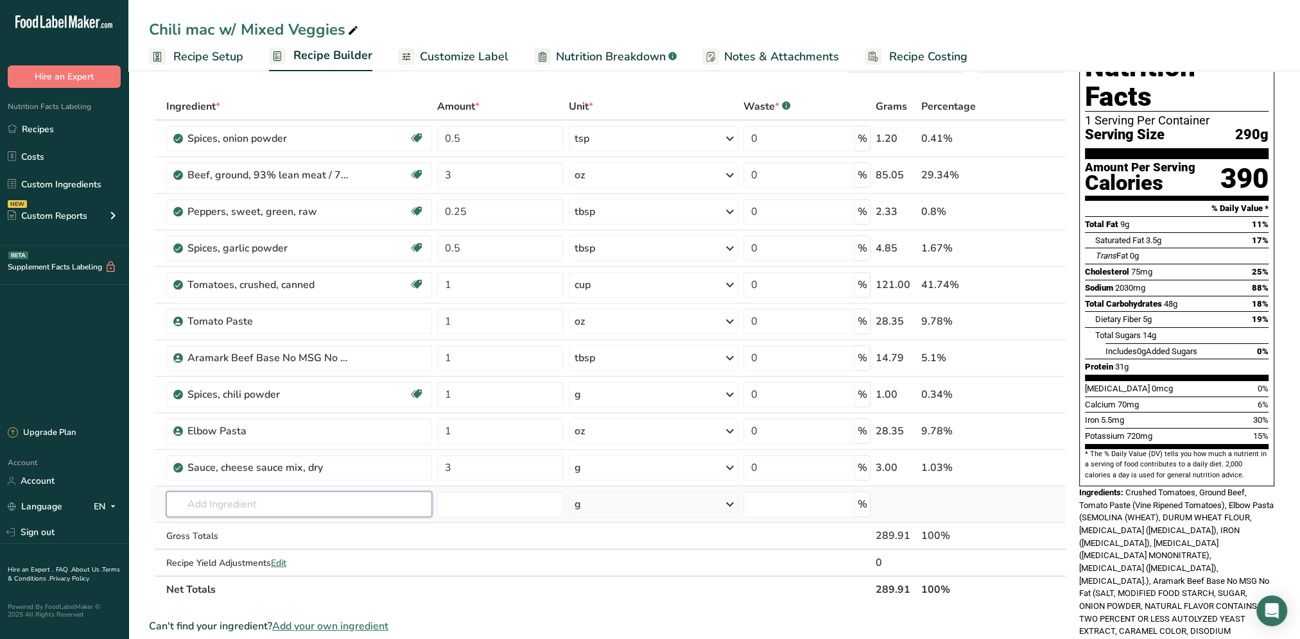
scroll to position [128, 0]
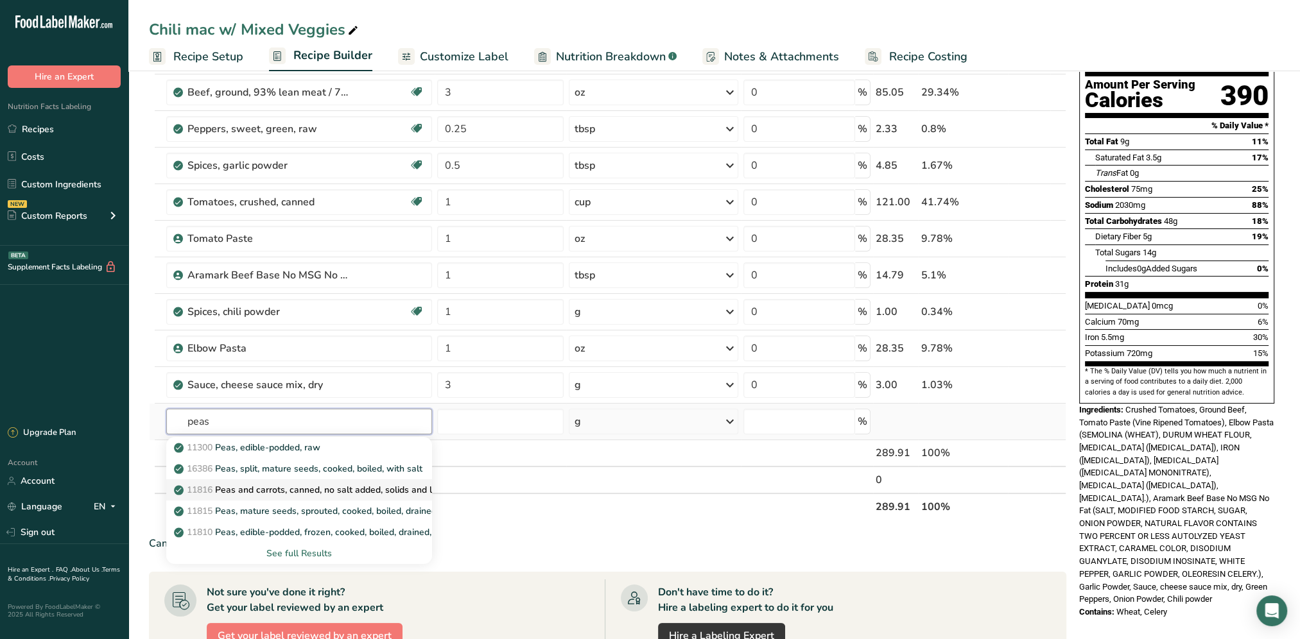
type input "peas"
click at [354, 491] on p "11816 Peas and carrots, canned, no salt added, solids and liquids" at bounding box center [315, 489] width 279 height 13
type input "Peas and carrots, canned, no salt added, solids and liquids"
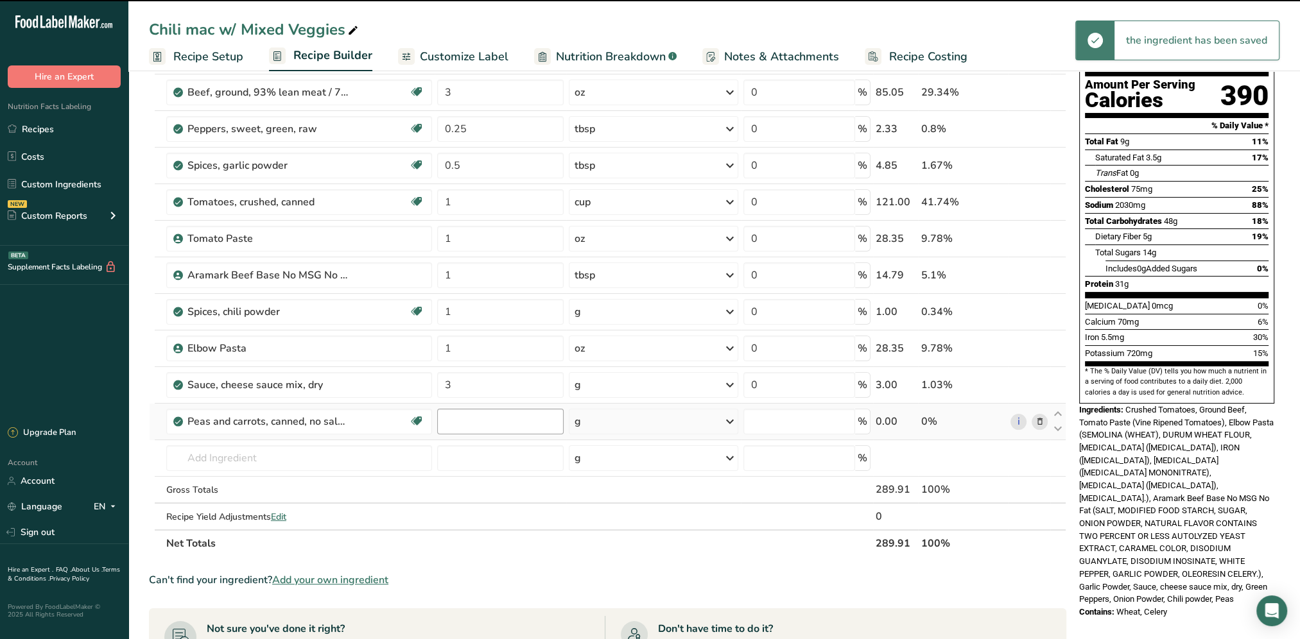
type input "0"
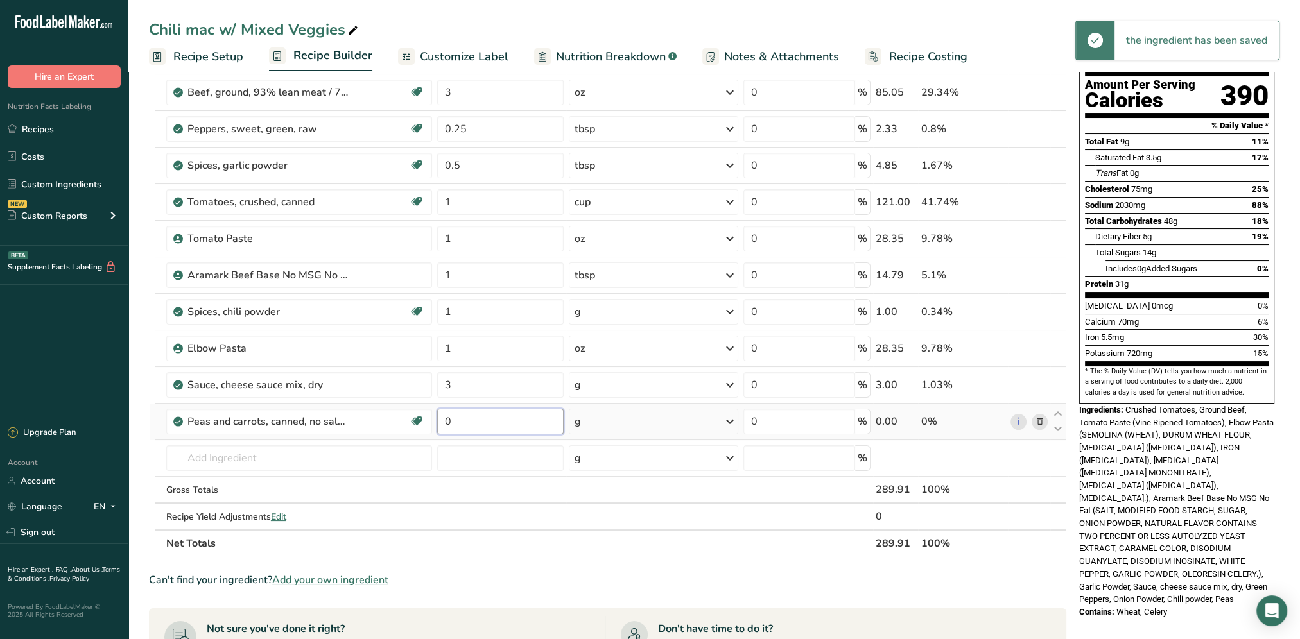
drag, startPoint x: 478, startPoint y: 418, endPoint x: 443, endPoint y: 418, distance: 34.7
click at [443, 418] on input "0" at bounding box center [500, 422] width 126 height 26
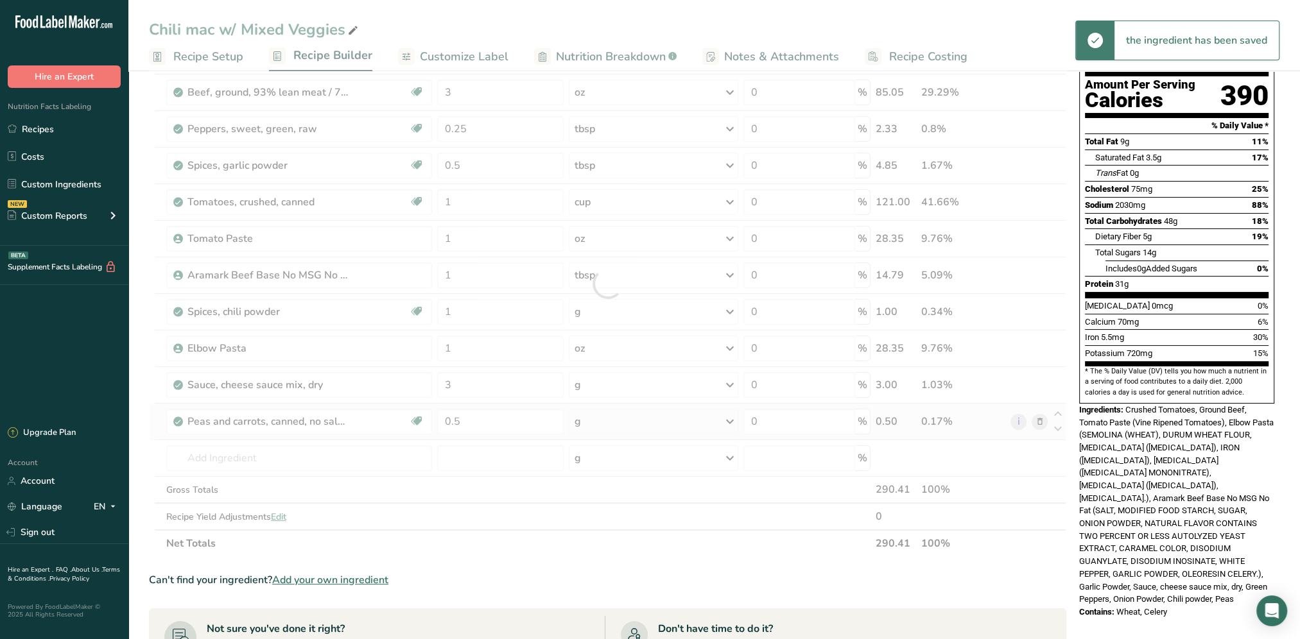
click at [632, 427] on div "Ingredient * Amount * Unit * Waste * .a-a{fill:#347362;}.b-a{fill:#fff;} Grams …" at bounding box center [607, 283] width 917 height 547
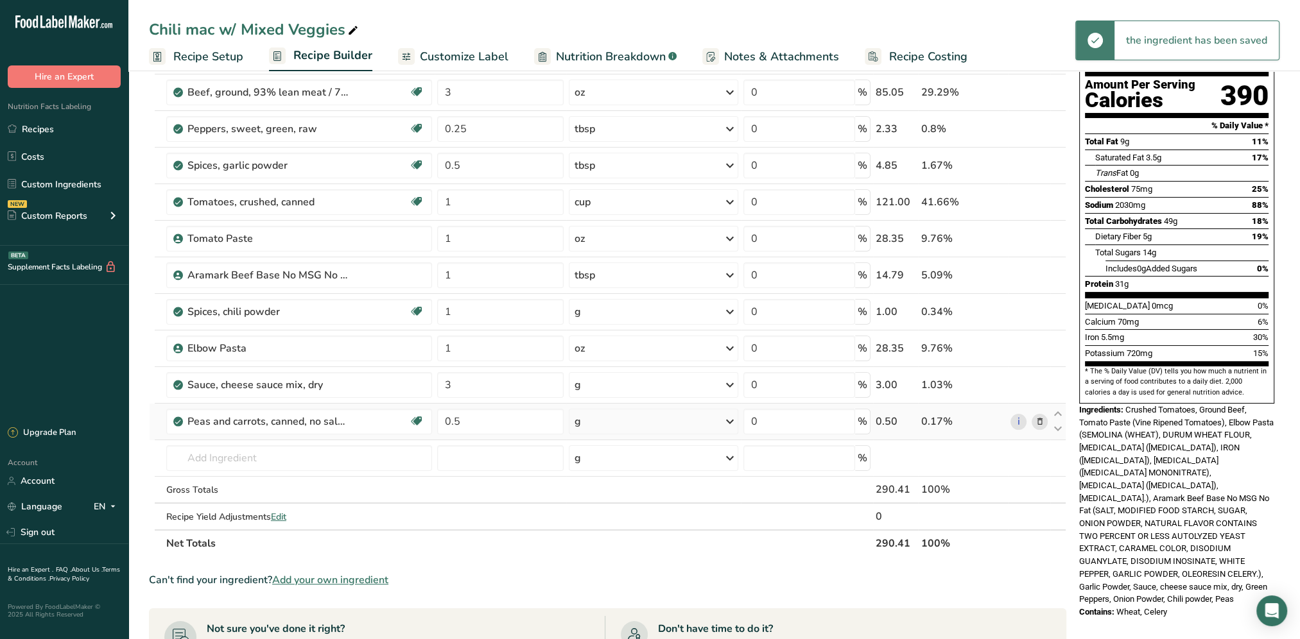
click at [709, 420] on div "g" at bounding box center [653, 422] width 169 height 26
click at [606, 470] on div "1 cup" at bounding box center [630, 465] width 108 height 19
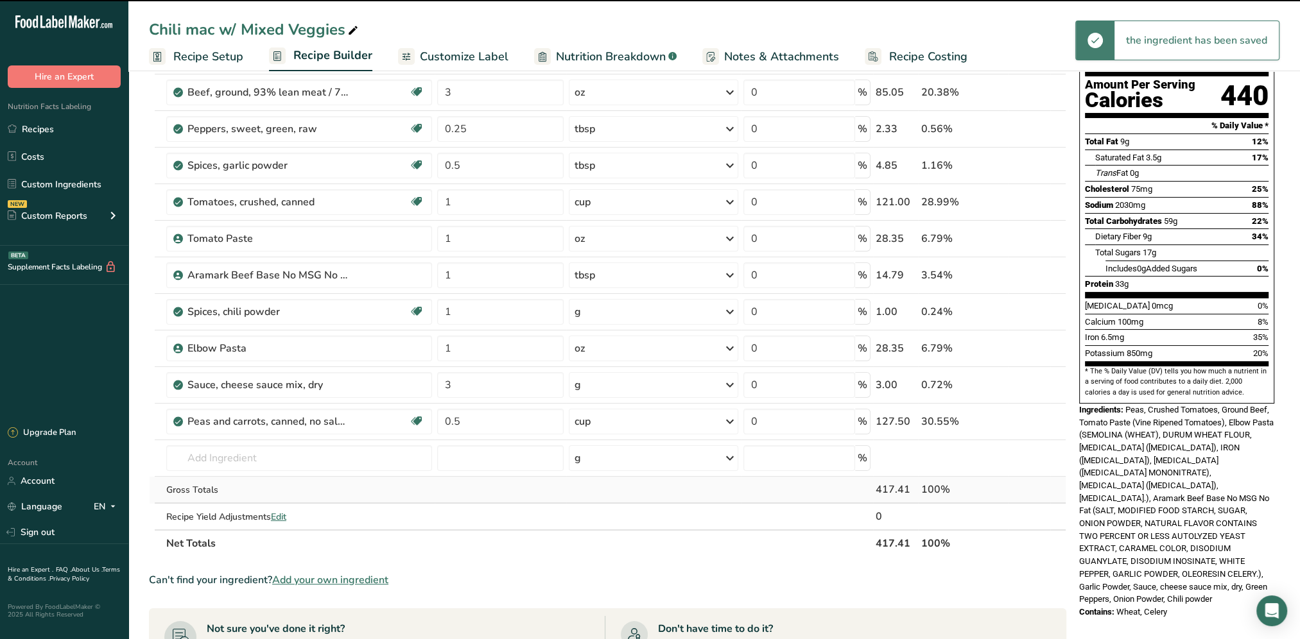
scroll to position [0, 0]
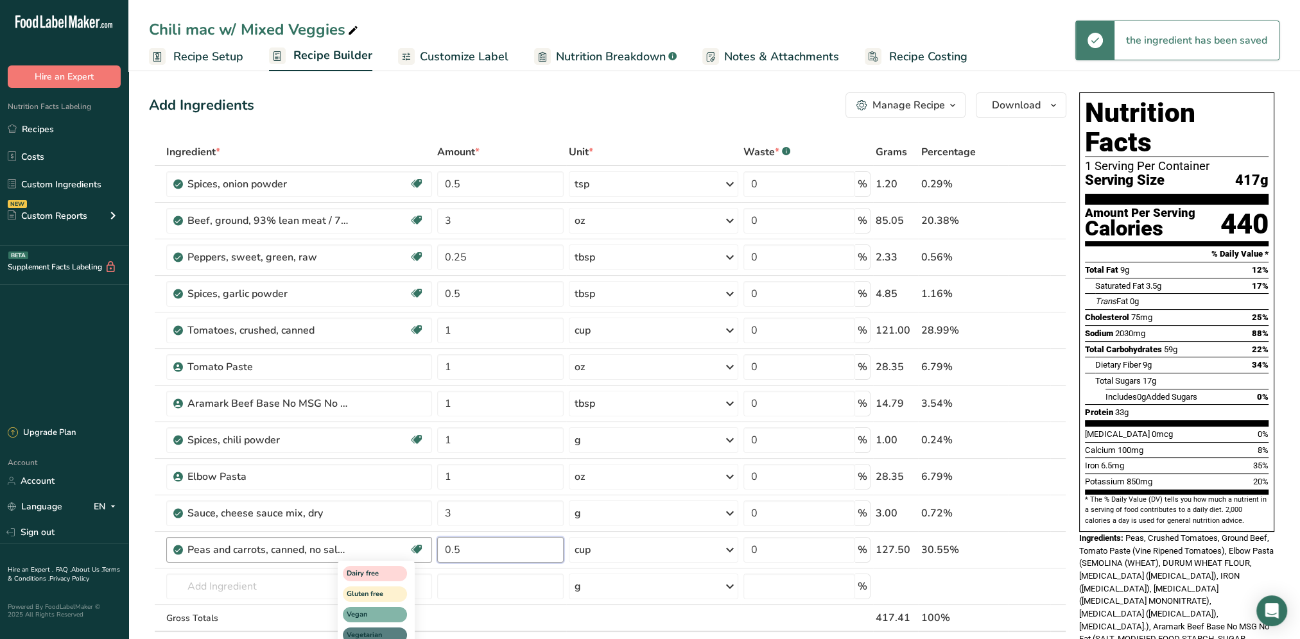
drag, startPoint x: 477, startPoint y: 545, endPoint x: 419, endPoint y: 552, distance: 58.2
click at [419, 552] on tr "Peas and carrots, canned, no salt added, solids and liquids Dairy free Gluten f…" at bounding box center [608, 550] width 916 height 37
type input "1"
click at [519, 84] on section "Add Ingredients Manage Recipe Delete Recipe Duplicate Recipe Scale Recipe Save …" at bounding box center [713, 596] width 1171 height 1059
click at [257, 571] on td "11300 Peas, edible-podded, raw 16386 Peas, split, mature seeds, cooked, boiled,…" at bounding box center [299, 587] width 271 height 37
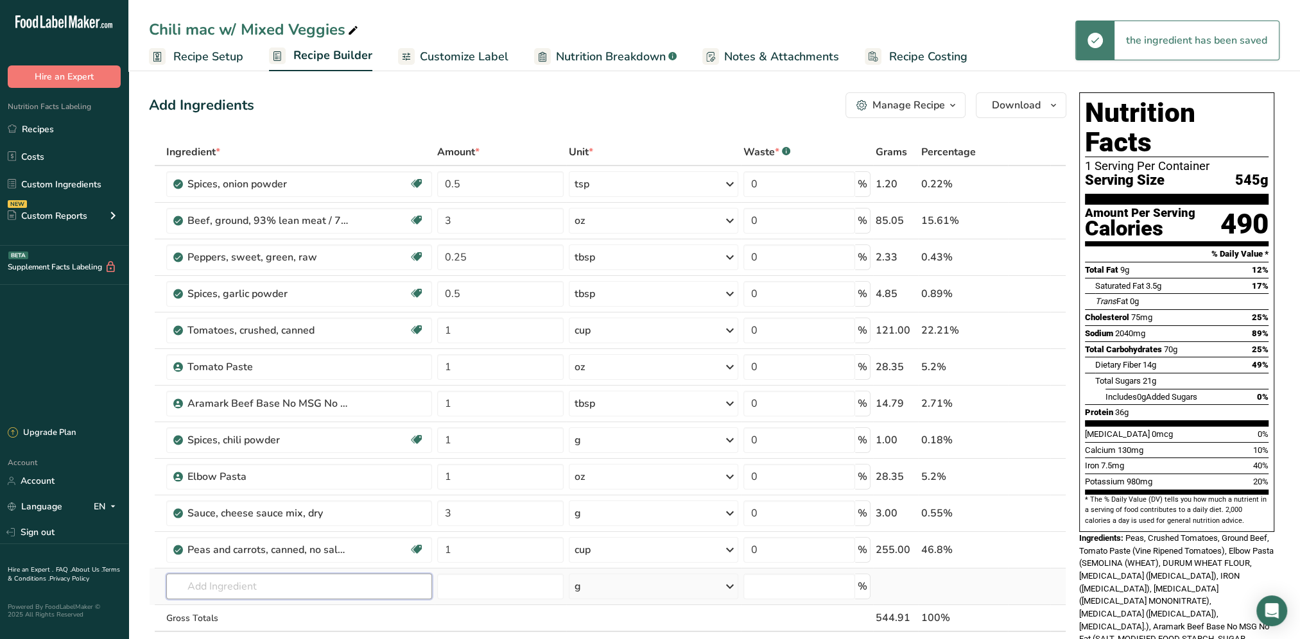
click at [256, 586] on input "text" at bounding box center [299, 587] width 266 height 26
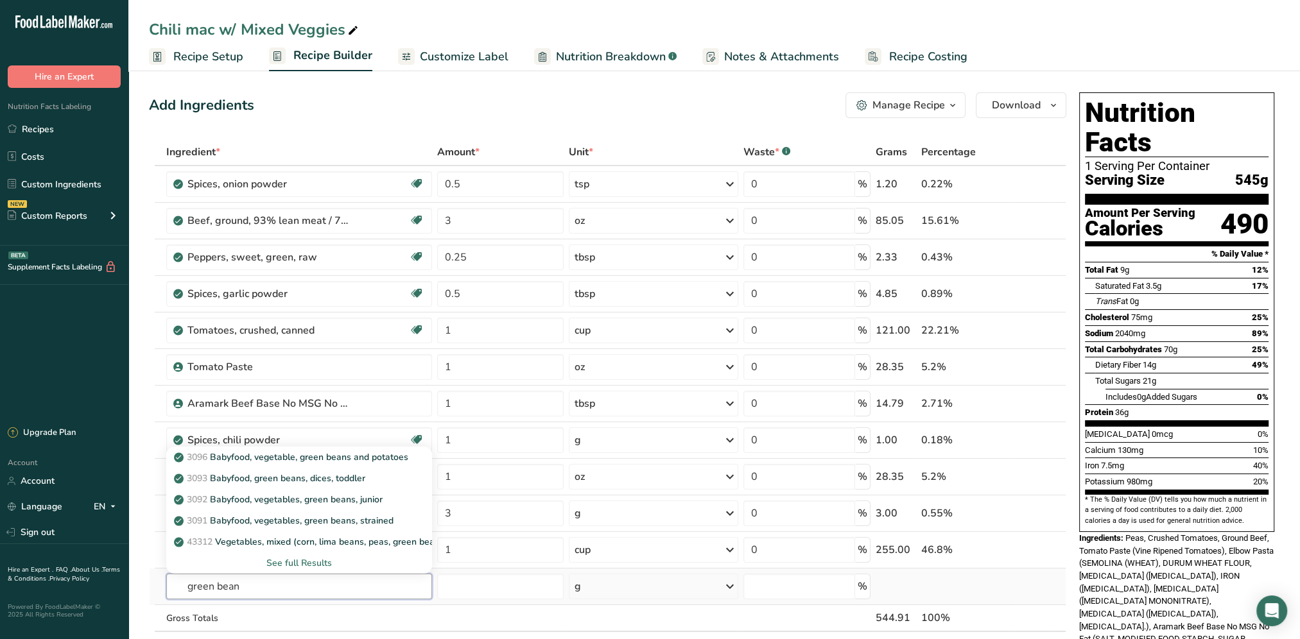
type input "green bean"
click at [300, 561] on div "See full Results" at bounding box center [298, 562] width 245 height 13
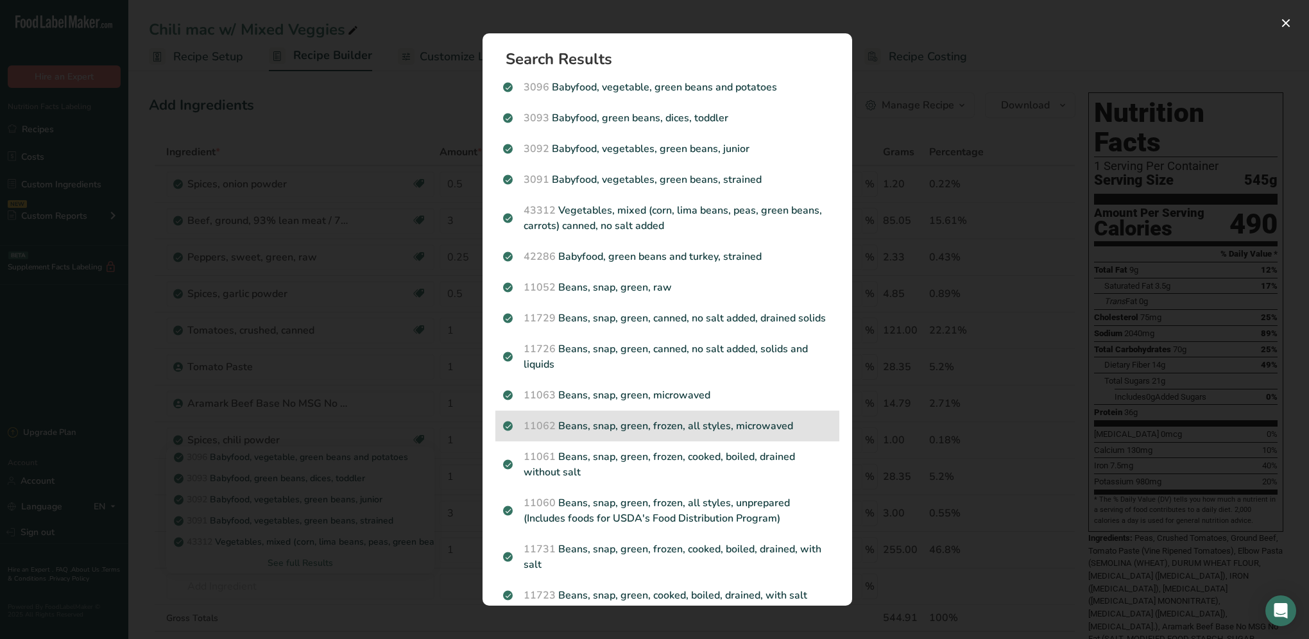
click at [623, 434] on p "11062 Beans, snap, green, frozen, all styles, microwaved" at bounding box center [667, 425] width 329 height 15
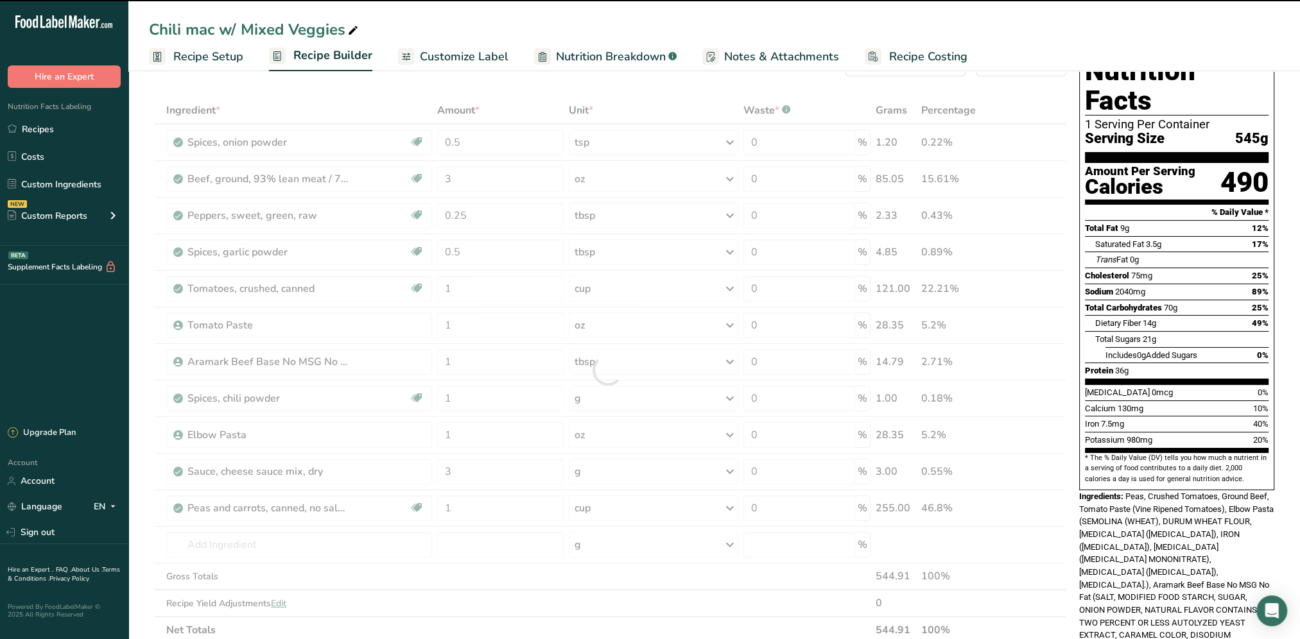
scroll to position [64, 0]
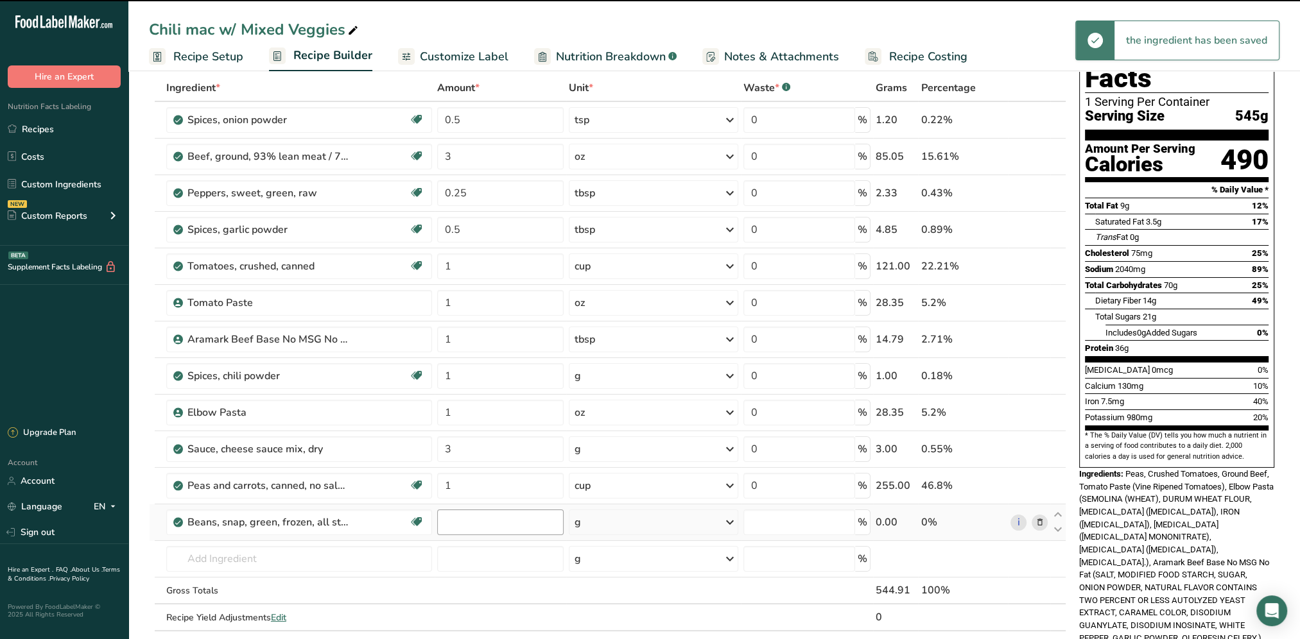
type input "0"
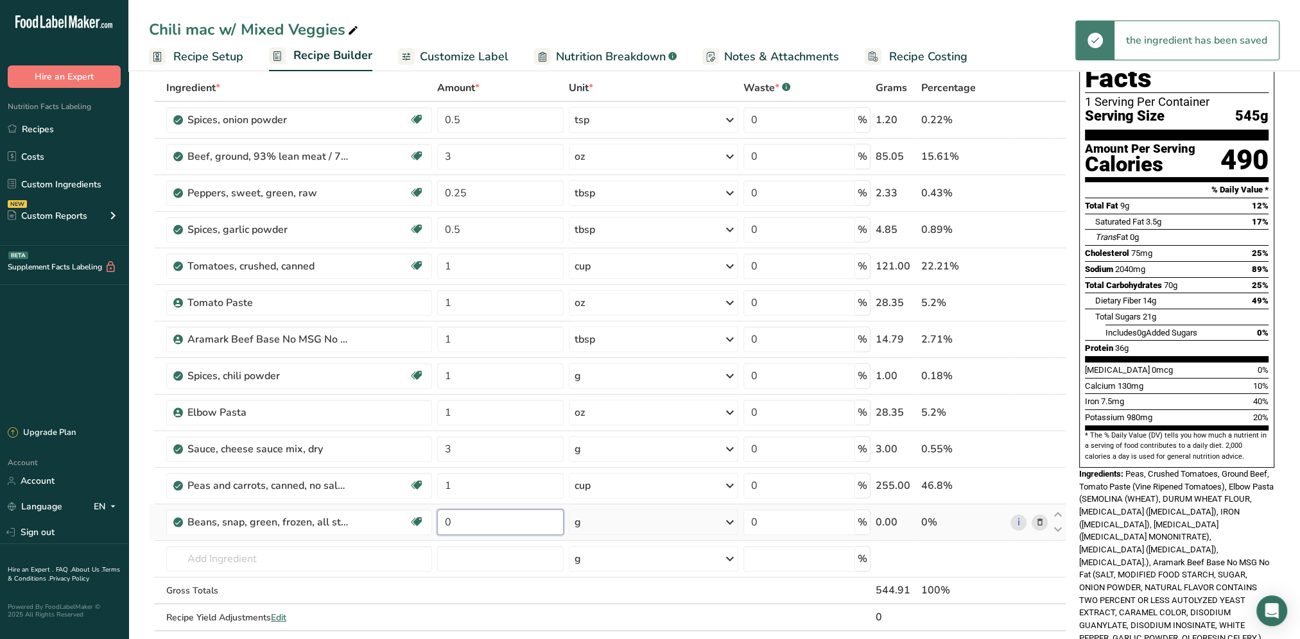
drag, startPoint x: 481, startPoint y: 514, endPoint x: 446, endPoint y: 512, distance: 35.4
click at [446, 512] on input "0" at bounding box center [500, 523] width 126 height 26
type input "1"
click at [685, 517] on div "Ingredient * Amount * Unit * Waste * .a-a{fill:#347362;}.b-a{fill:#fff;} Grams …" at bounding box center [607, 365] width 917 height 583
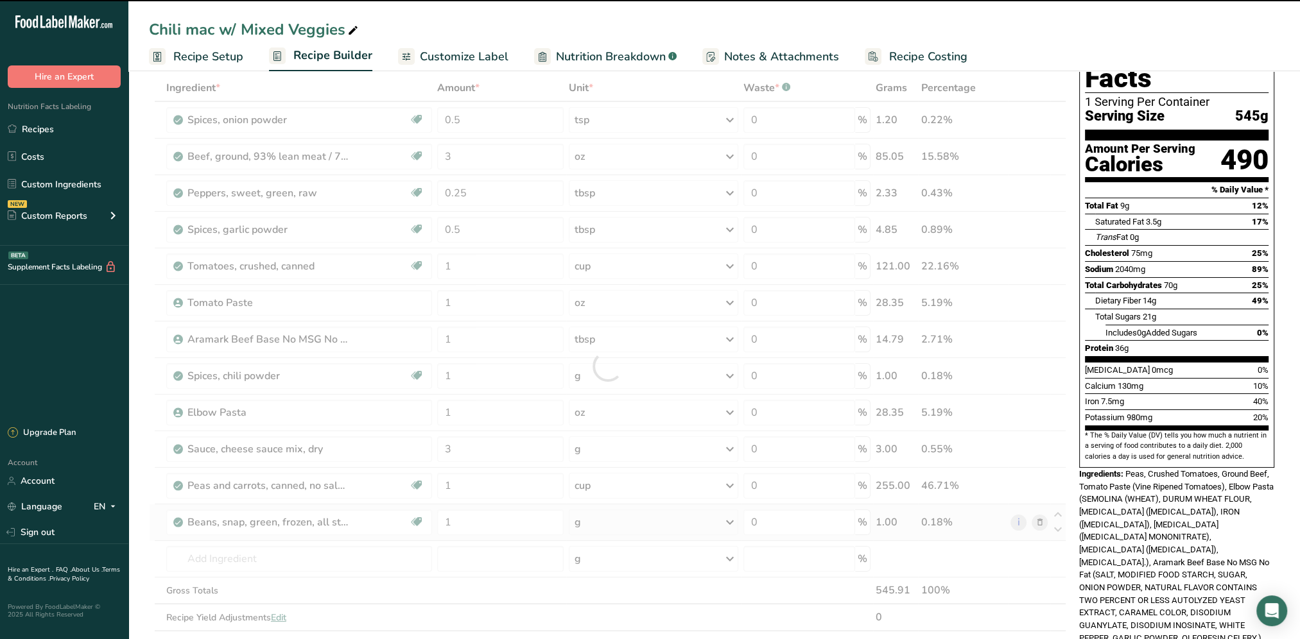
click at [724, 519] on icon at bounding box center [729, 522] width 15 height 23
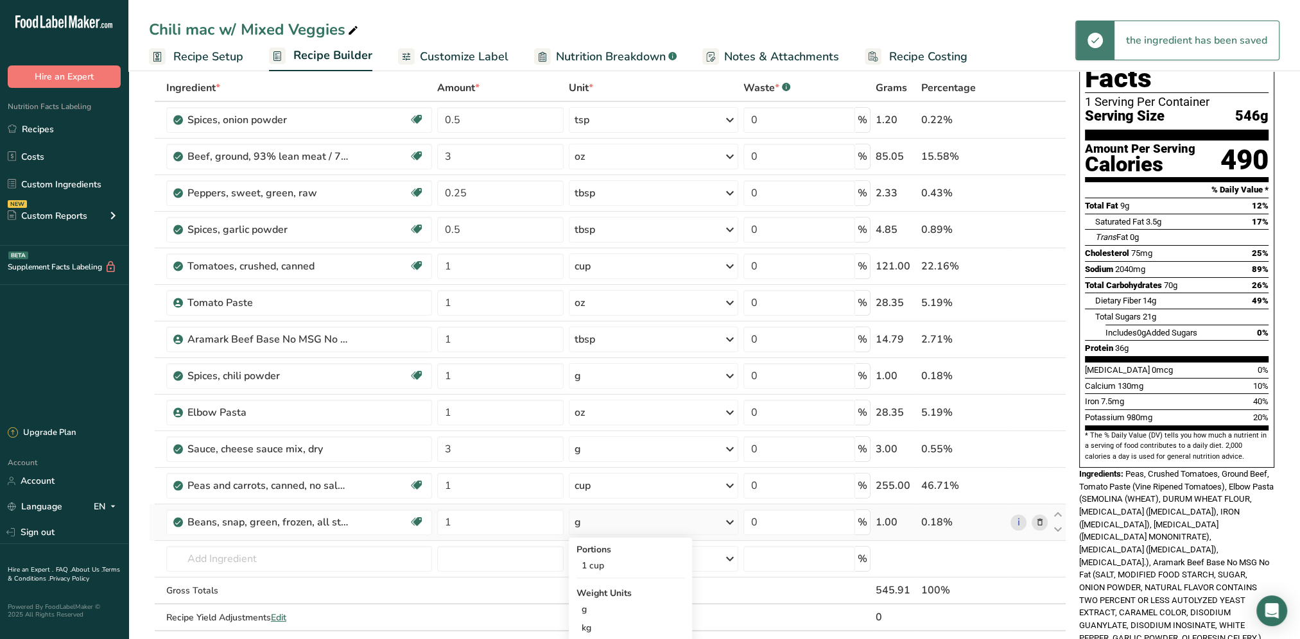
click at [727, 519] on icon at bounding box center [729, 522] width 15 height 23
click at [667, 528] on div "g" at bounding box center [653, 523] width 169 height 26
click at [599, 562] on div "1 cup" at bounding box center [630, 565] width 108 height 19
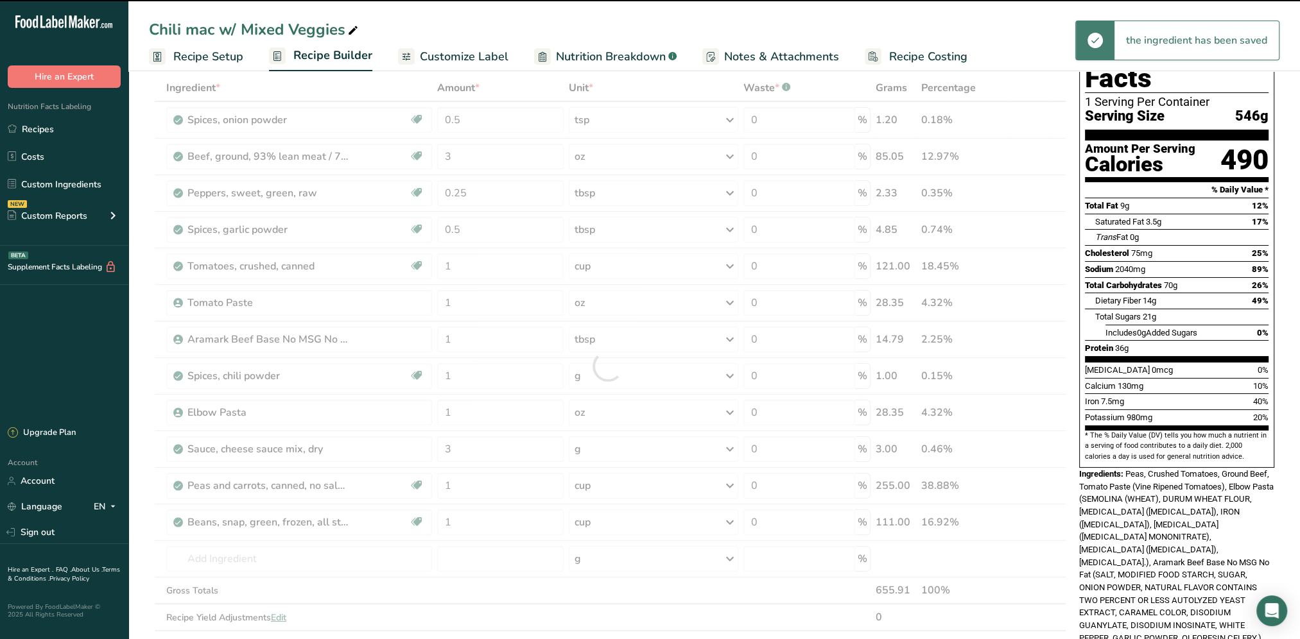
scroll to position [128, 0]
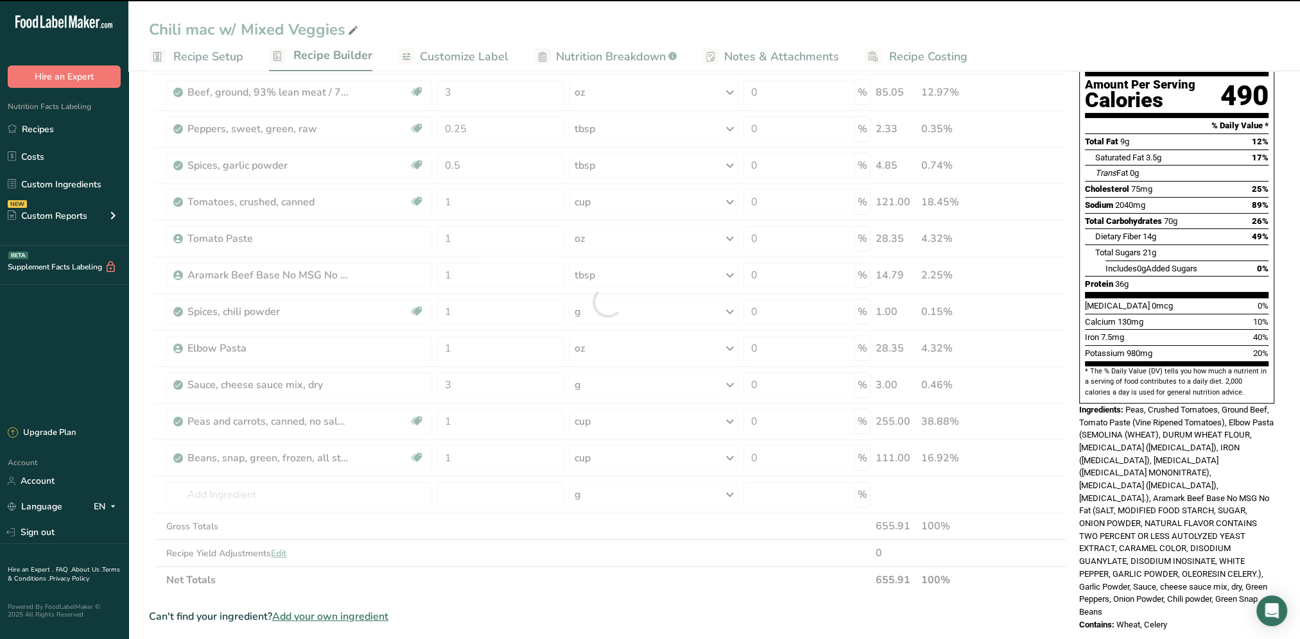
click at [230, 490] on div at bounding box center [607, 301] width 917 height 583
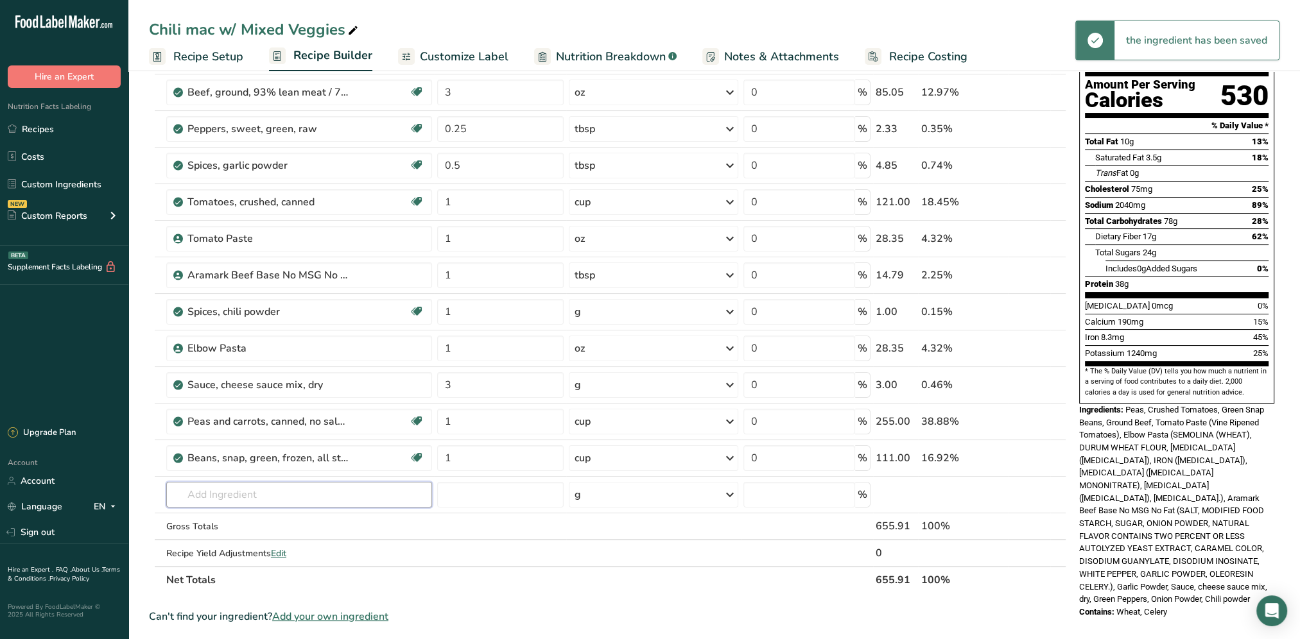
click at [230, 490] on input "text" at bounding box center [299, 495] width 266 height 26
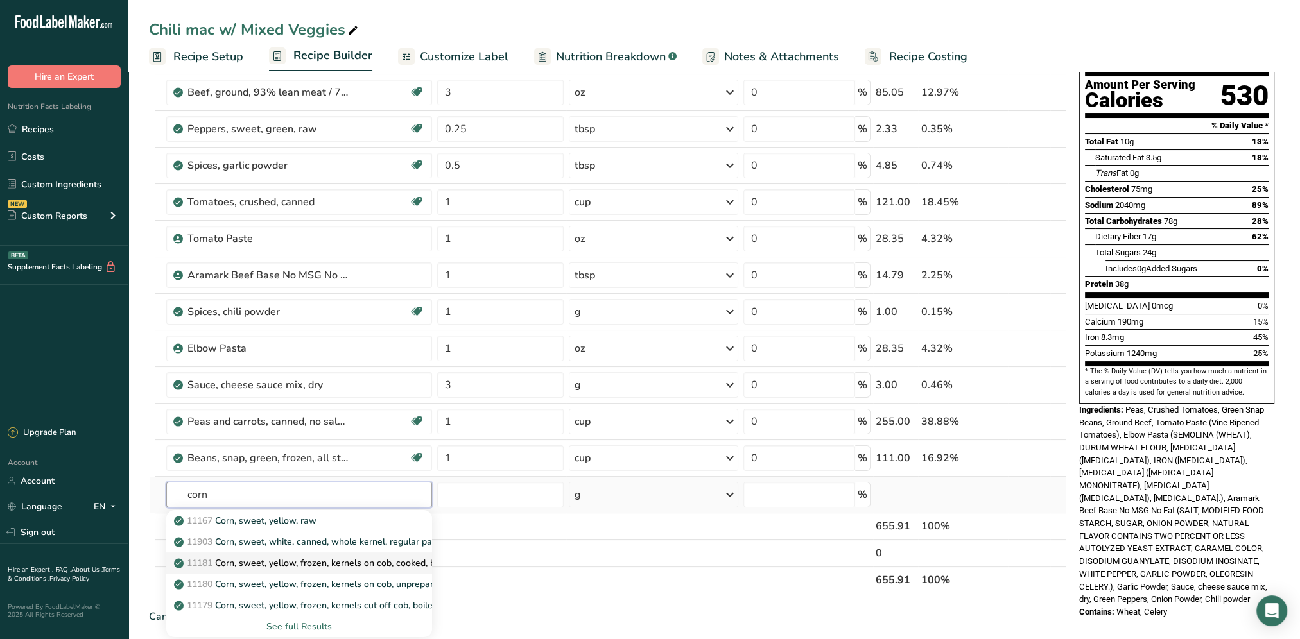
type input "corn"
click at [336, 556] on p "11181 Corn, sweet, yellow, frozen, kernels on cob, cooked, boiled, drained, wit…" at bounding box center [360, 562] width 368 height 13
type input "Corn, sweet, yellow, frozen, kernels on cob, cooked, boiled, drained, without s…"
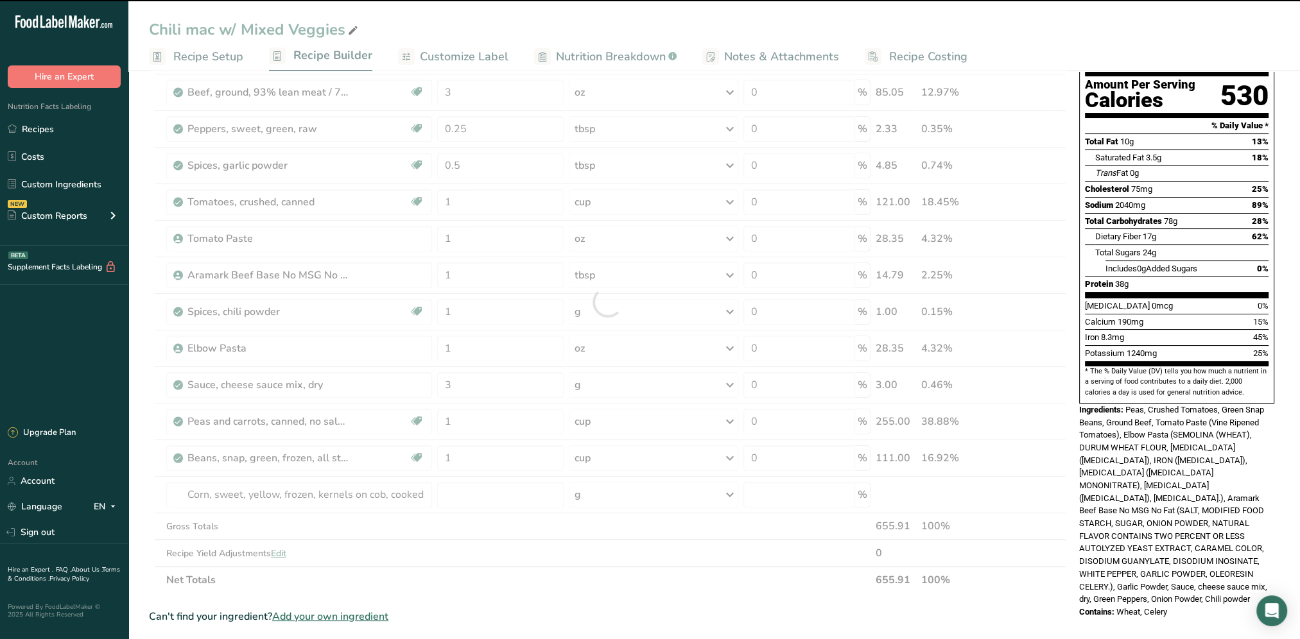
type input "0"
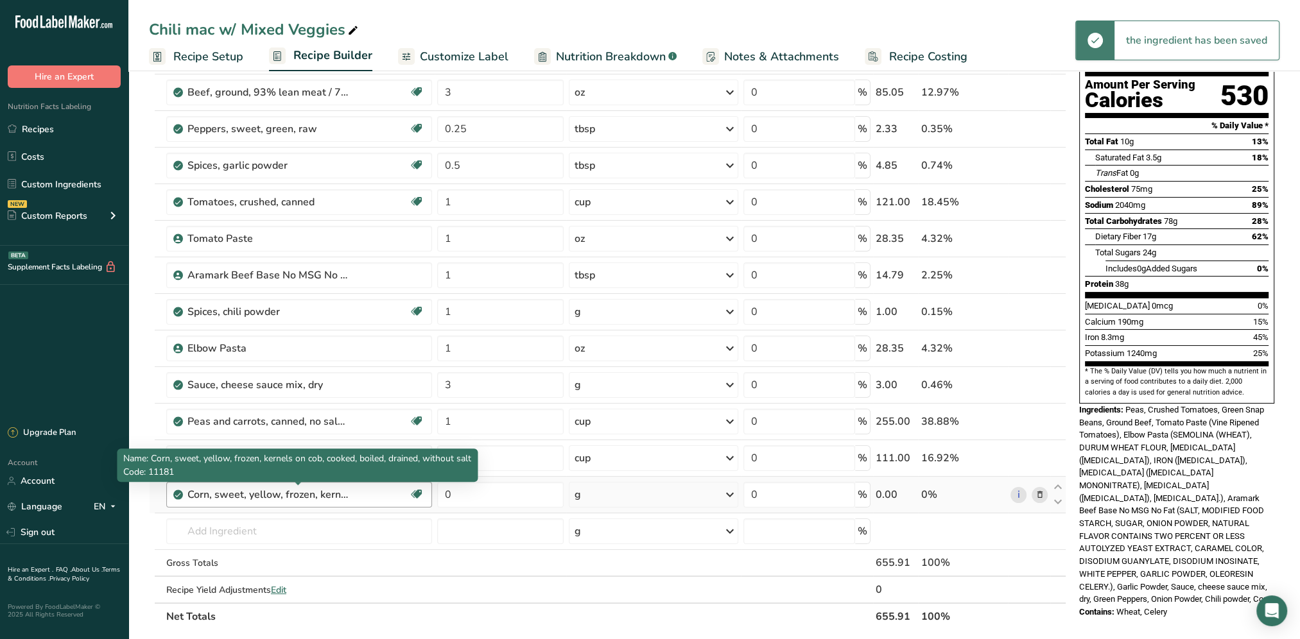
click at [284, 492] on div "Corn, sweet, yellow, frozen, kernels on cob, cooked, boiled, drained, without s…" at bounding box center [267, 494] width 160 height 15
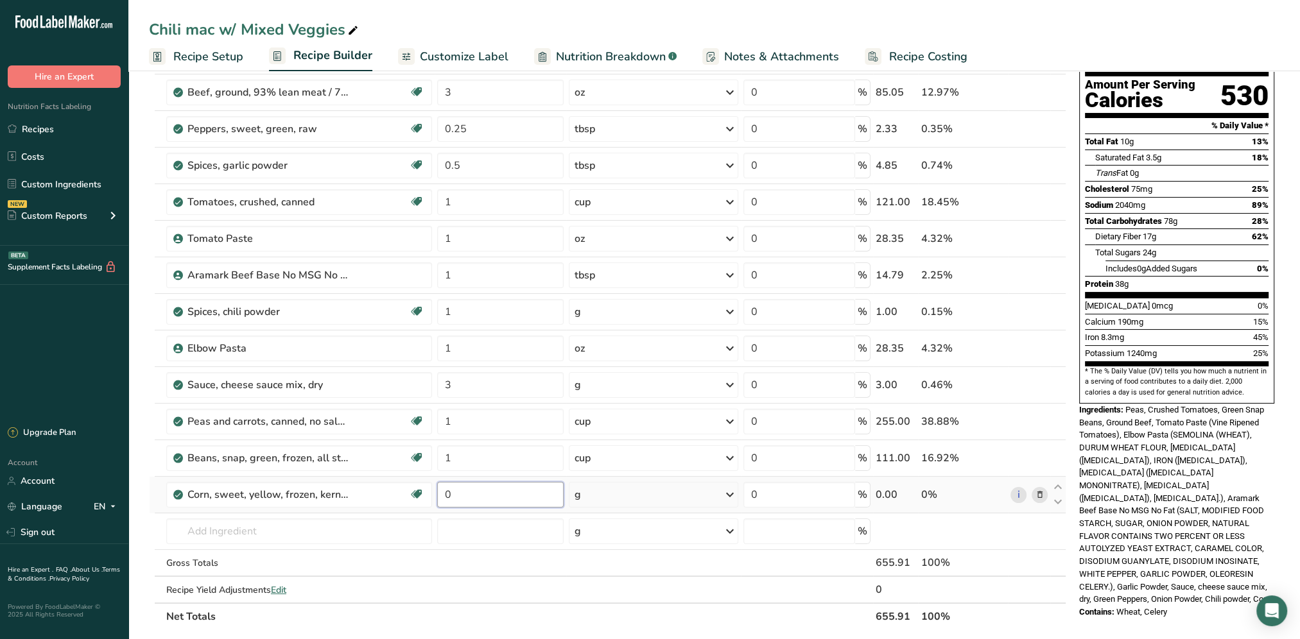
click at [521, 503] on input "0" at bounding box center [500, 495] width 126 height 26
click at [449, 496] on input "0" at bounding box center [500, 495] width 126 height 26
click at [442, 497] on input "0" at bounding box center [500, 495] width 126 height 26
drag, startPoint x: 462, startPoint y: 495, endPoint x: 431, endPoint y: 502, distance: 32.1
click at [431, 502] on tr "Corn, sweet, yellow, frozen, kernels on cob, cooked, boiled, drained, without s…" at bounding box center [608, 495] width 916 height 37
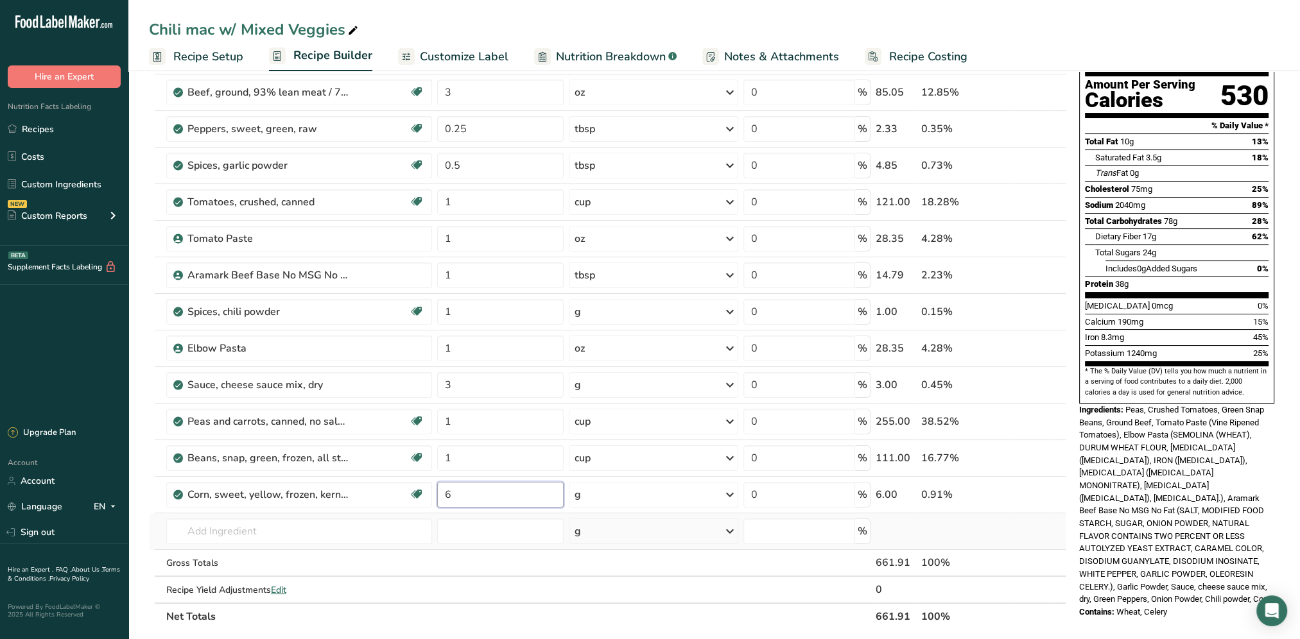
type input "6"
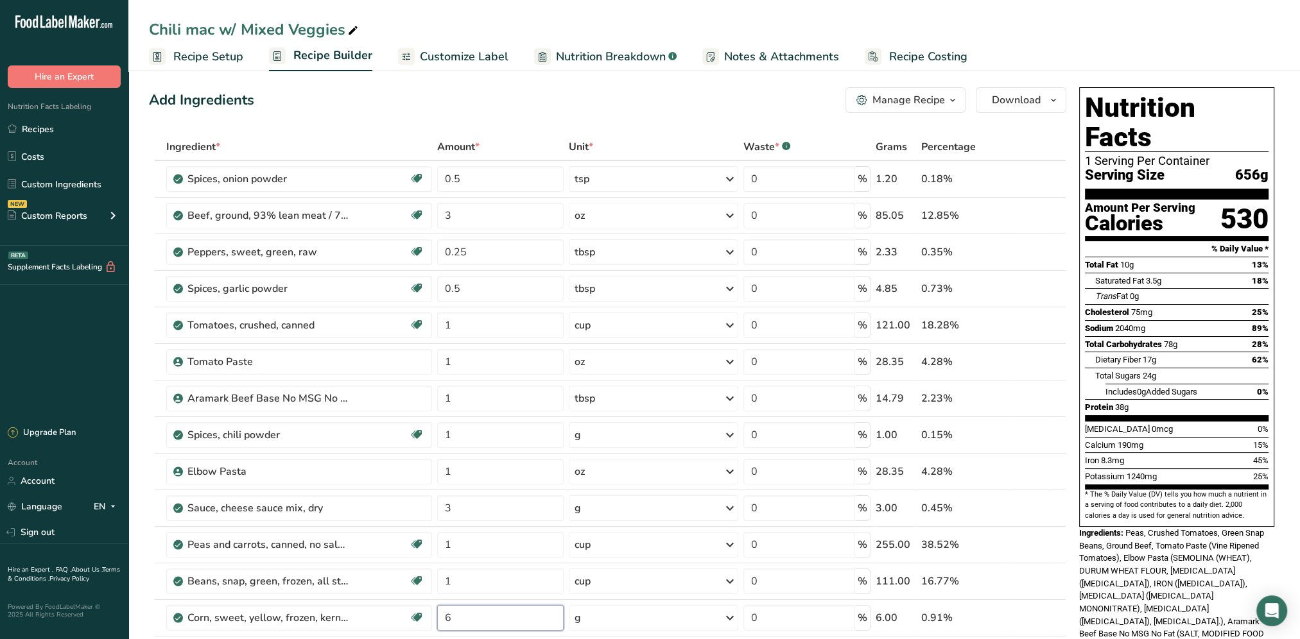
scroll to position [0, 0]
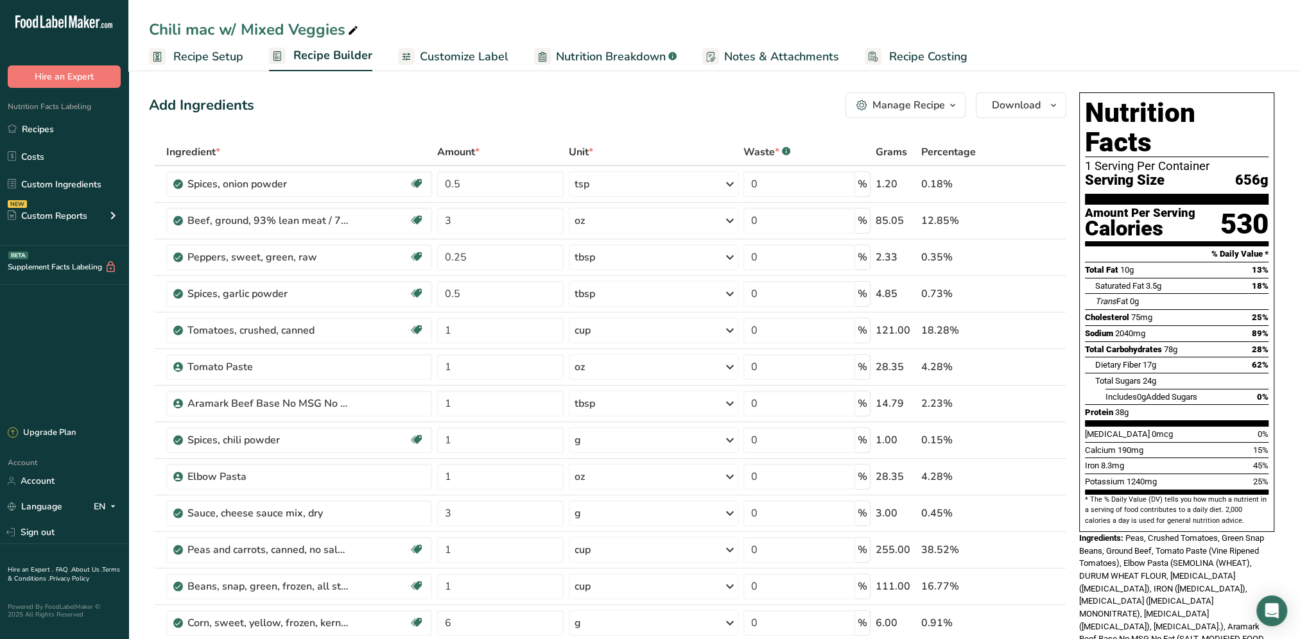
click at [1028, 47] on ul "Recipe Setup Recipe Builder Customize Label Nutrition Breakdown .a-a{fill:#3473…" at bounding box center [713, 56] width 1171 height 30
click at [449, 46] on link "Customize Label" at bounding box center [453, 56] width 110 height 29
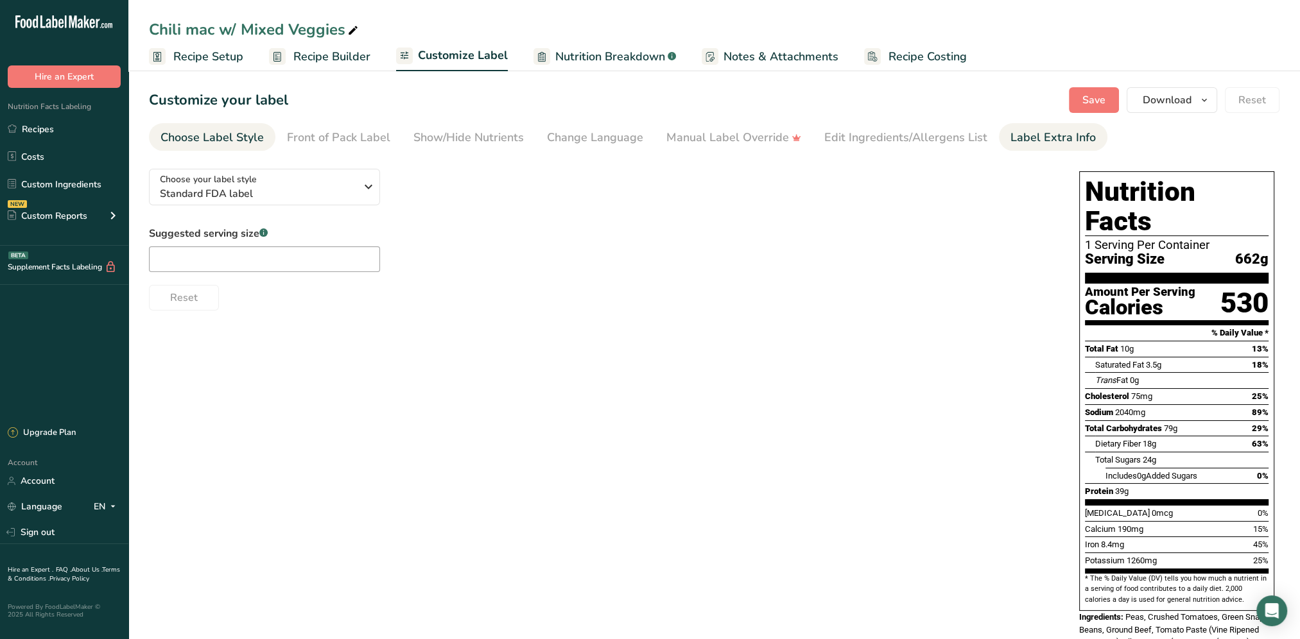
click at [1067, 128] on link "Label Extra Info" at bounding box center [1052, 137] width 85 height 29
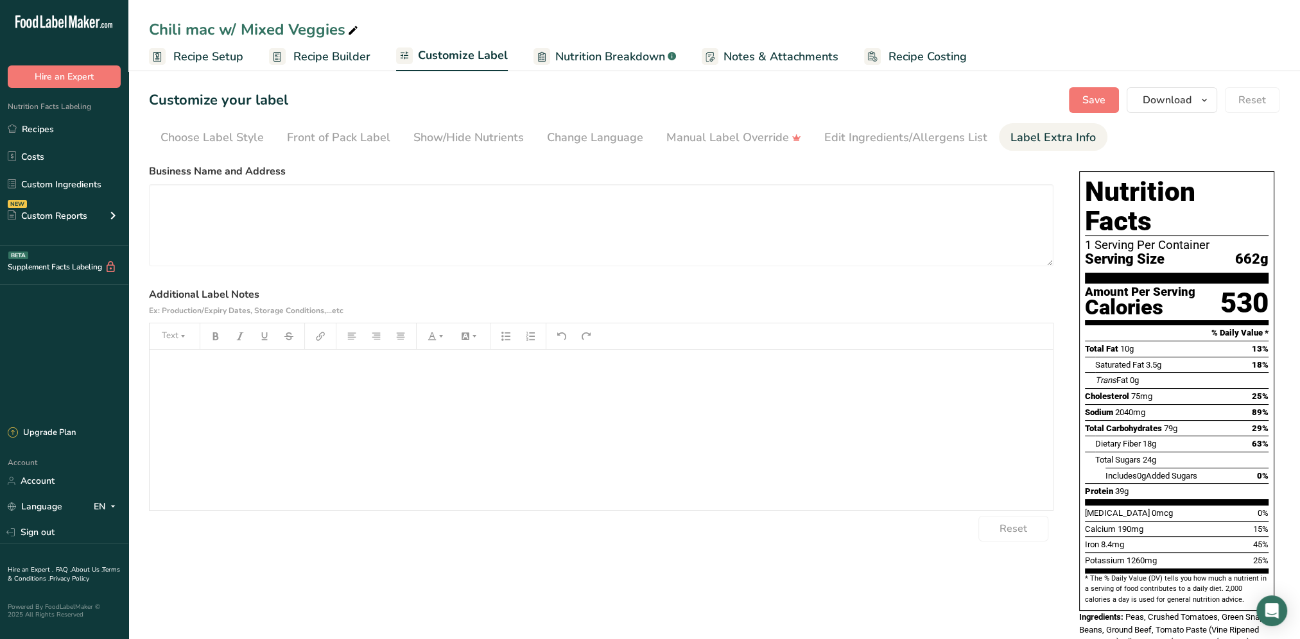
click at [193, 367] on p "﻿" at bounding box center [601, 367] width 890 height 15
drag, startPoint x: 734, startPoint y: 368, endPoint x: 472, endPoint y: 377, distance: 261.4
click at [472, 377] on div "Packaged on [DATE] use by [DATE]" at bounding box center [601, 430] width 903 height 160
click at [183, 374] on p "﻿" at bounding box center [601, 367] width 890 height 15
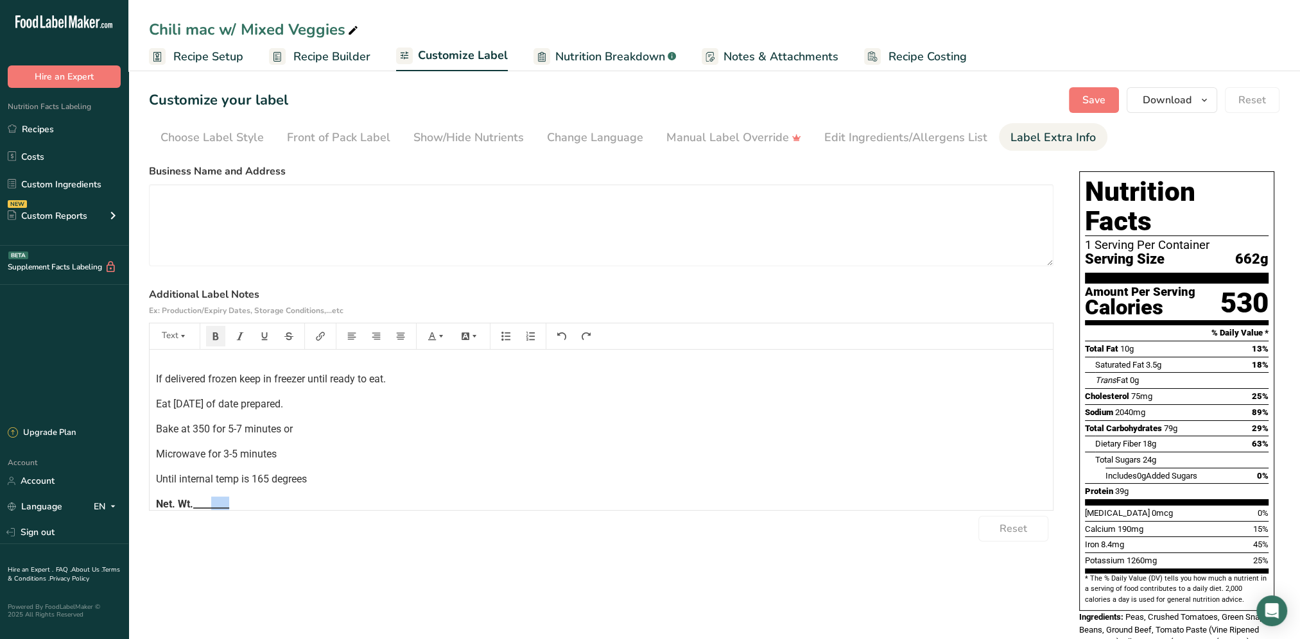
scroll to position [125, 0]
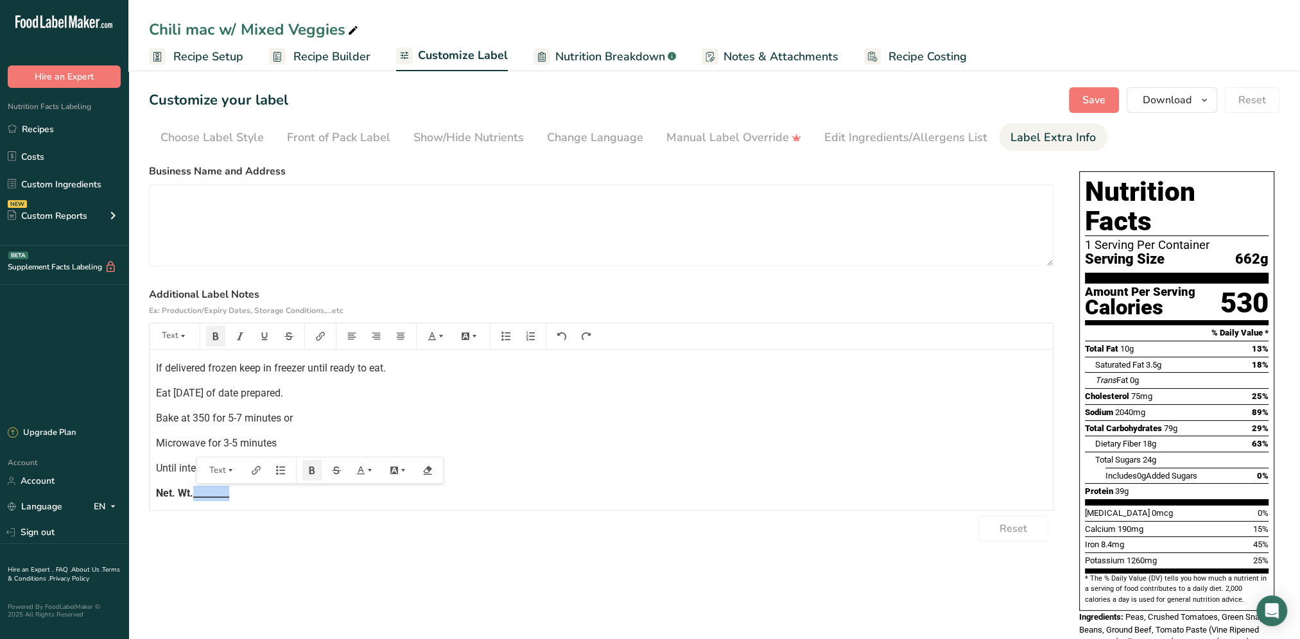
drag, startPoint x: 241, startPoint y: 502, endPoint x: 195, endPoint y: 504, distance: 45.6
click at [195, 504] on div "Made at [GEOGRAPHIC_DATA] [STREET_ADDRESS] Prepared on __________ If delivered …" at bounding box center [601, 430] width 903 height 160
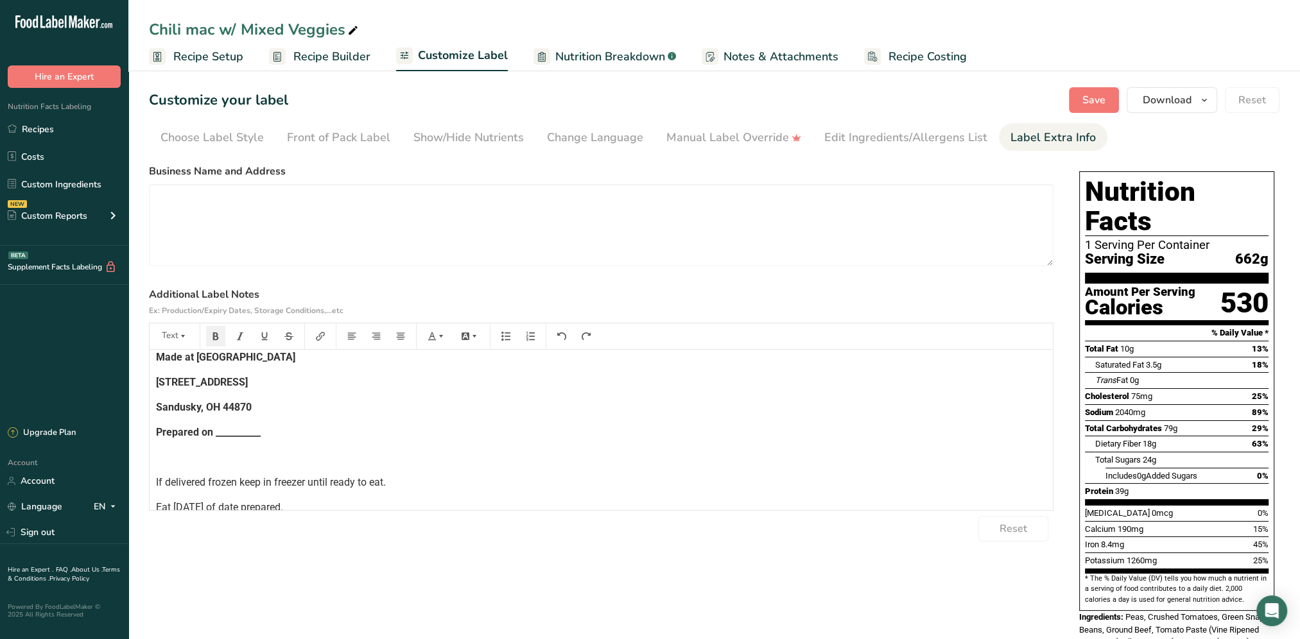
scroll to position [0, 0]
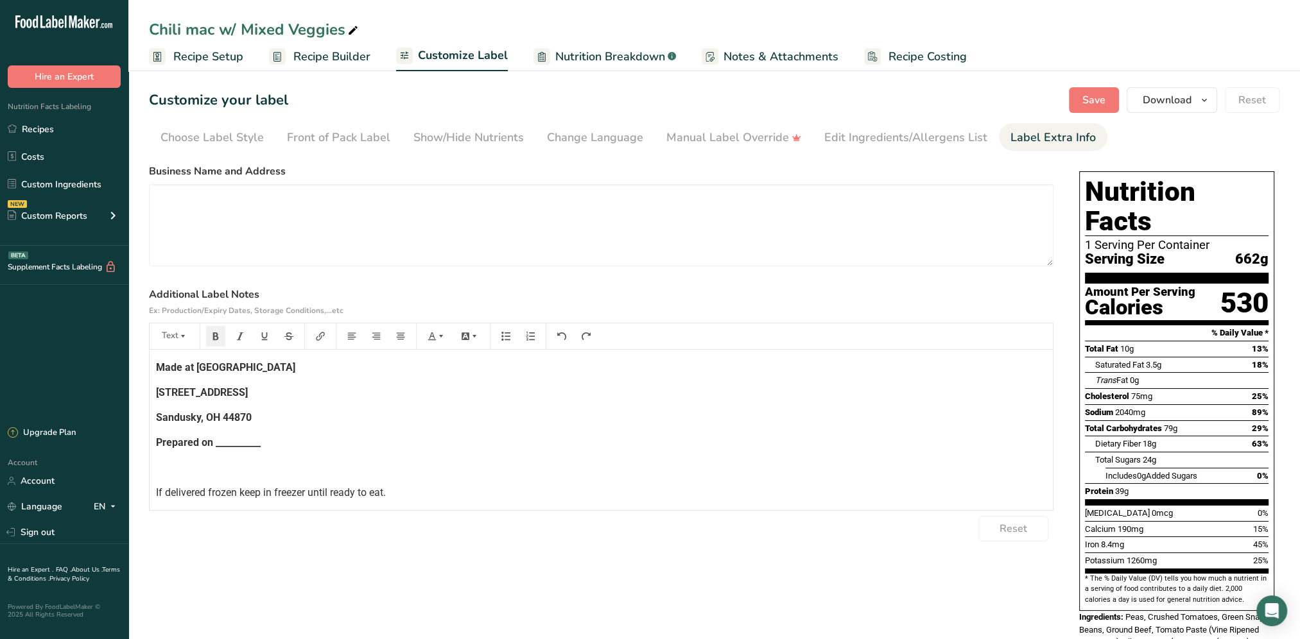
click at [264, 439] on p "Prepared on __________" at bounding box center [601, 442] width 890 height 15
drag, startPoint x: 262, startPoint y: 444, endPoint x: 214, endPoint y: 445, distance: 48.1
click at [214, 445] on p "Prepared on __________" at bounding box center [601, 442] width 890 height 15
click at [1090, 103] on span "Save" at bounding box center [1093, 99] width 23 height 15
click at [1171, 92] on button "Download" at bounding box center [1171, 100] width 90 height 26
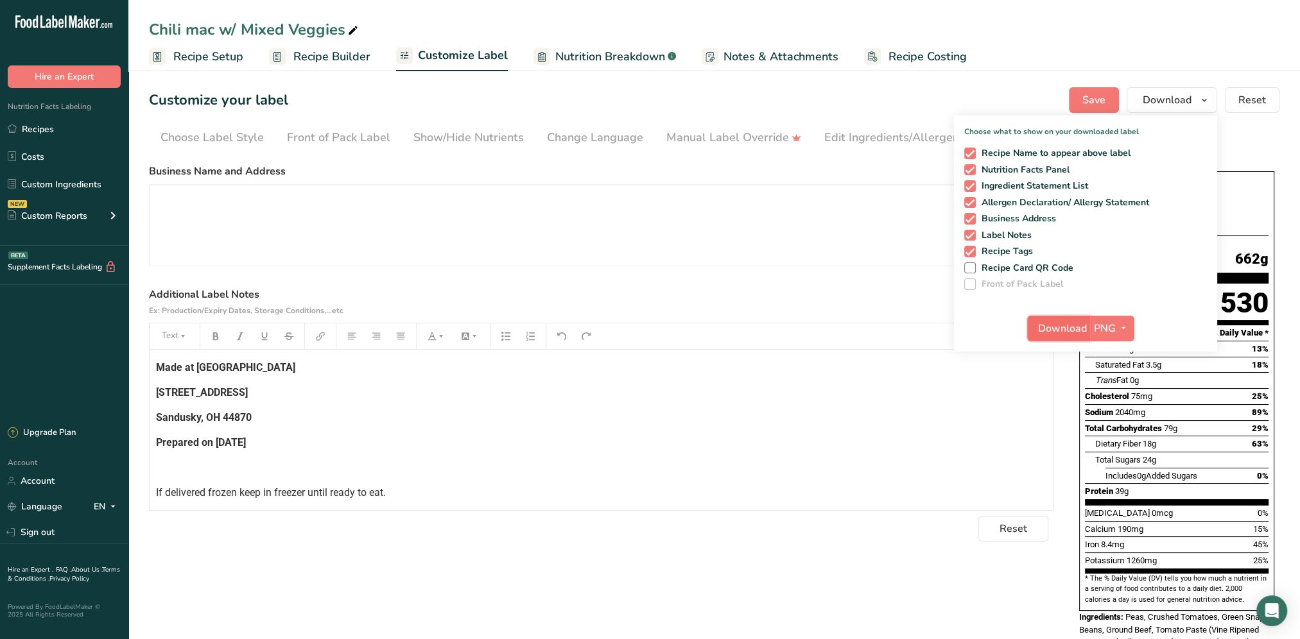
click at [1053, 333] on span "Download" at bounding box center [1062, 328] width 49 height 15
